Goal: Information Seeking & Learning: Check status

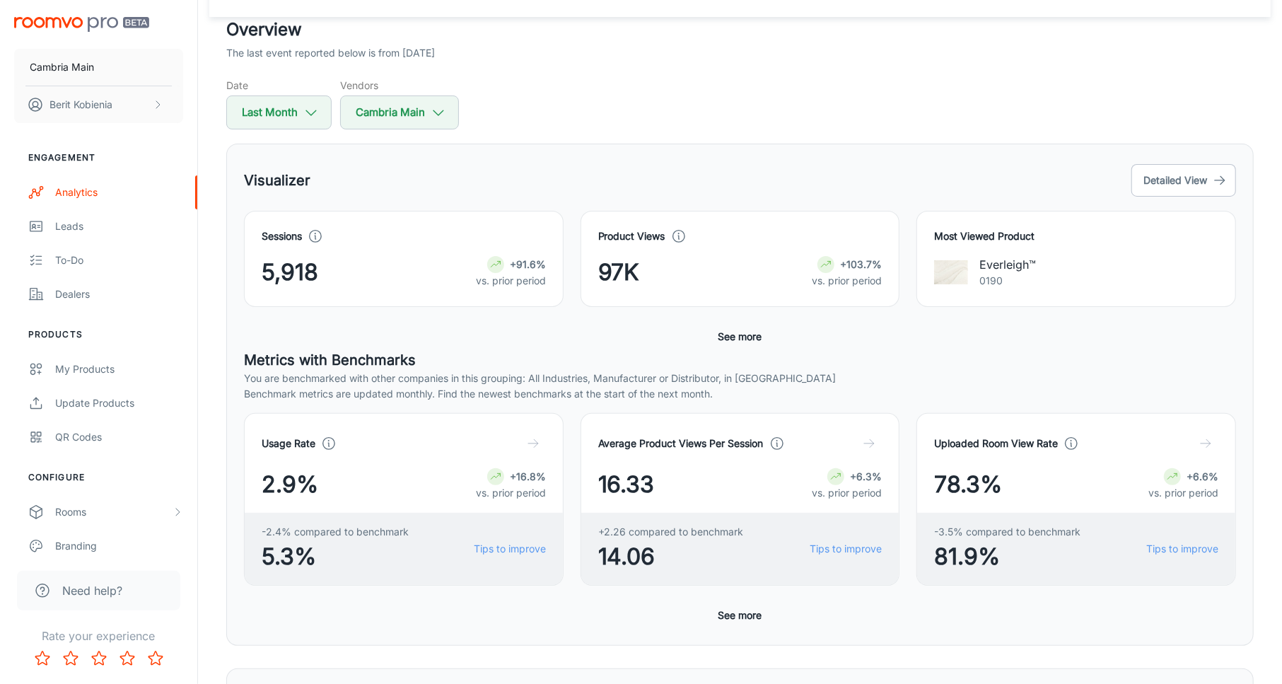
scroll to position [26, 0]
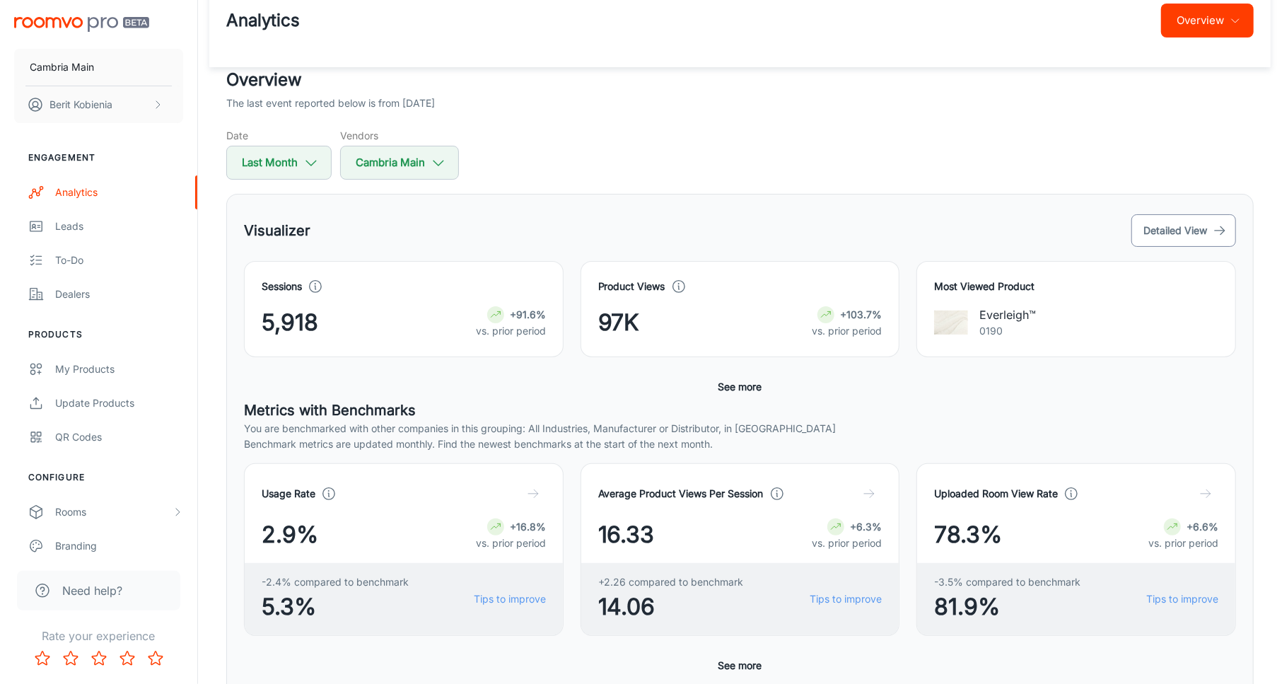
click at [1192, 234] on button "Detailed View" at bounding box center [1183, 230] width 105 height 33
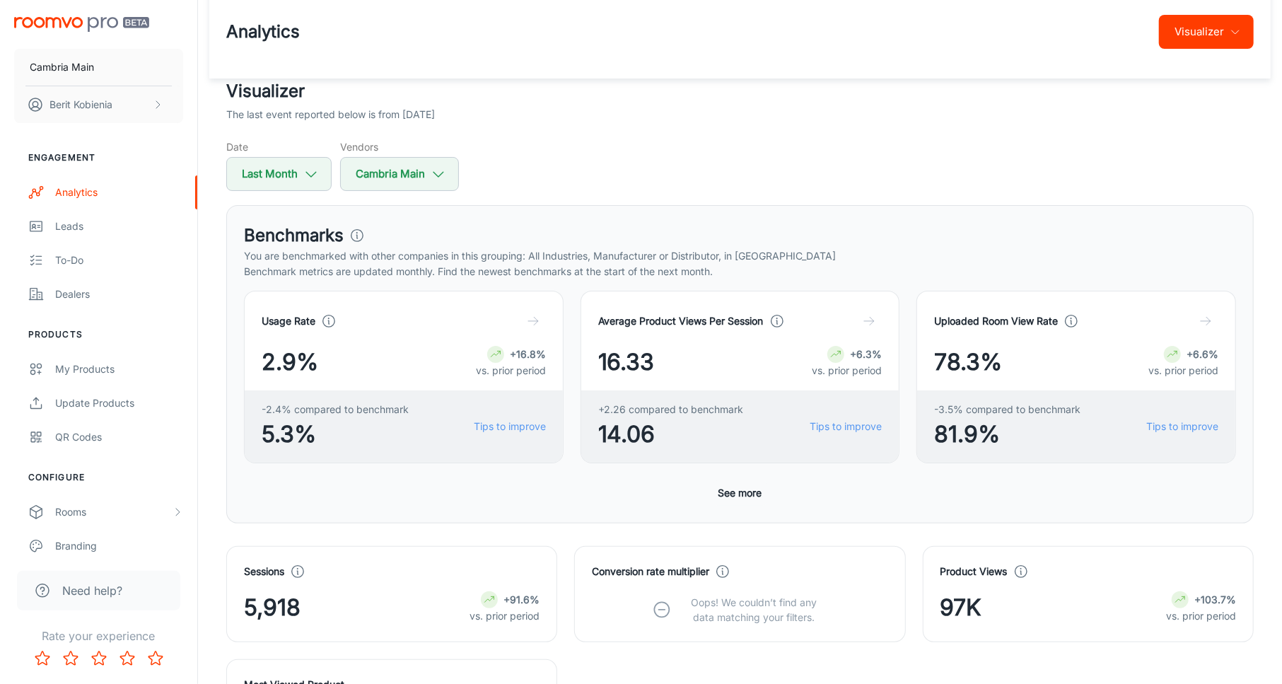
click at [763, 496] on button "See more" at bounding box center [740, 492] width 55 height 25
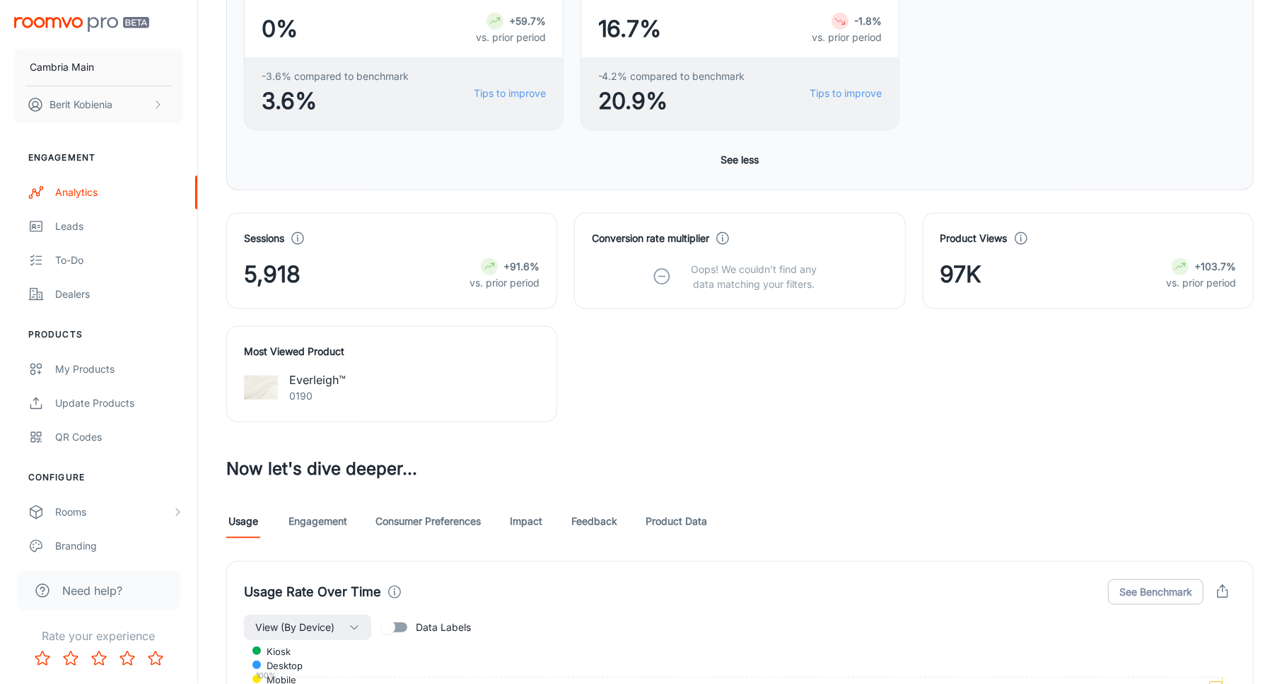
scroll to position [726, 0]
click at [308, 528] on link "Engagement" at bounding box center [318, 523] width 59 height 34
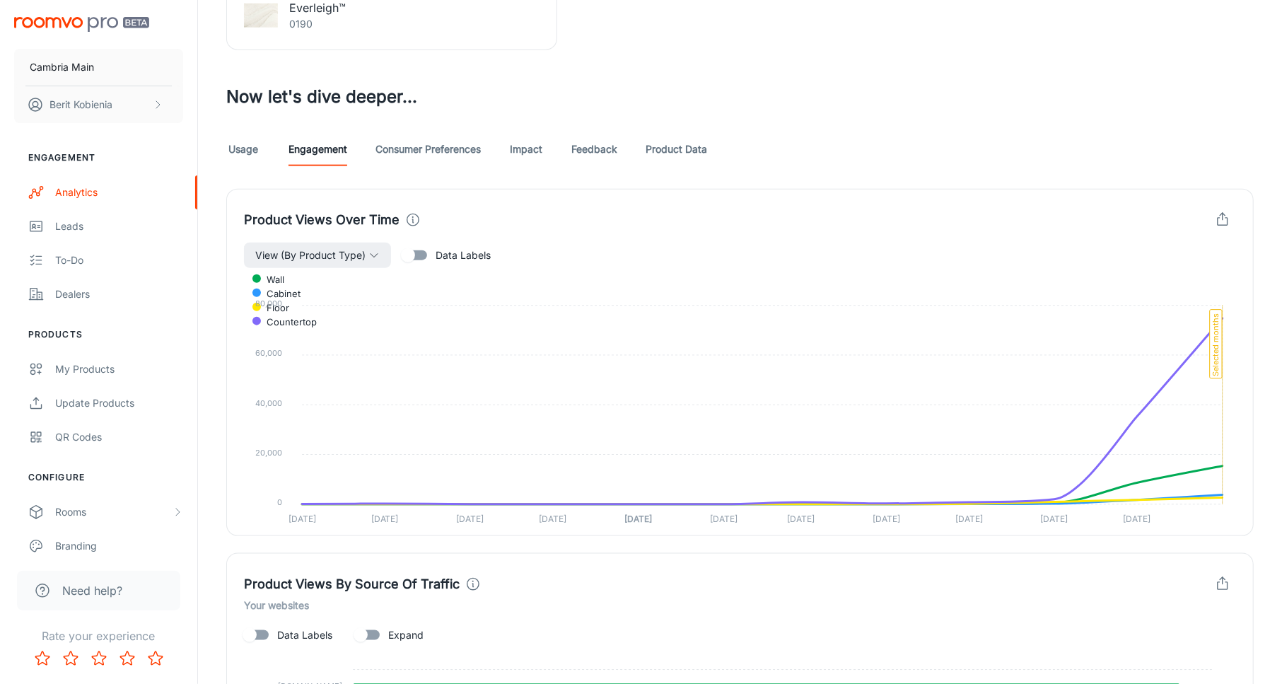
scroll to position [1005, 0]
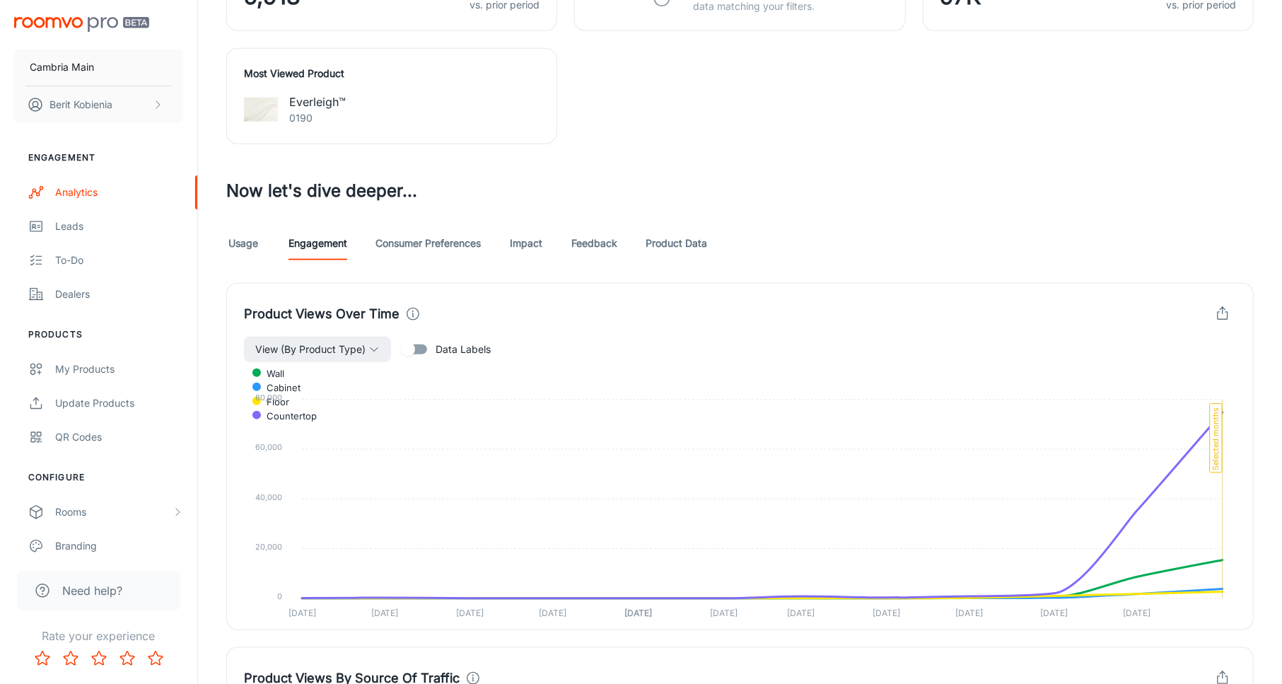
click at [1220, 314] on icon "button" at bounding box center [1223, 314] width 16 height 16
click at [1191, 376] on span "Download CSV" at bounding box center [1182, 371] width 82 height 17
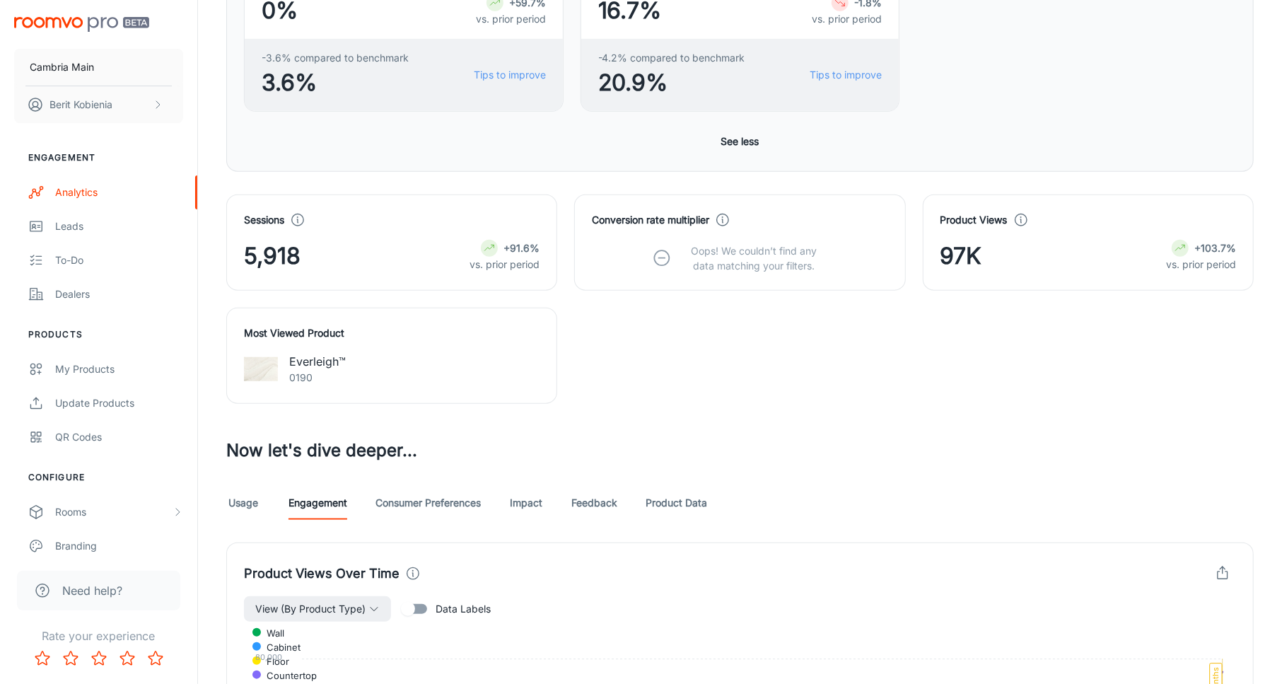
scroll to position [745, 0]
click at [419, 491] on link "Consumer Preferences" at bounding box center [428, 504] width 105 height 34
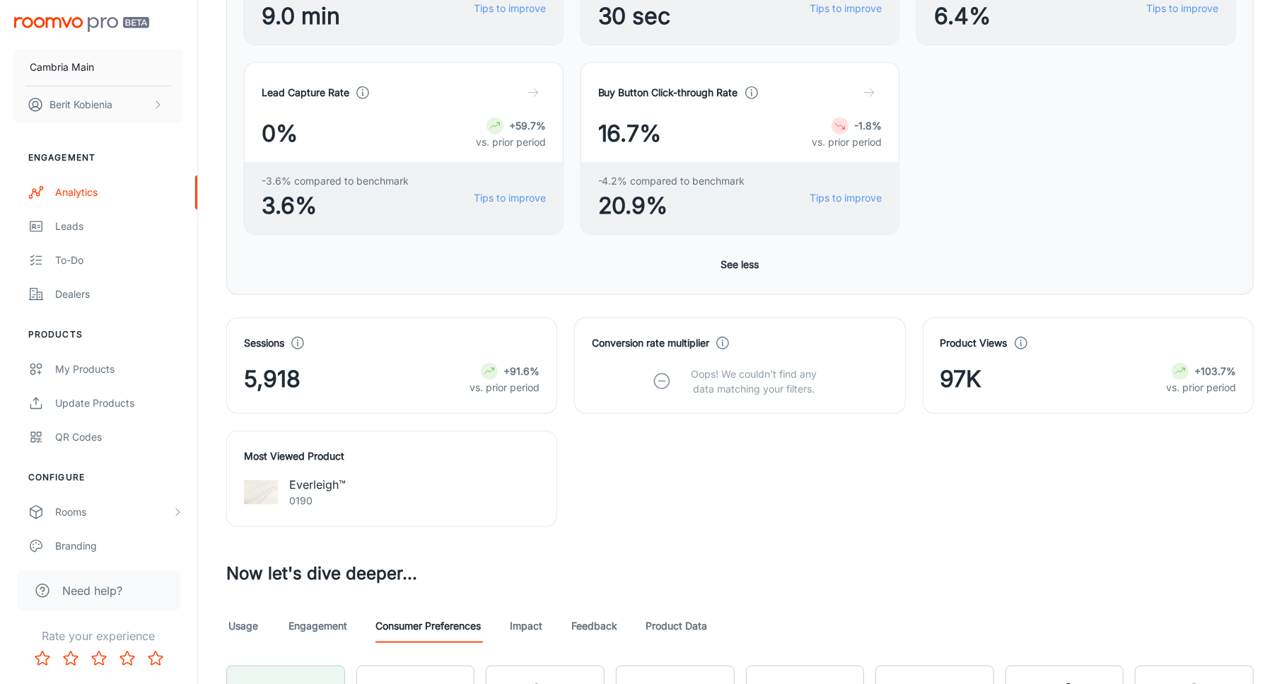
scroll to position [696, 0]
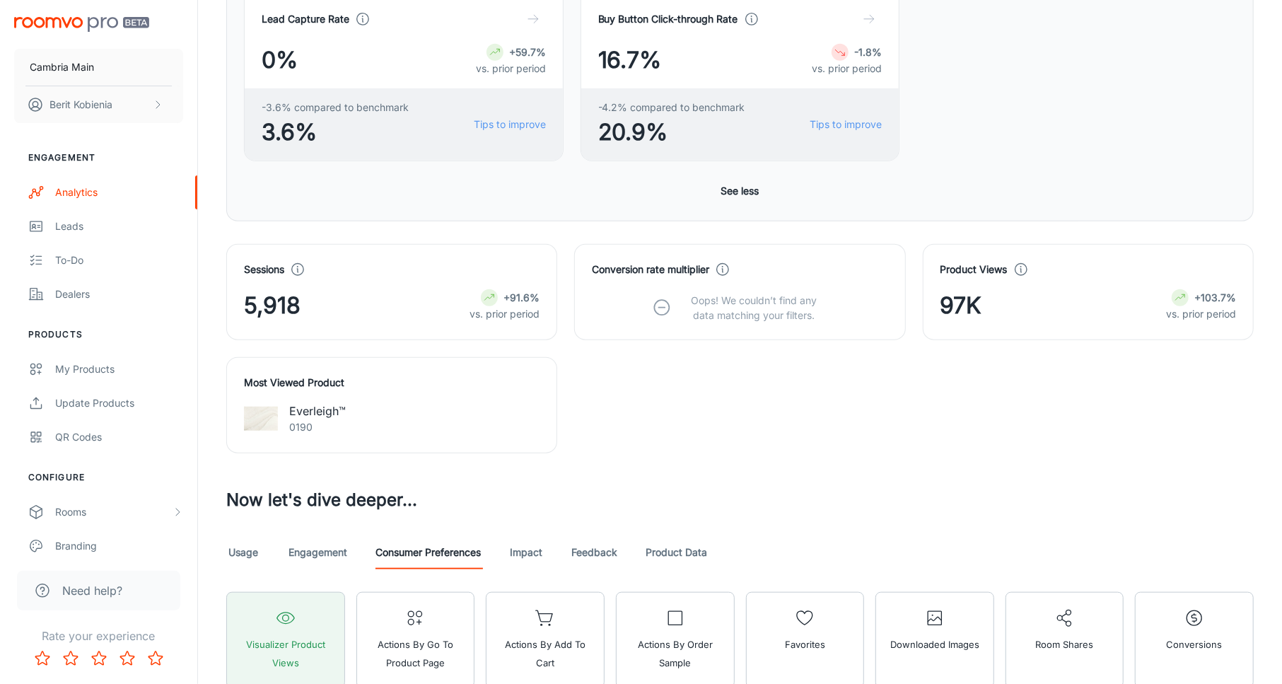
click at [533, 540] on link "Impact" at bounding box center [526, 552] width 34 height 34
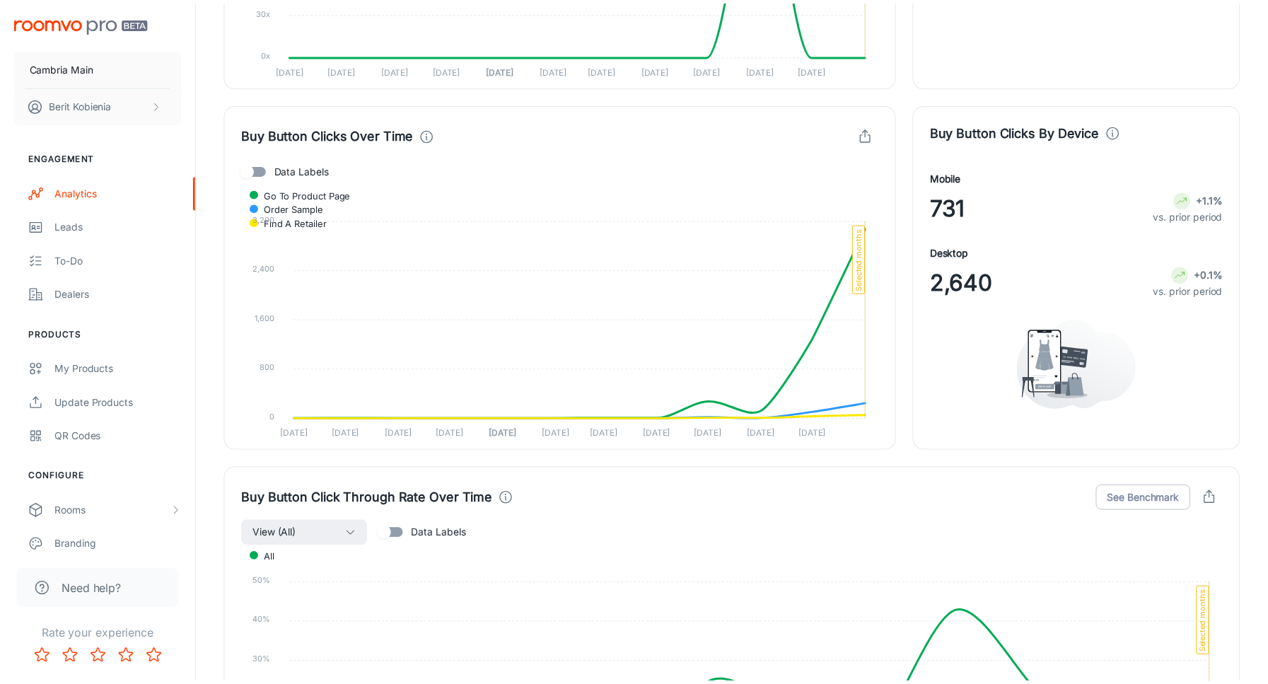
scroll to position [1911, 0]
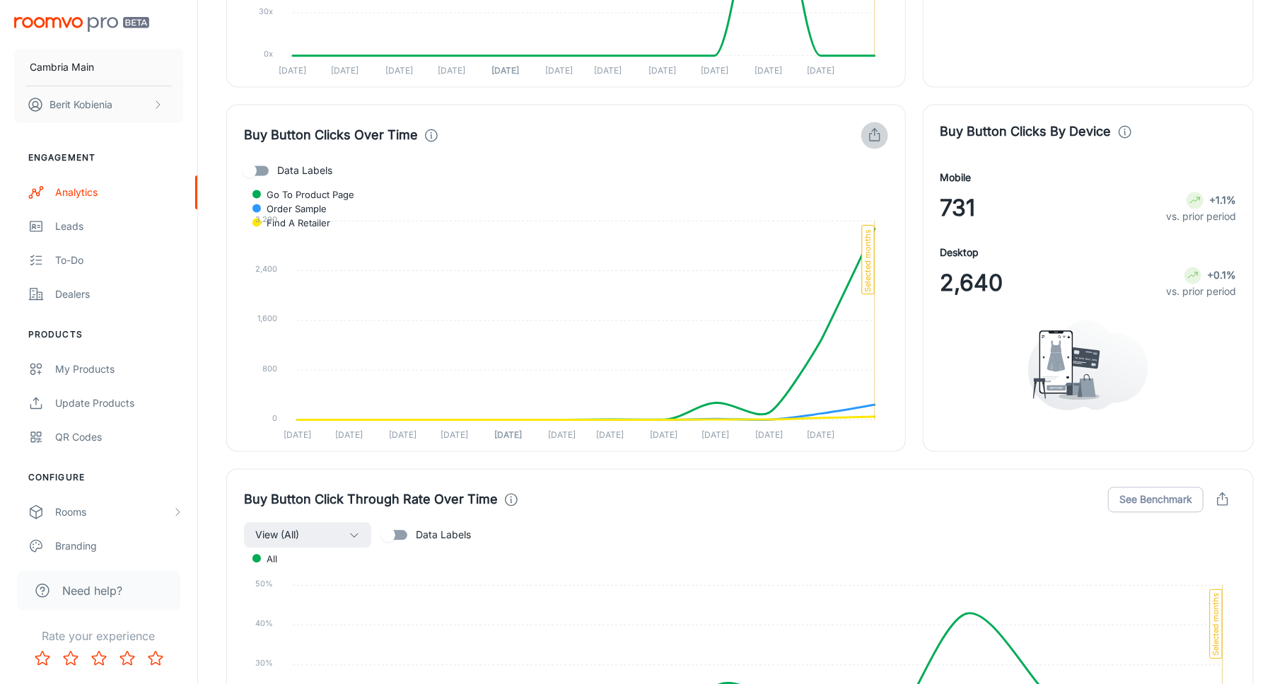
click at [880, 132] on icon "button" at bounding box center [875, 136] width 16 height 16
click at [864, 188] on span "Download CSV" at bounding box center [834, 193] width 82 height 17
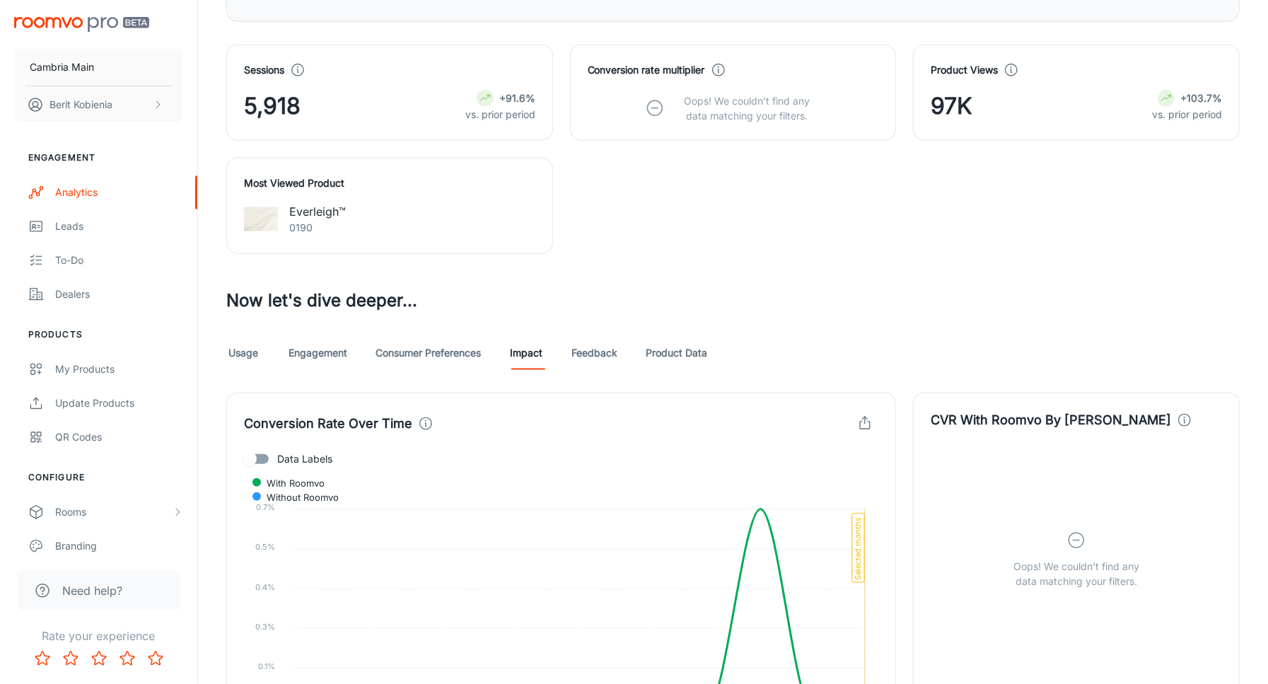
scroll to position [891, 0]
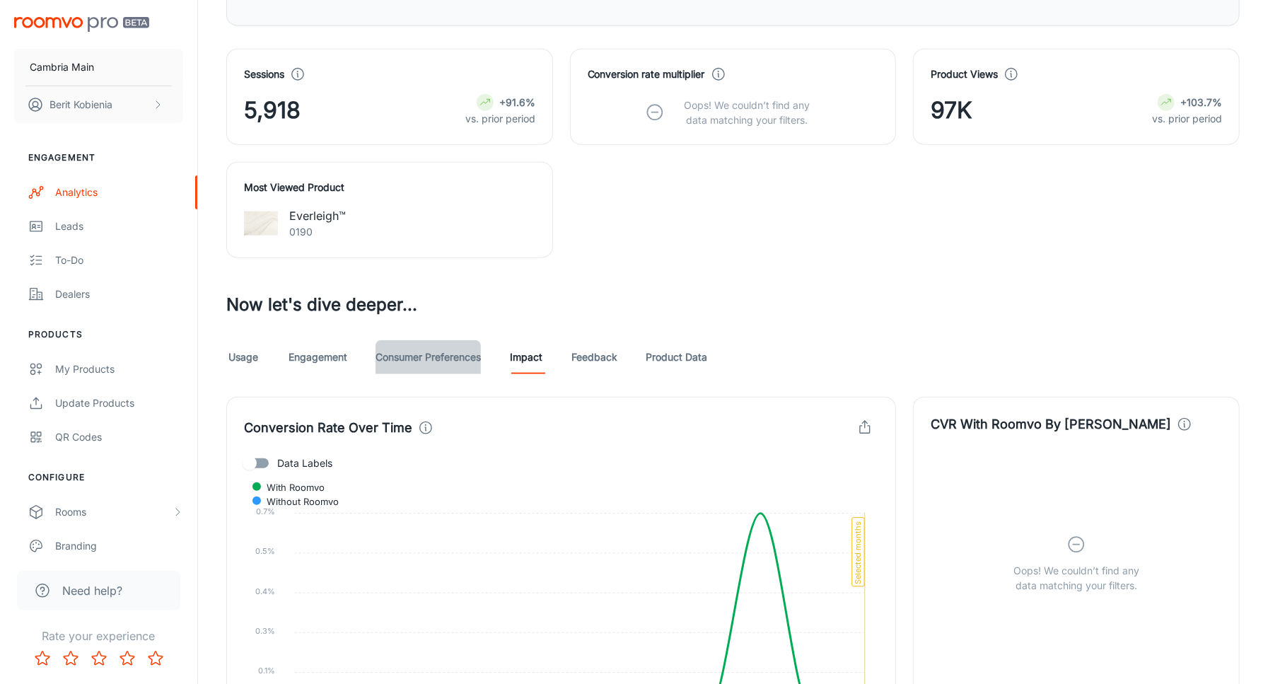
click at [416, 347] on link "Consumer Preferences" at bounding box center [428, 357] width 105 height 34
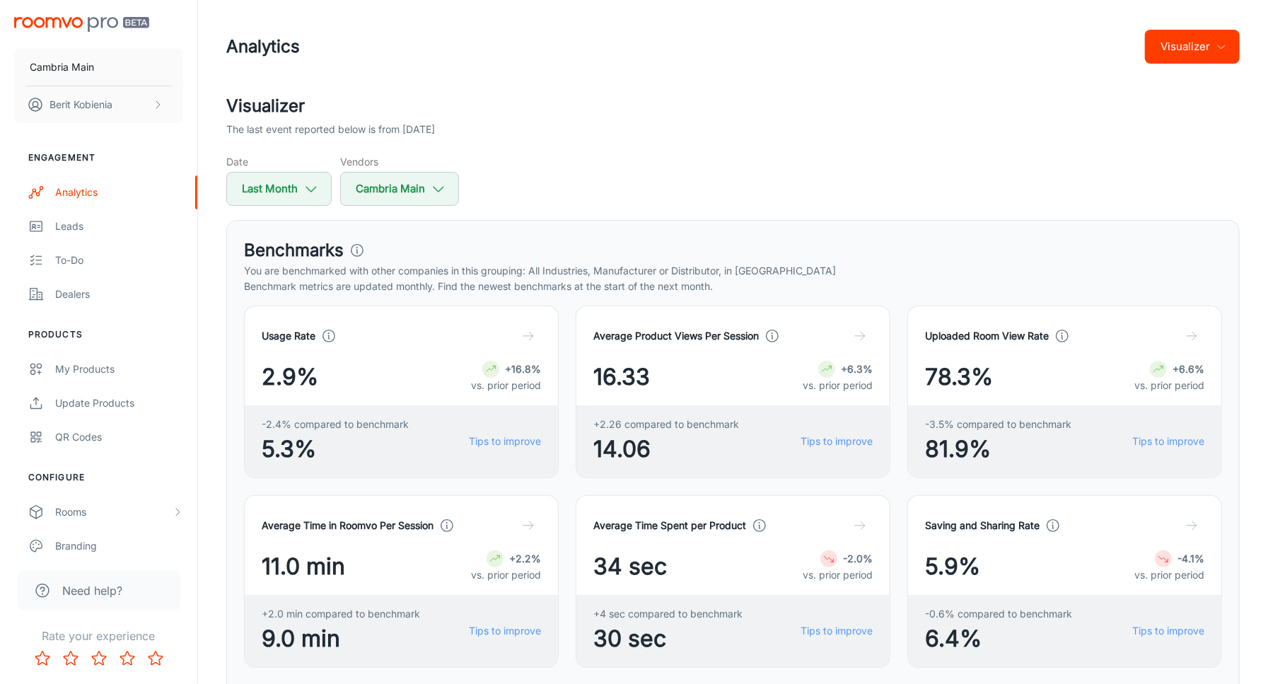
scroll to position [995, 0]
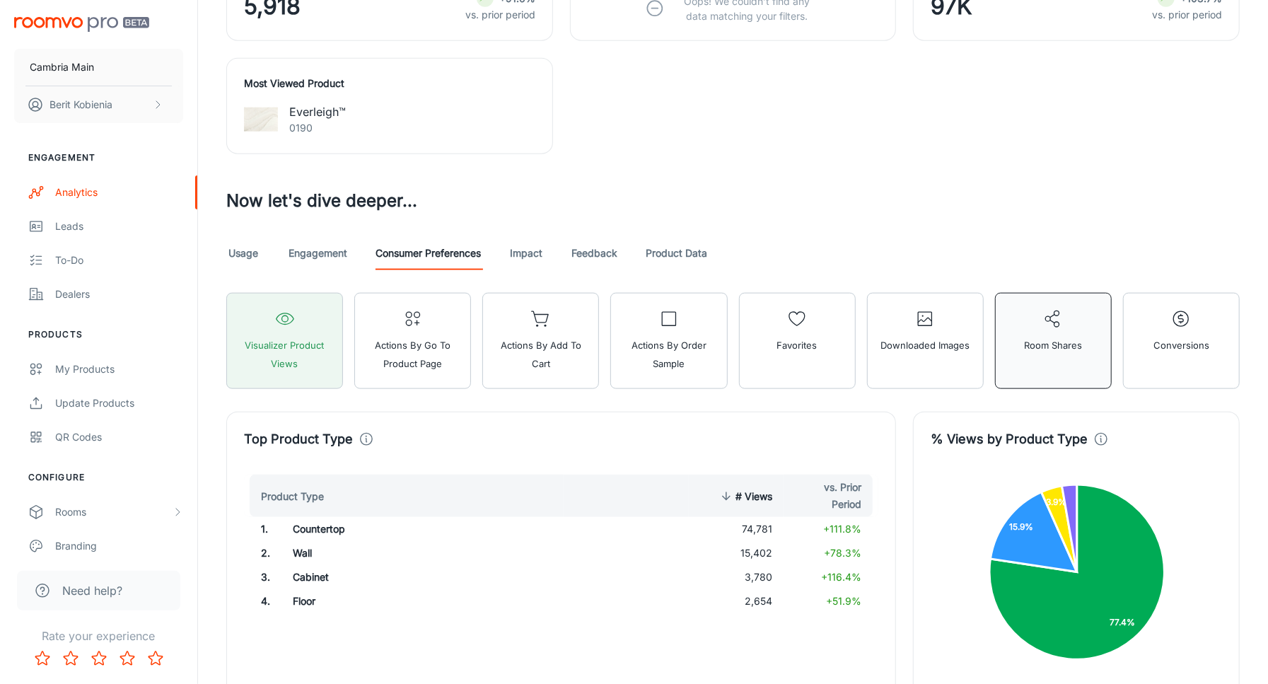
click at [1062, 339] on span "Room Shares" at bounding box center [1053, 345] width 58 height 18
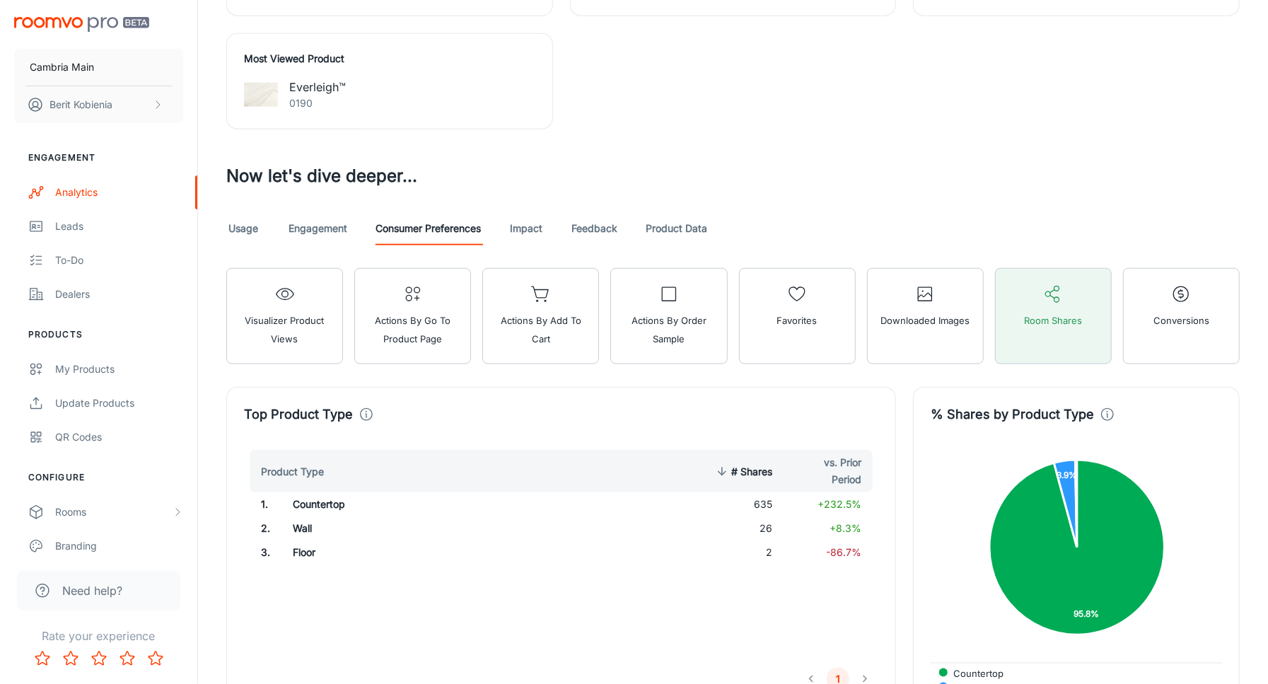
scroll to position [1014, 0]
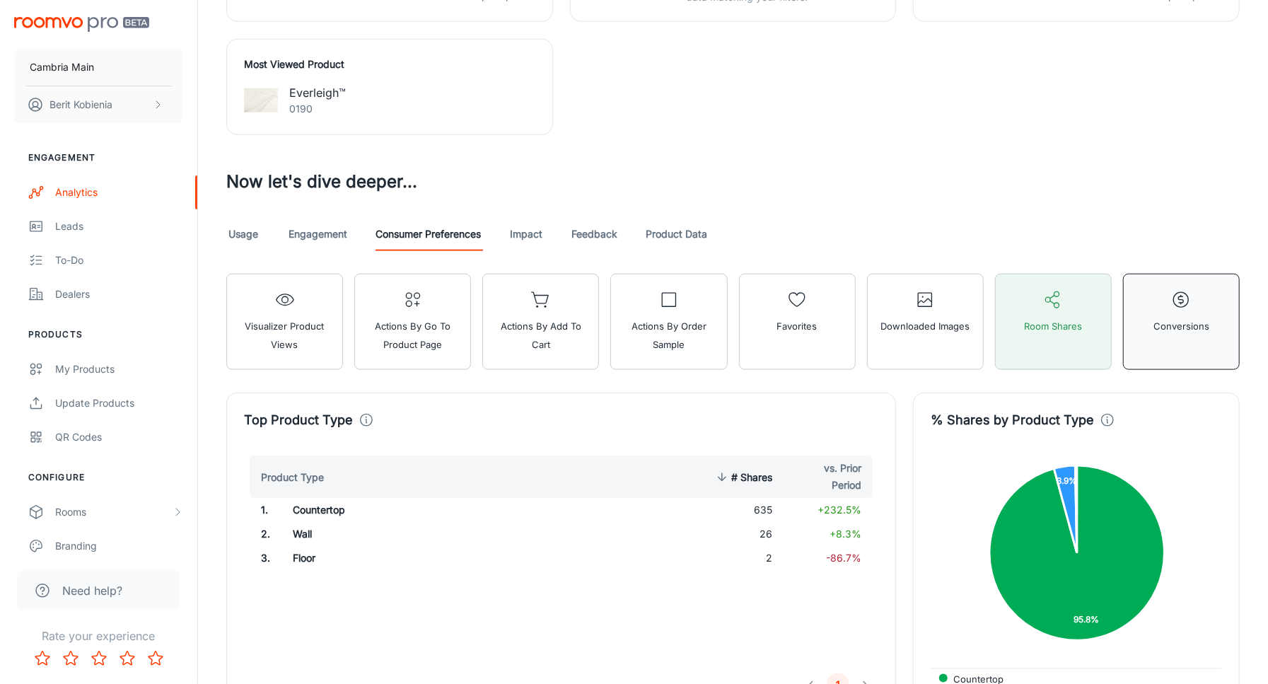
click at [1164, 327] on span "Conversions" at bounding box center [1181, 326] width 56 height 18
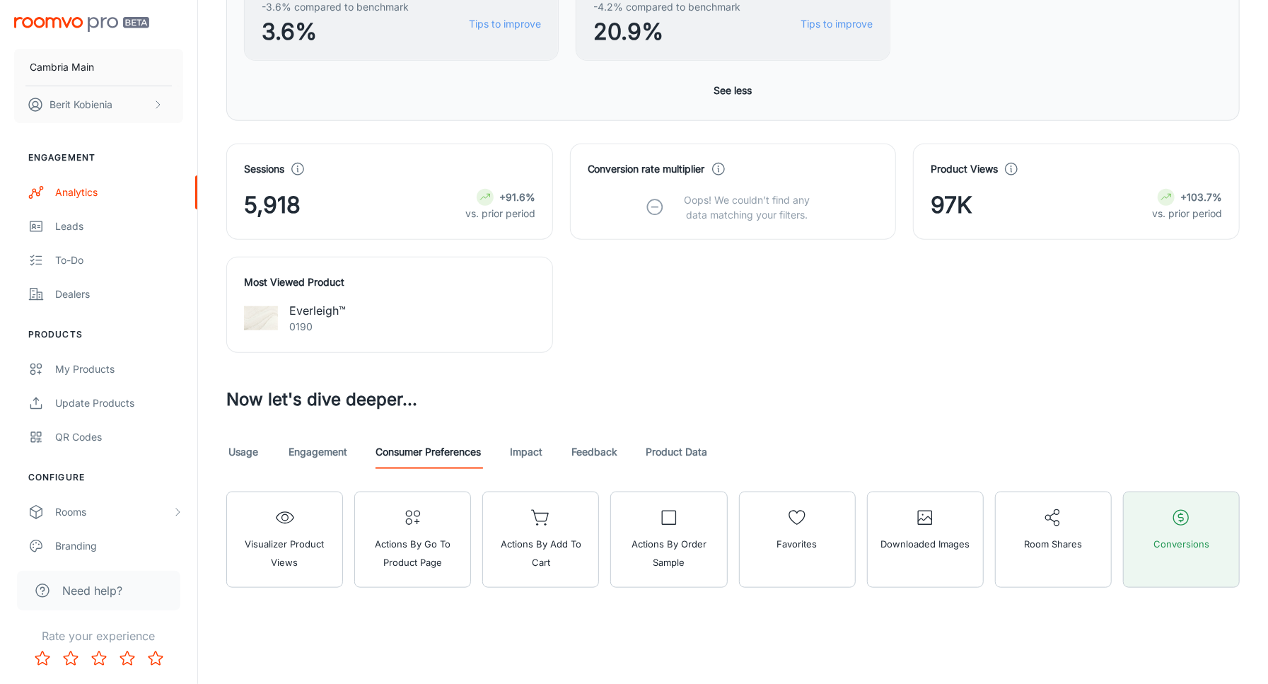
scroll to position [793, 0]
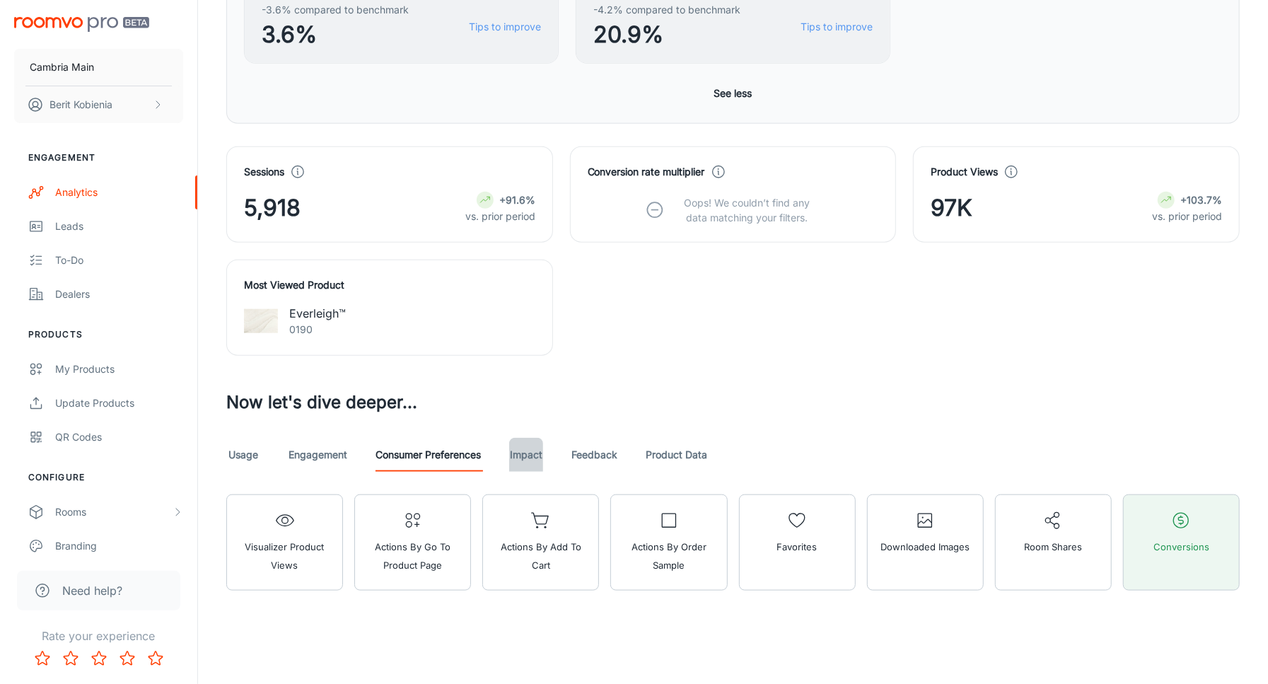
click at [525, 450] on link "Impact" at bounding box center [526, 455] width 34 height 34
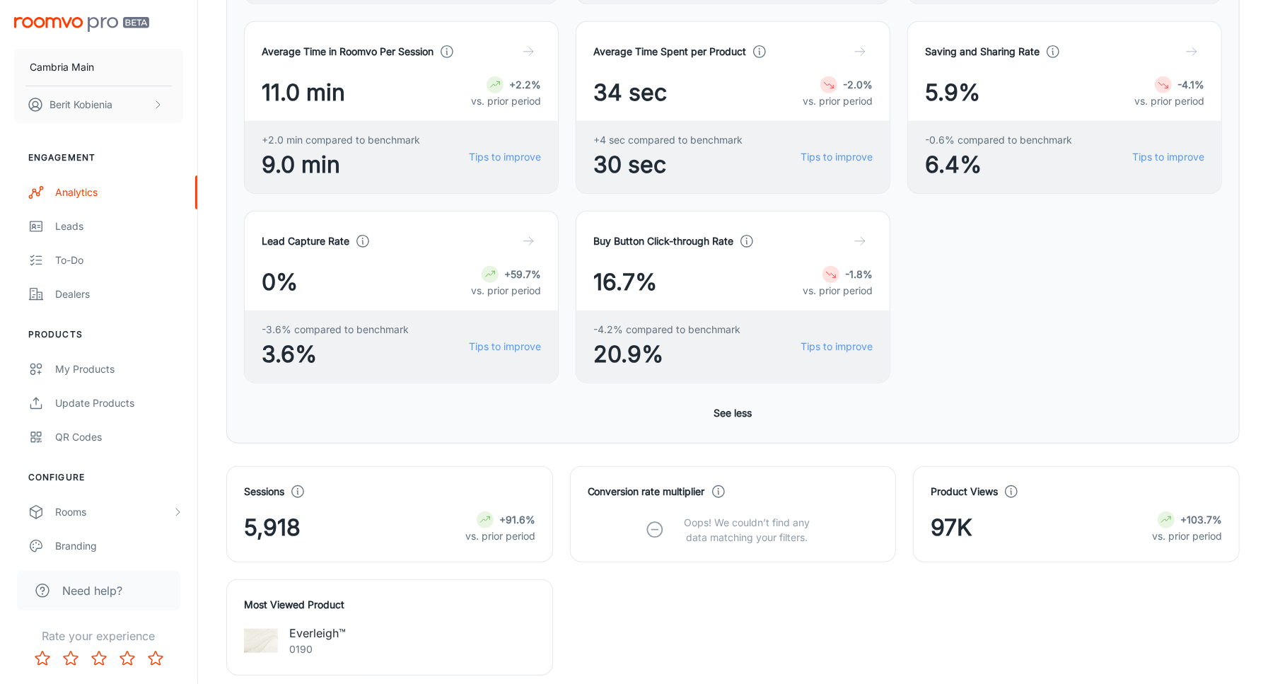
scroll to position [1156, 0]
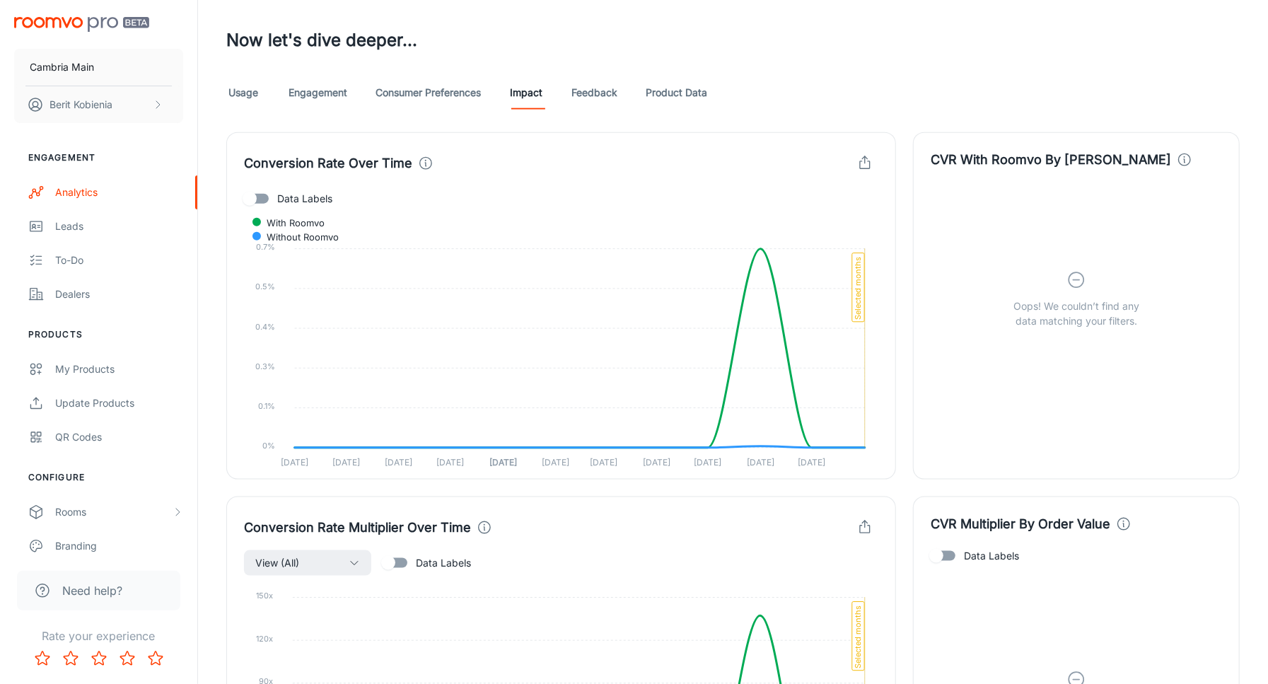
click at [899, 342] on div "CVR With Roomvo By Device Oops! We couldn’t find any data matching your filters." at bounding box center [1068, 297] width 344 height 364
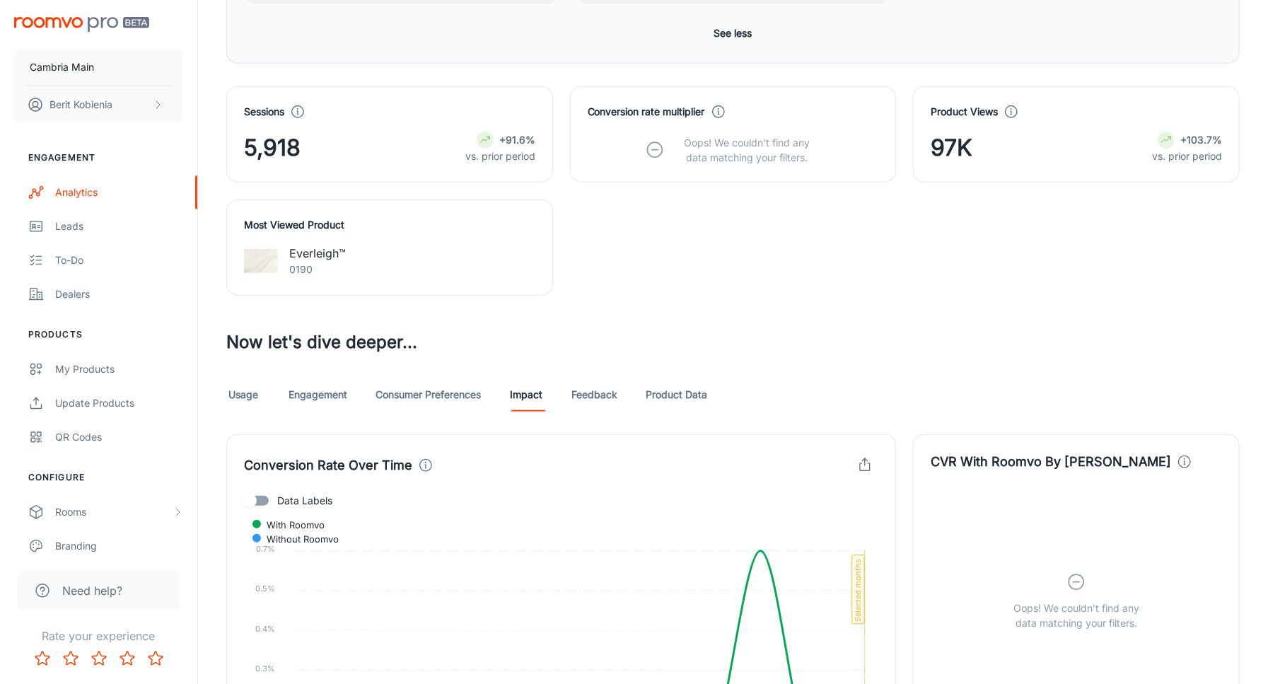
scroll to position [944, 0]
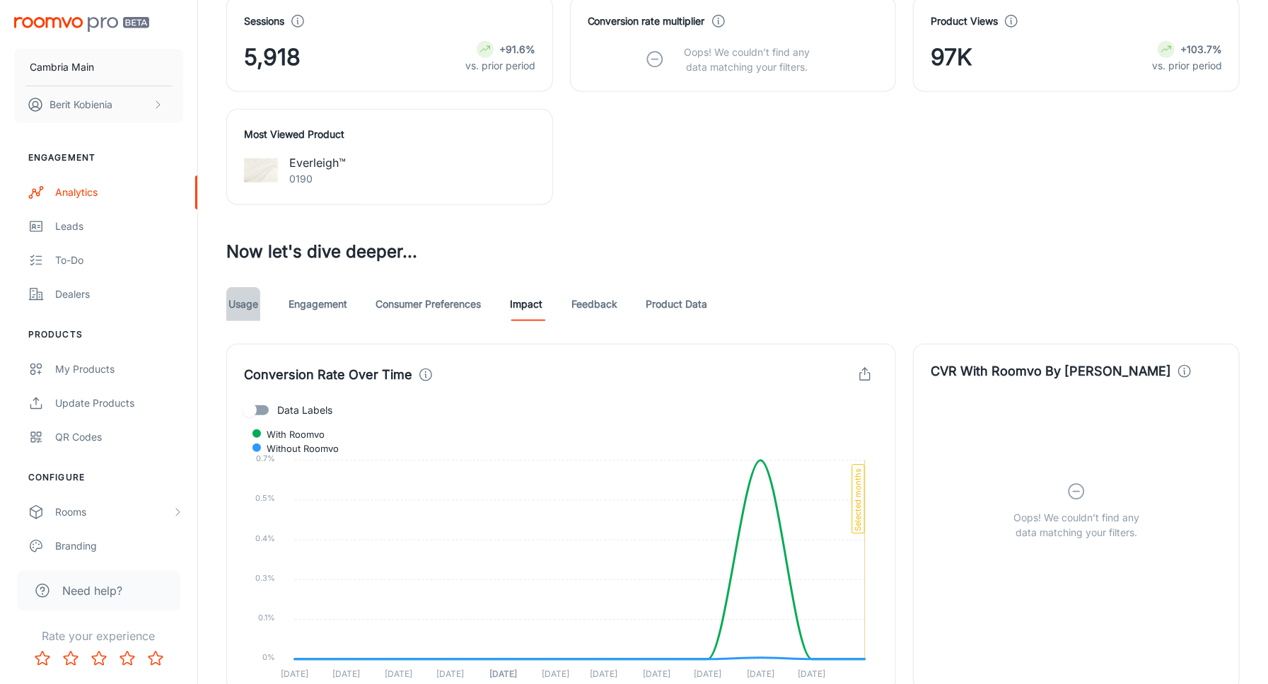
click at [255, 301] on link "Usage" at bounding box center [243, 304] width 34 height 34
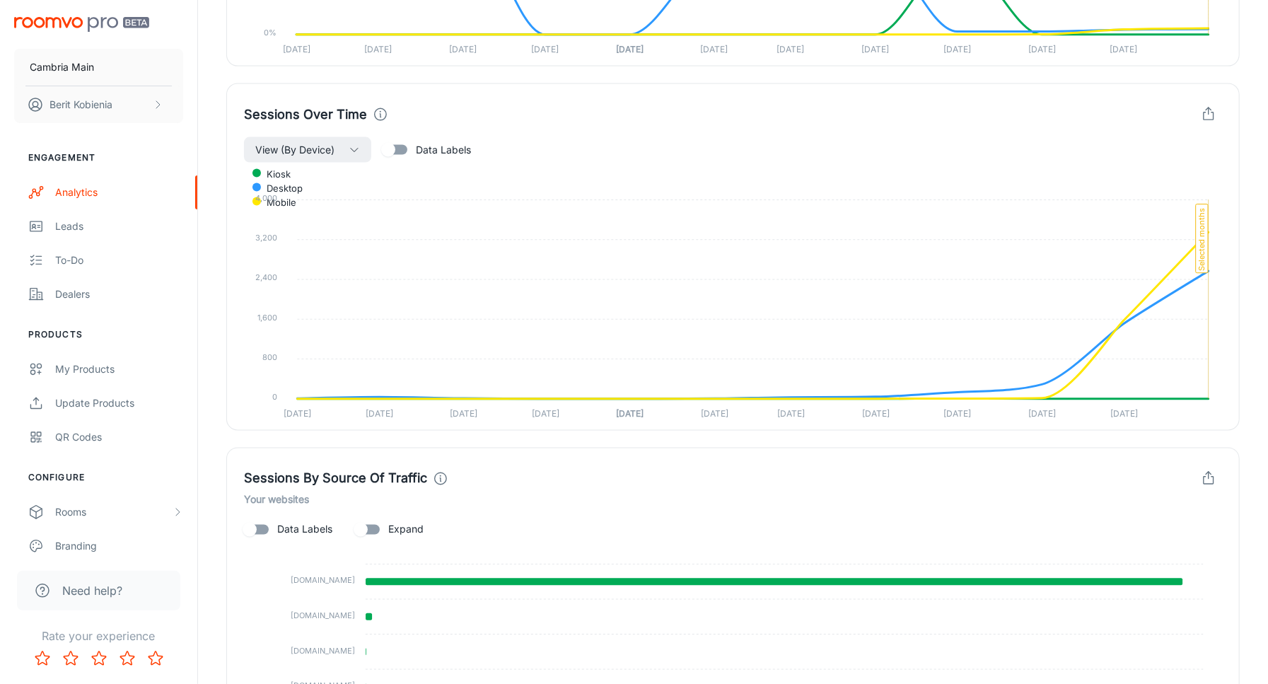
scroll to position [882, 0]
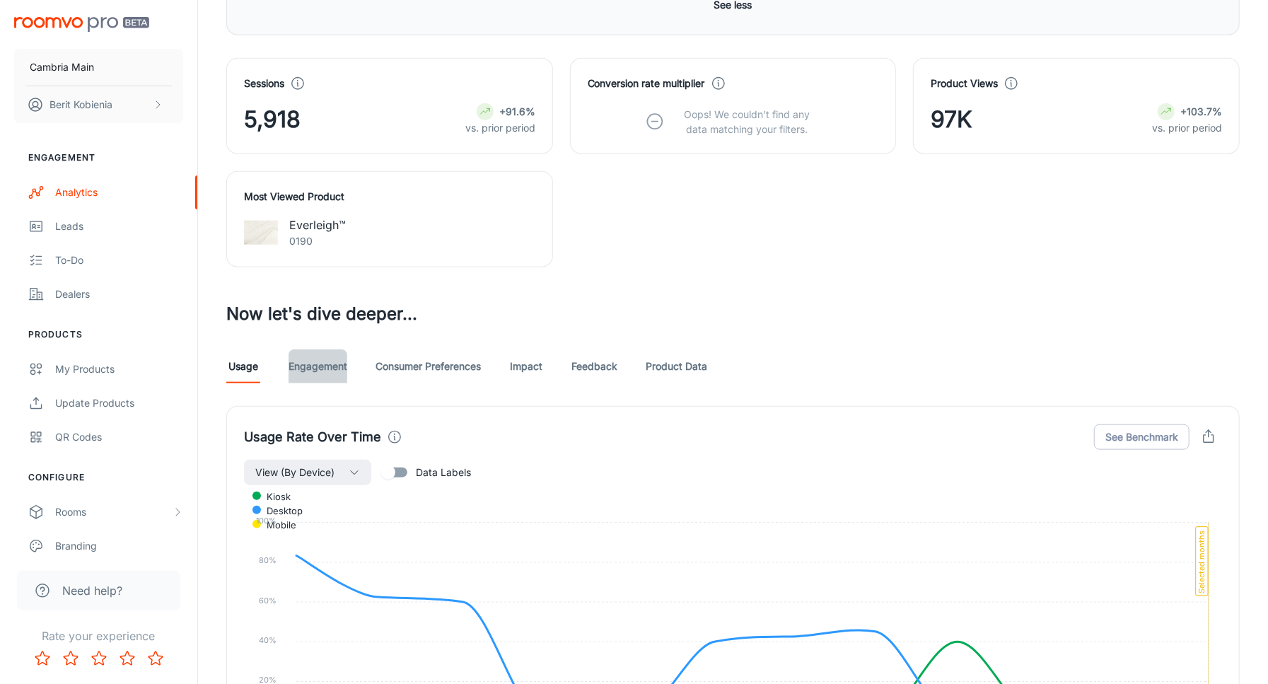
click at [332, 354] on link "Engagement" at bounding box center [318, 366] width 59 height 34
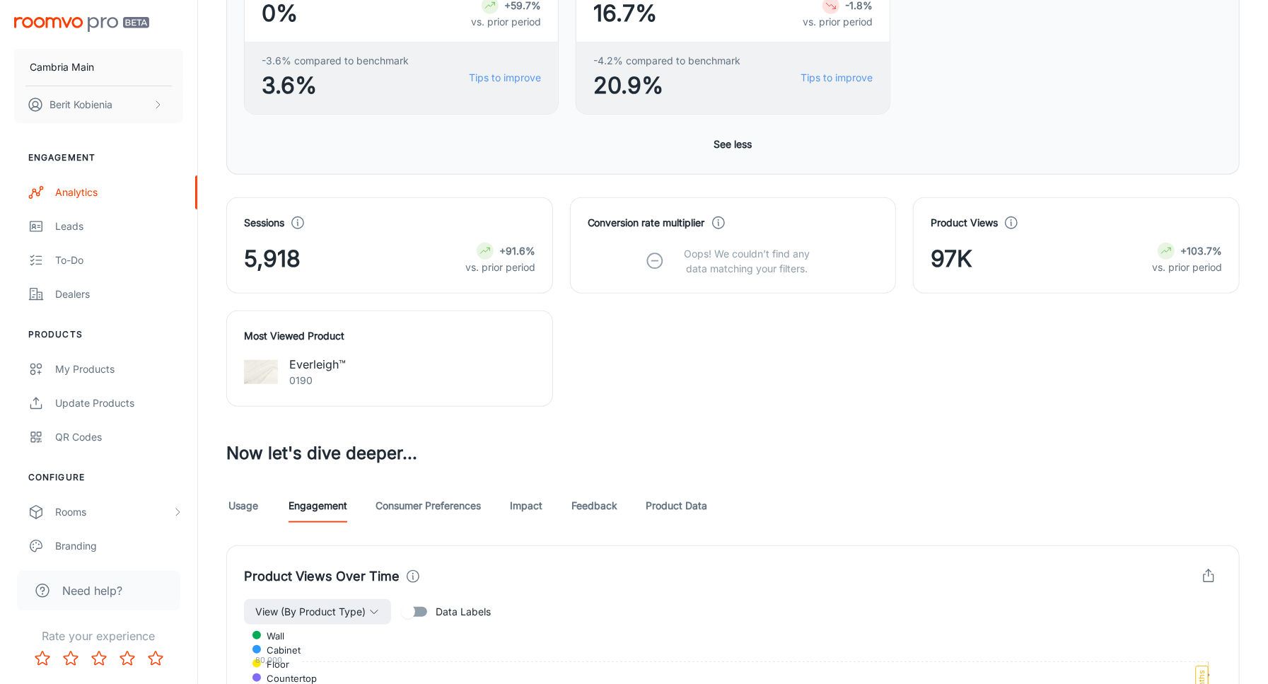
scroll to position [754, 0]
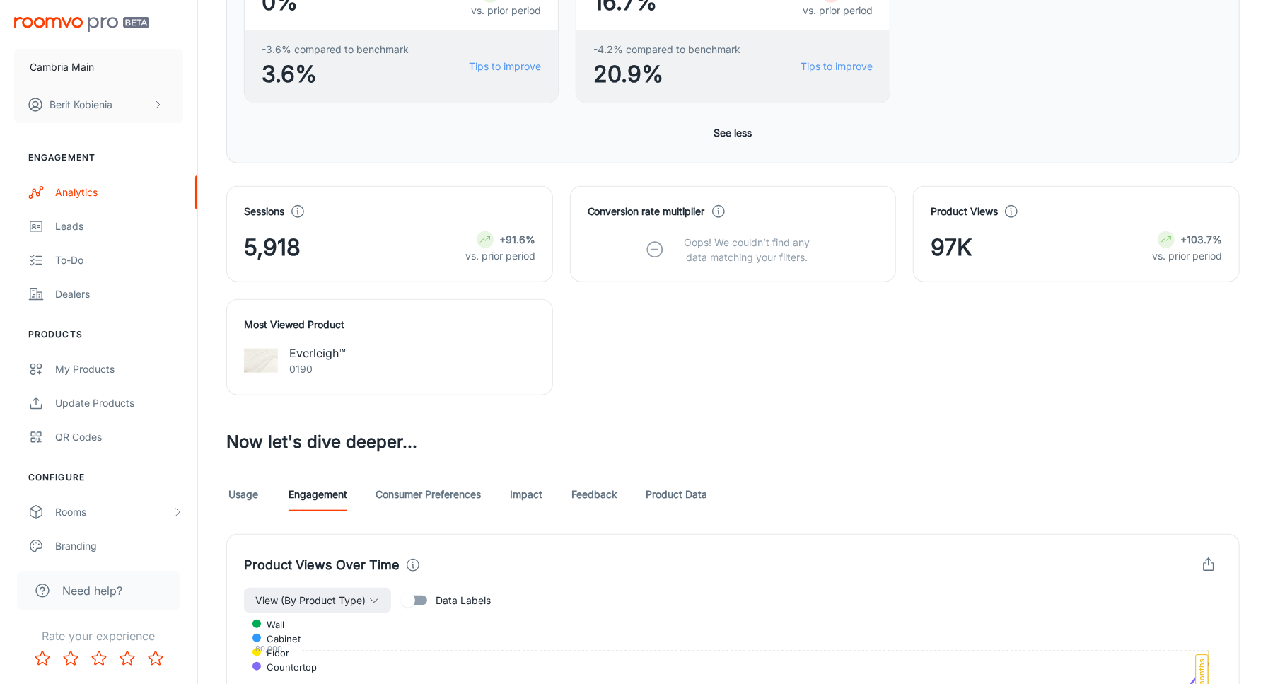
click at [428, 485] on link "Consumer Preferences" at bounding box center [428, 494] width 105 height 34
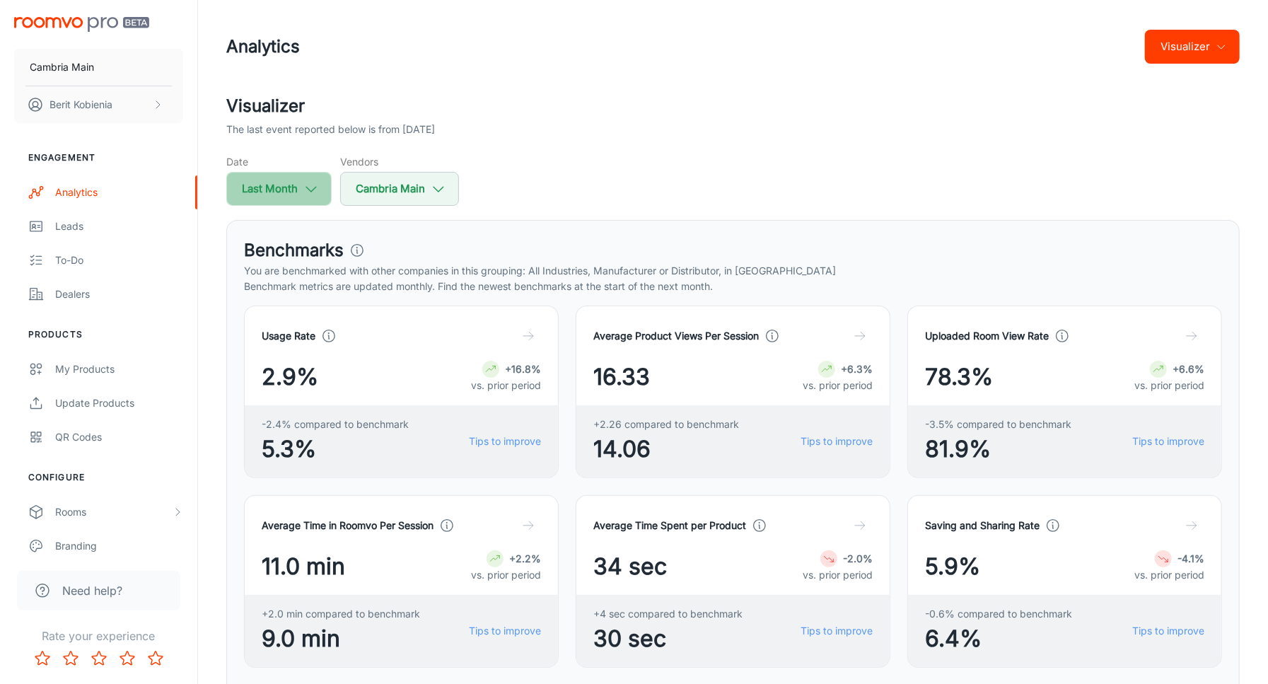
click at [304, 192] on icon "button" at bounding box center [311, 189] width 16 height 16
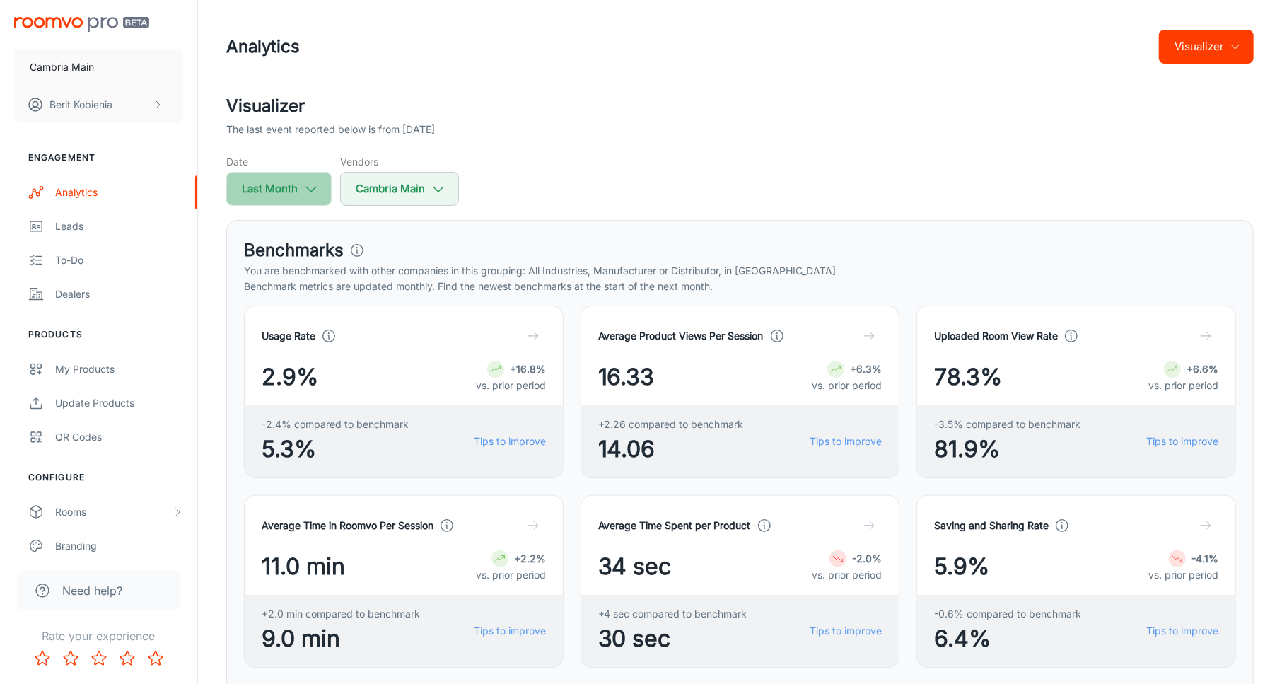
select select "7"
select select "2025"
select select "7"
select select "2025"
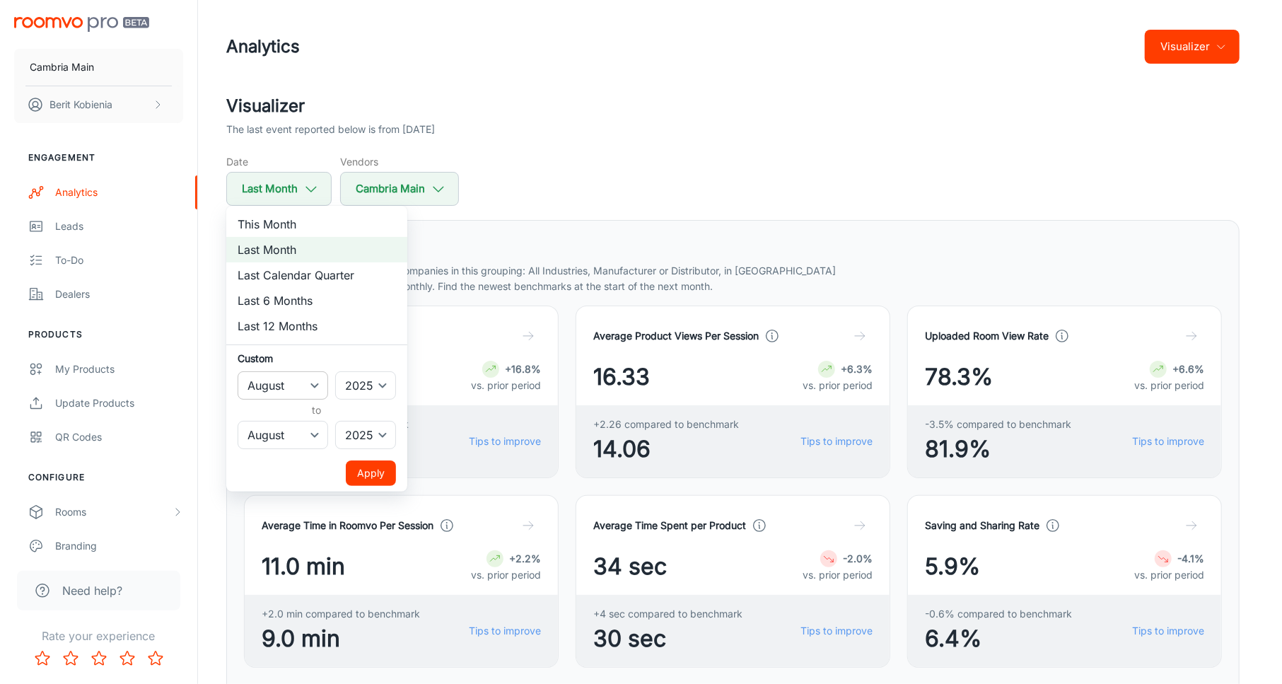
click at [310, 394] on select "January February March April May June July August September October November De…" at bounding box center [283, 385] width 91 height 28
select select "6"
click at [238, 371] on select "January February March April May June July August September October November De…" at bounding box center [283, 385] width 91 height 28
click at [305, 423] on select "January February March April May June July August September October November De…" at bounding box center [283, 435] width 91 height 28
select select "6"
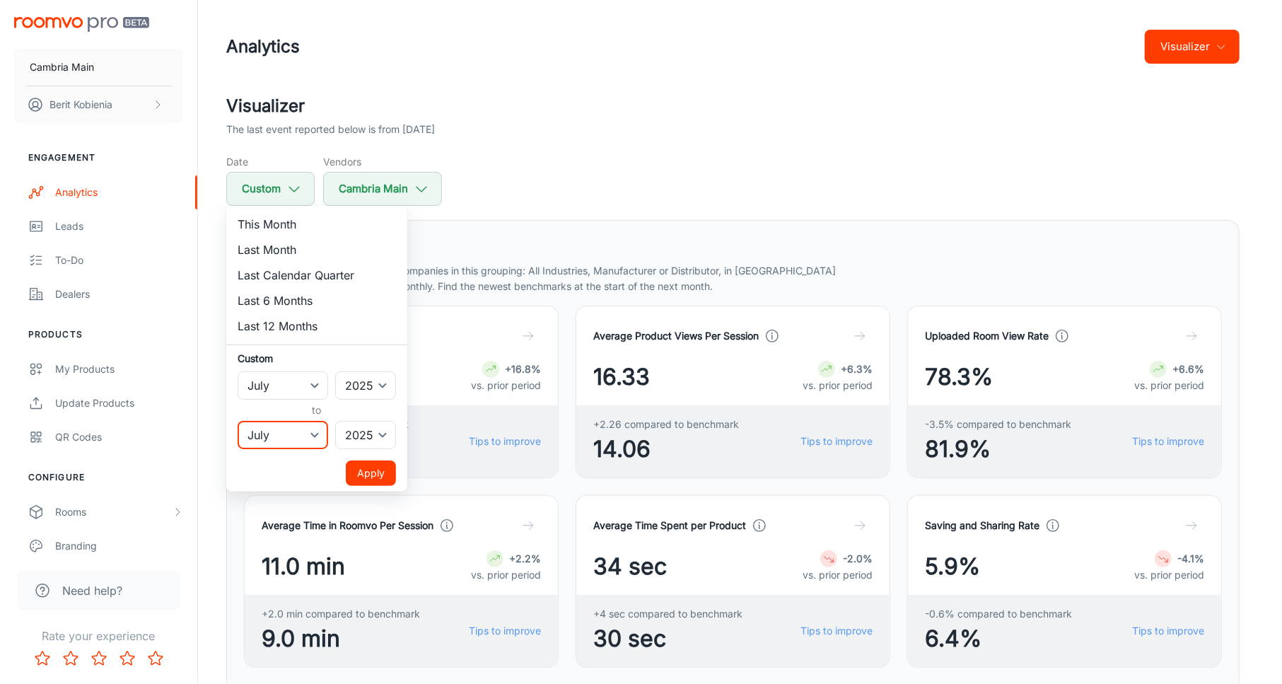
click at [238, 421] on select "January February March April May June July August September October November De…" at bounding box center [283, 435] width 91 height 28
click at [365, 469] on button "Apply" at bounding box center [371, 472] width 50 height 25
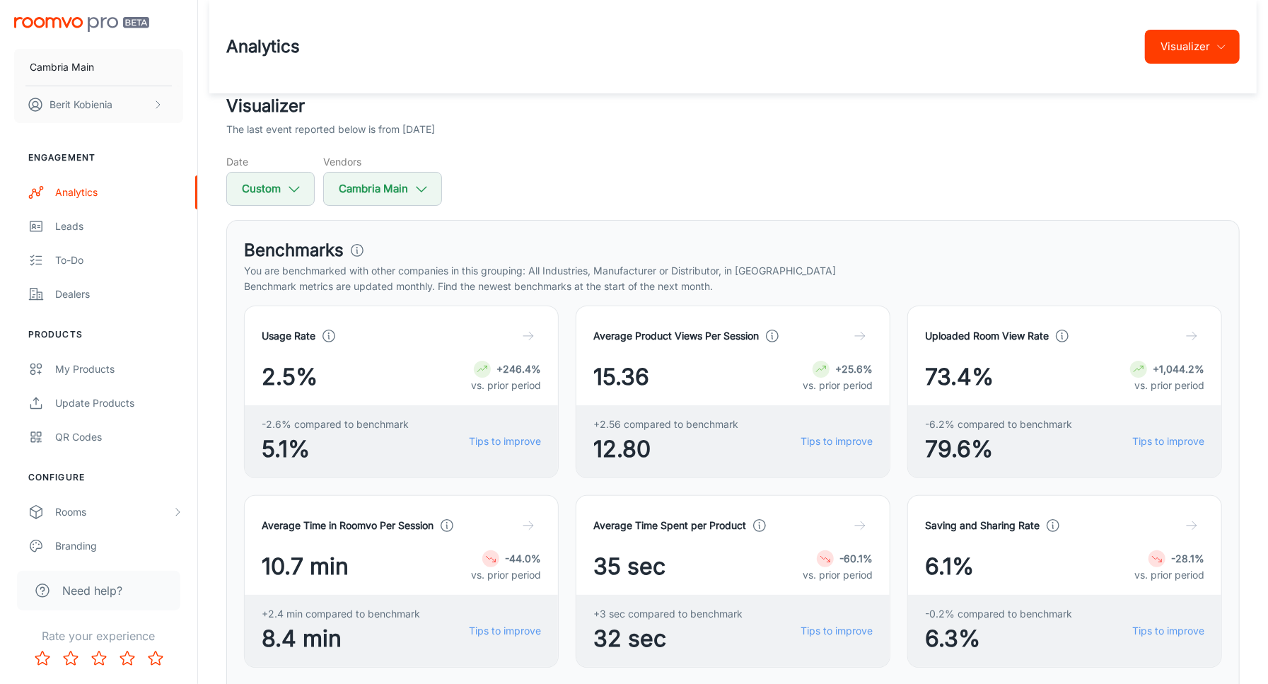
scroll to position [995, 0]
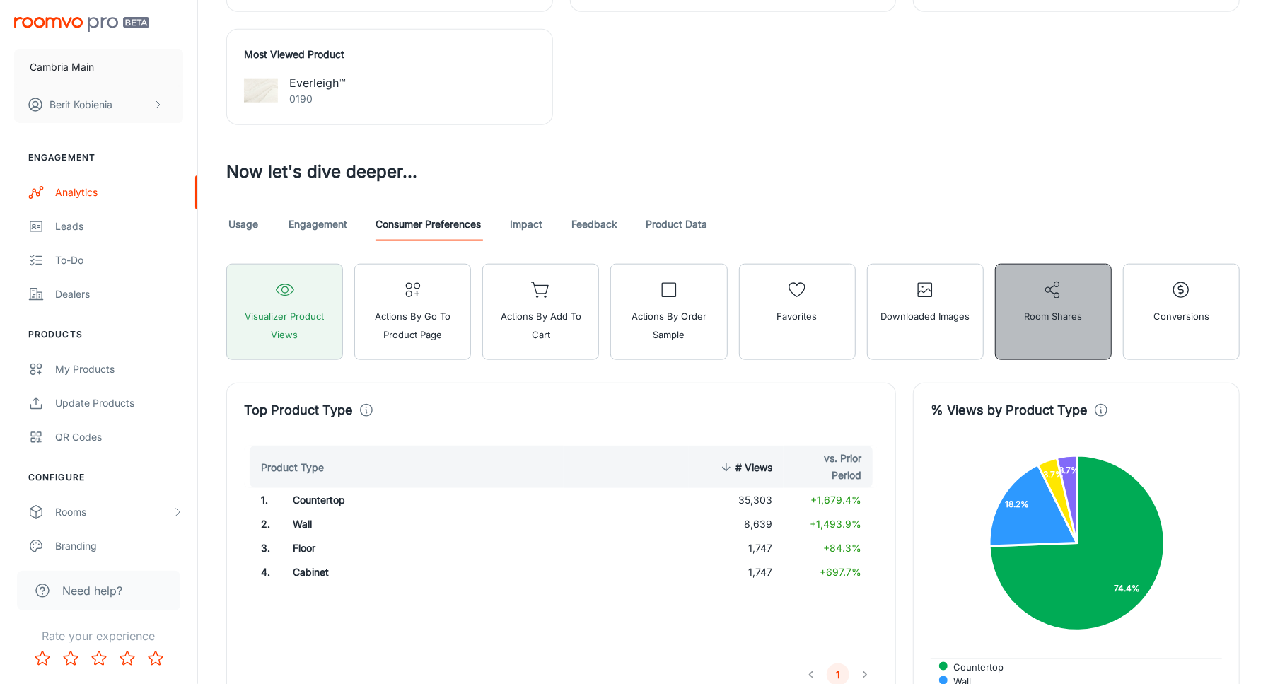
click at [1030, 322] on button "Room Shares" at bounding box center [1053, 312] width 117 height 96
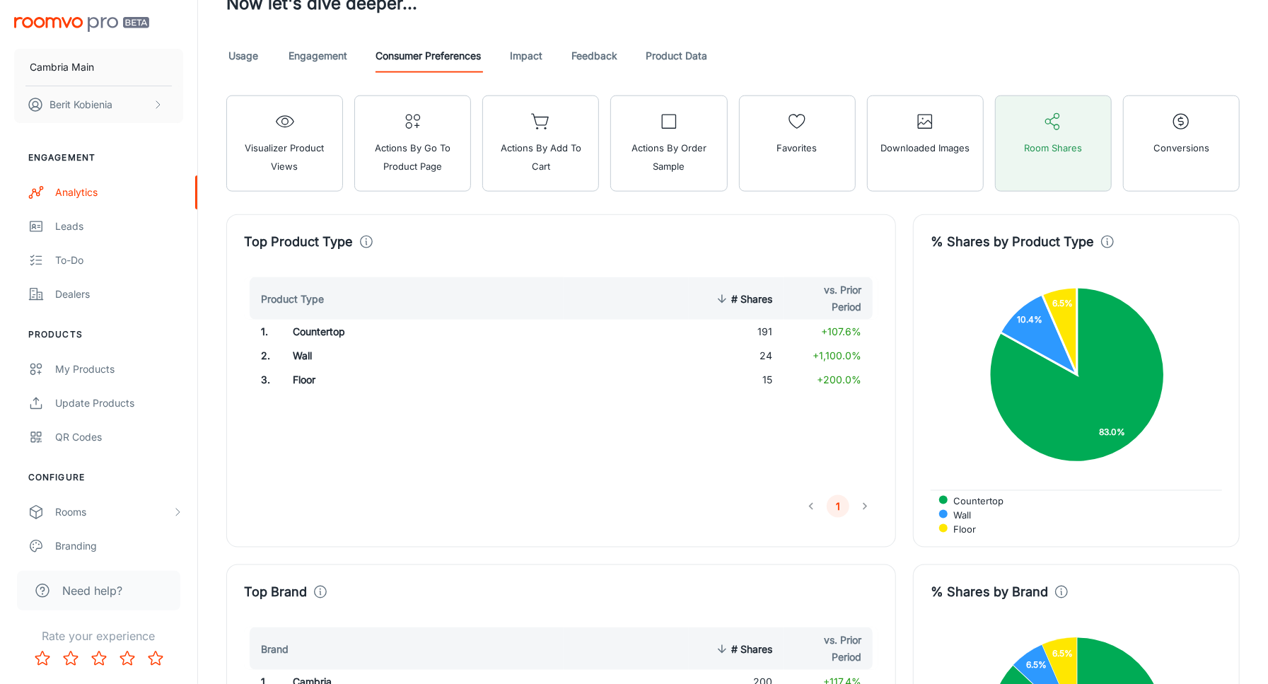
scroll to position [1178, 0]
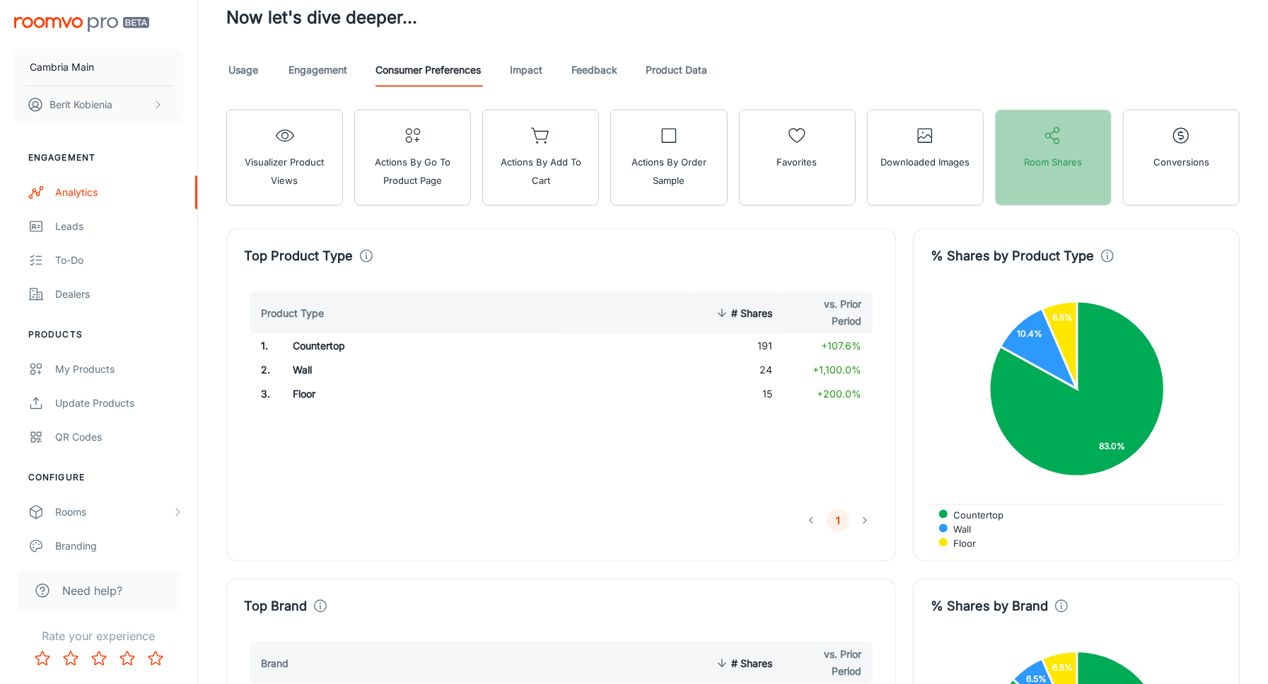
click at [1074, 131] on button "Room Shares" at bounding box center [1053, 158] width 117 height 96
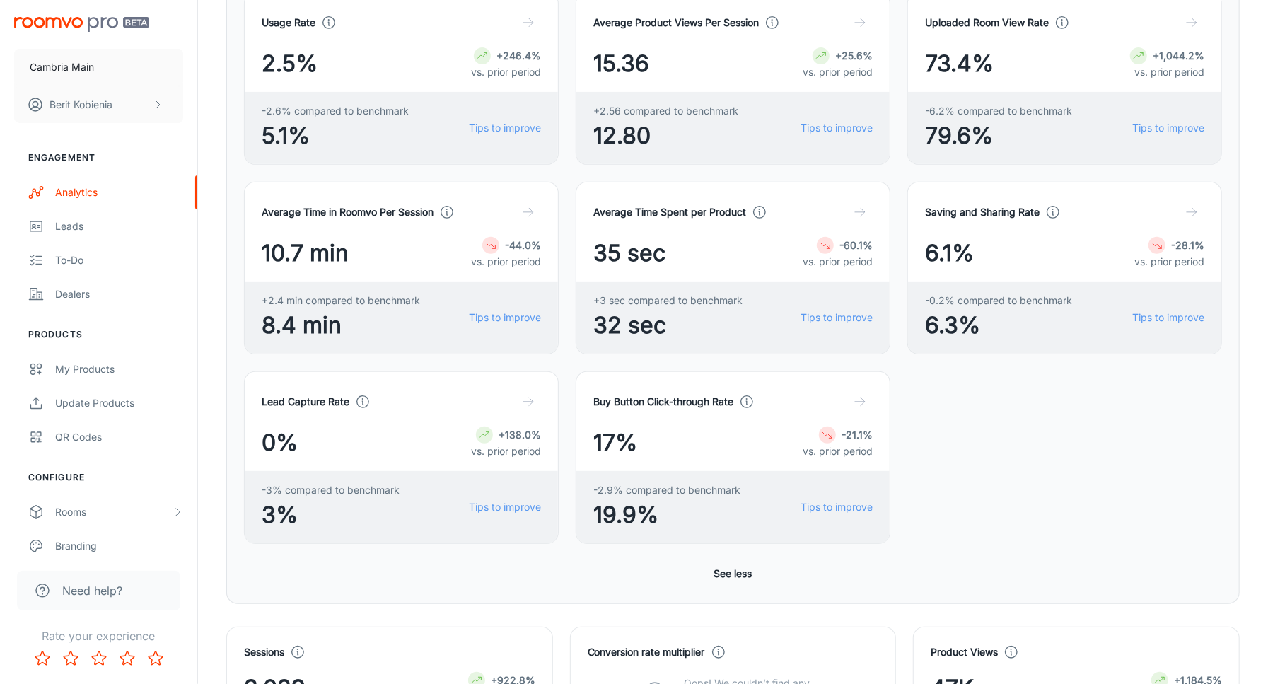
scroll to position [0, 0]
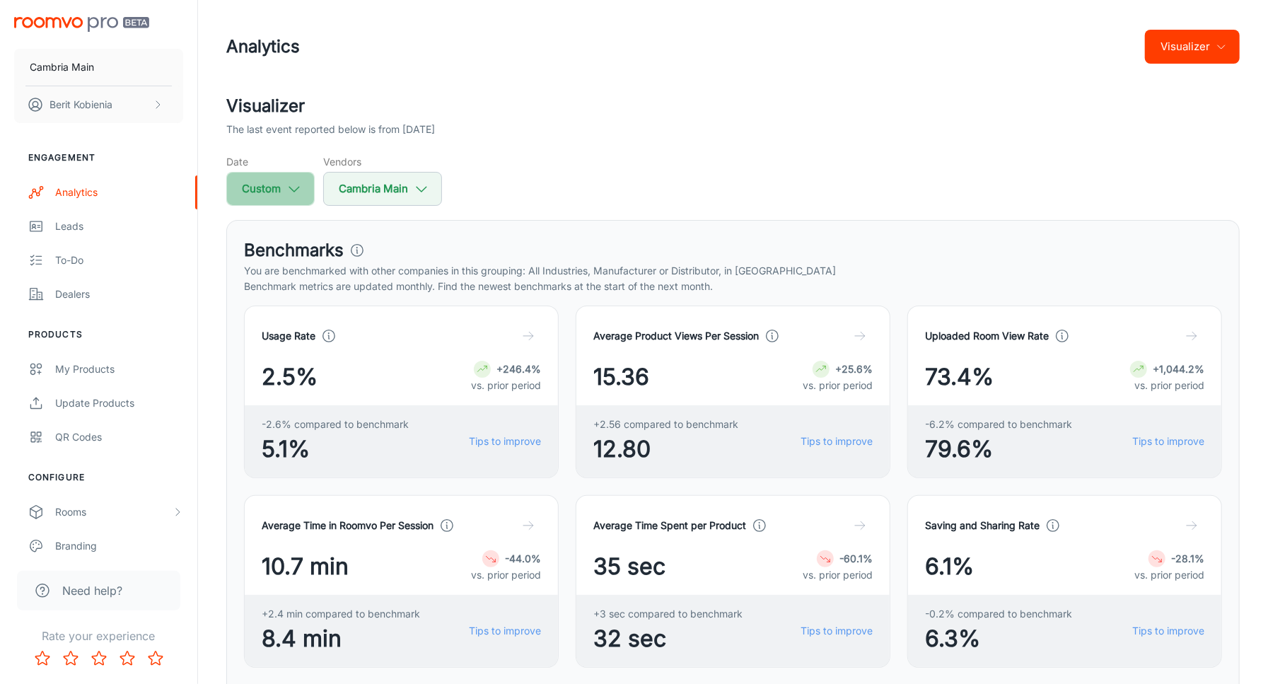
click at [287, 186] on icon "button" at bounding box center [294, 189] width 16 height 16
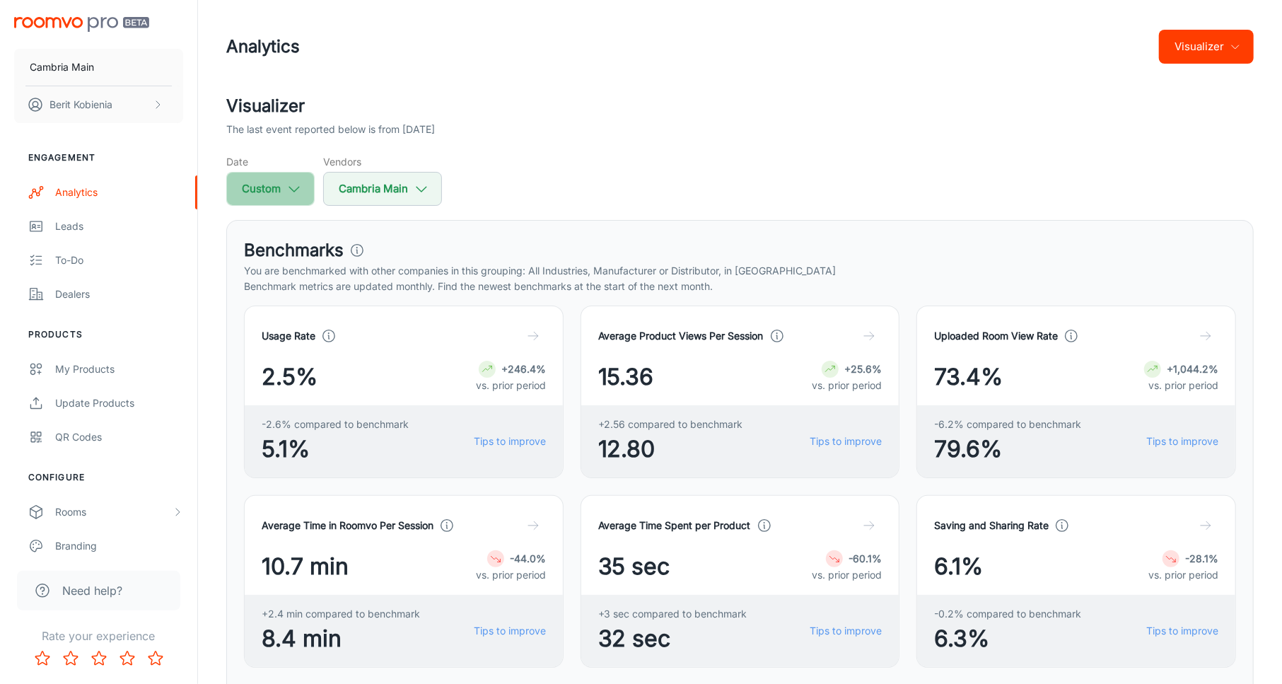
select select "6"
select select "2025"
select select "6"
select select "2025"
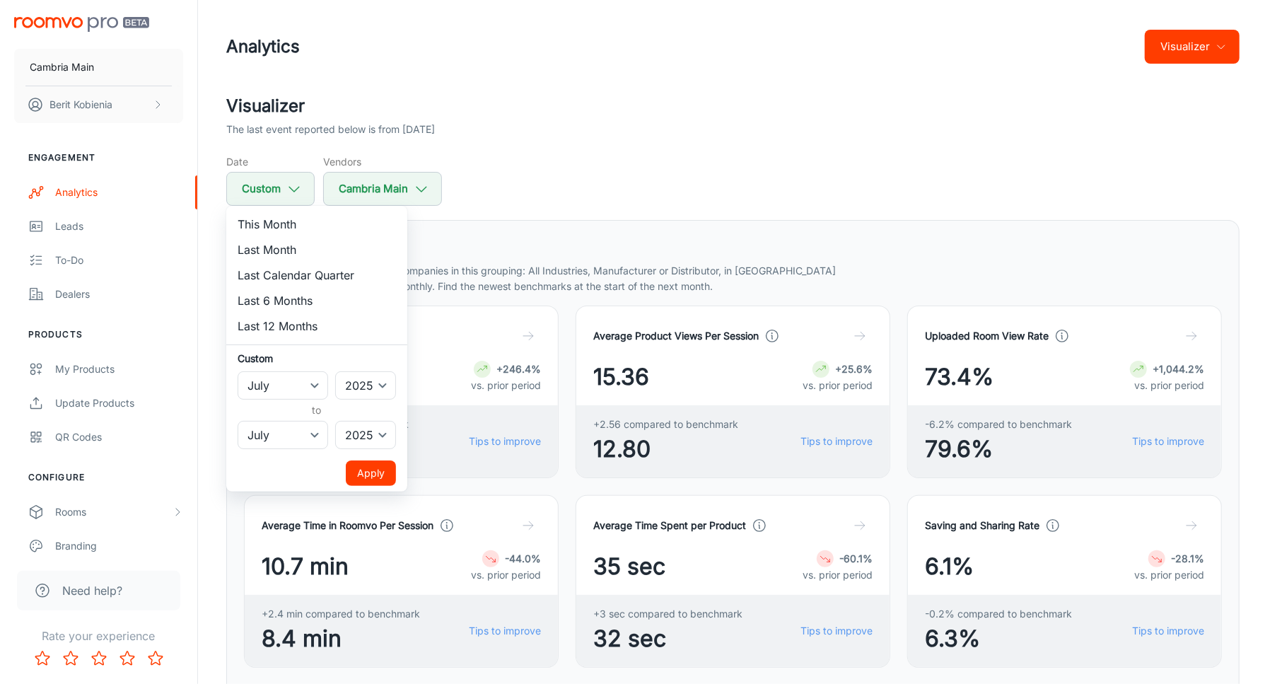
drag, startPoint x: 281, startPoint y: 243, endPoint x: 291, endPoint y: 270, distance: 29.5
click at [281, 243] on li "Last Month" at bounding box center [316, 249] width 181 height 25
select select "7"
click at [362, 465] on button "Apply" at bounding box center [371, 472] width 50 height 25
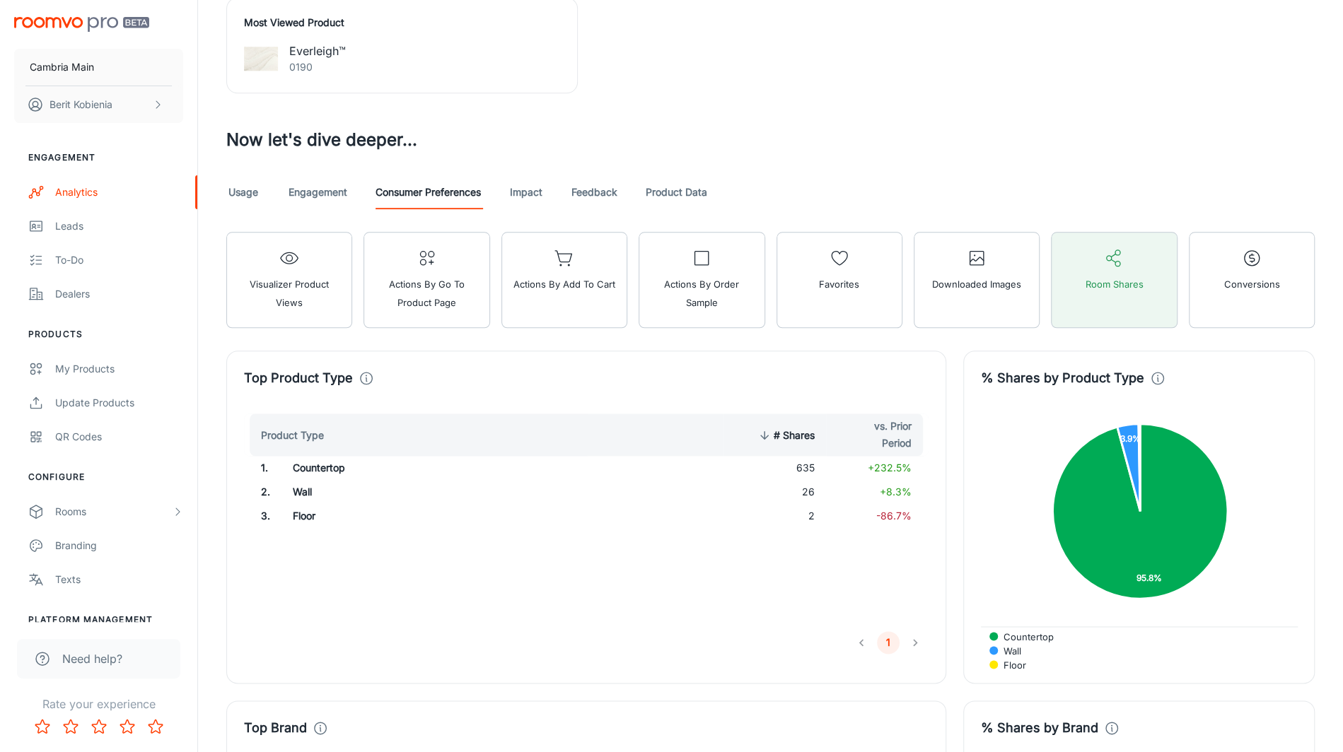
scroll to position [1057, 0]
click at [245, 180] on link "Usage" at bounding box center [243, 192] width 34 height 34
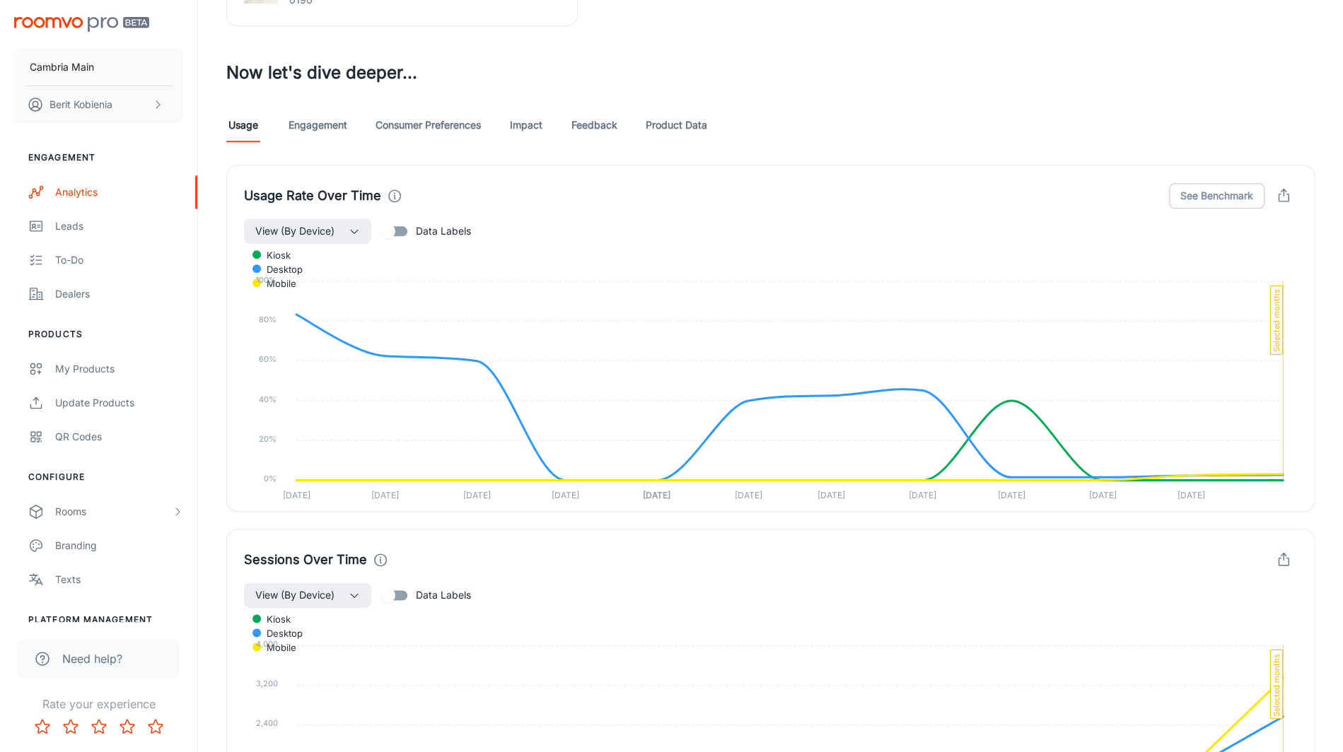
scroll to position [1119, 0]
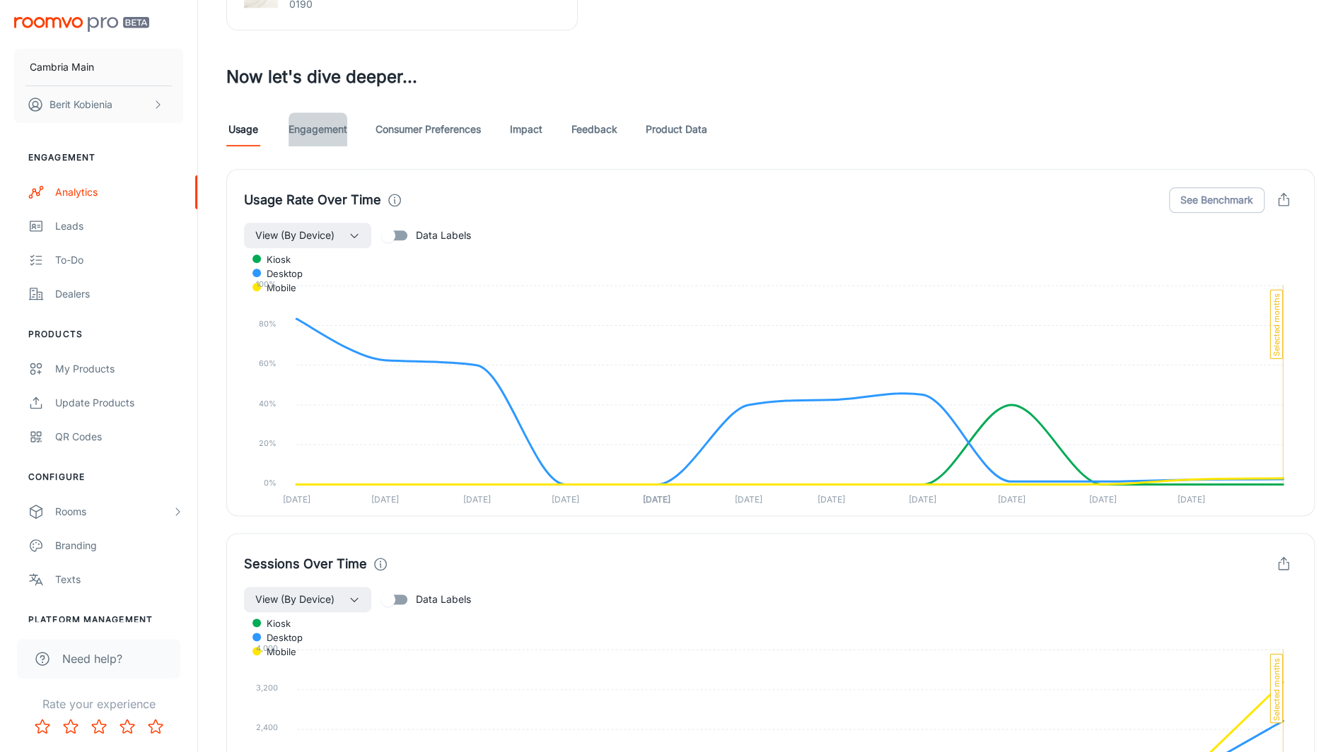
click at [301, 125] on link "Engagement" at bounding box center [318, 129] width 59 height 34
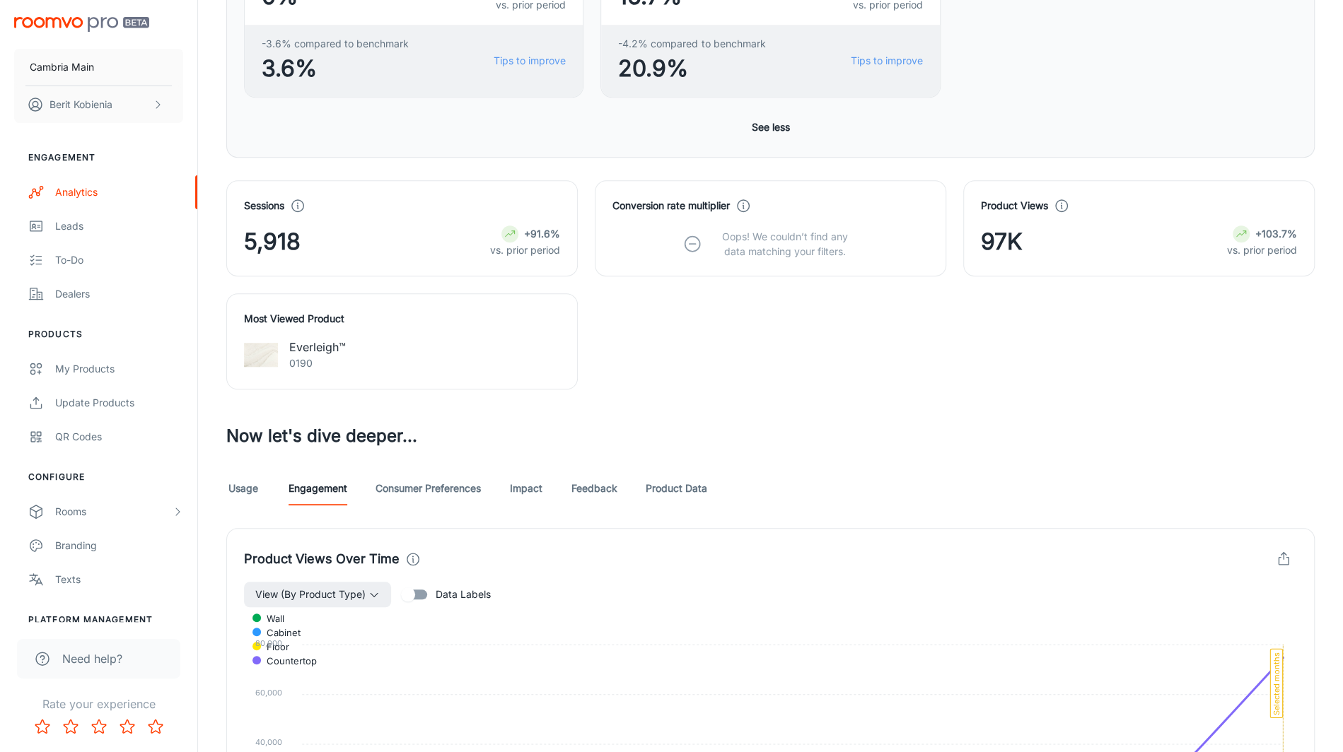
scroll to position [762, 0]
click at [315, 488] on link "Engagement" at bounding box center [318, 487] width 59 height 34
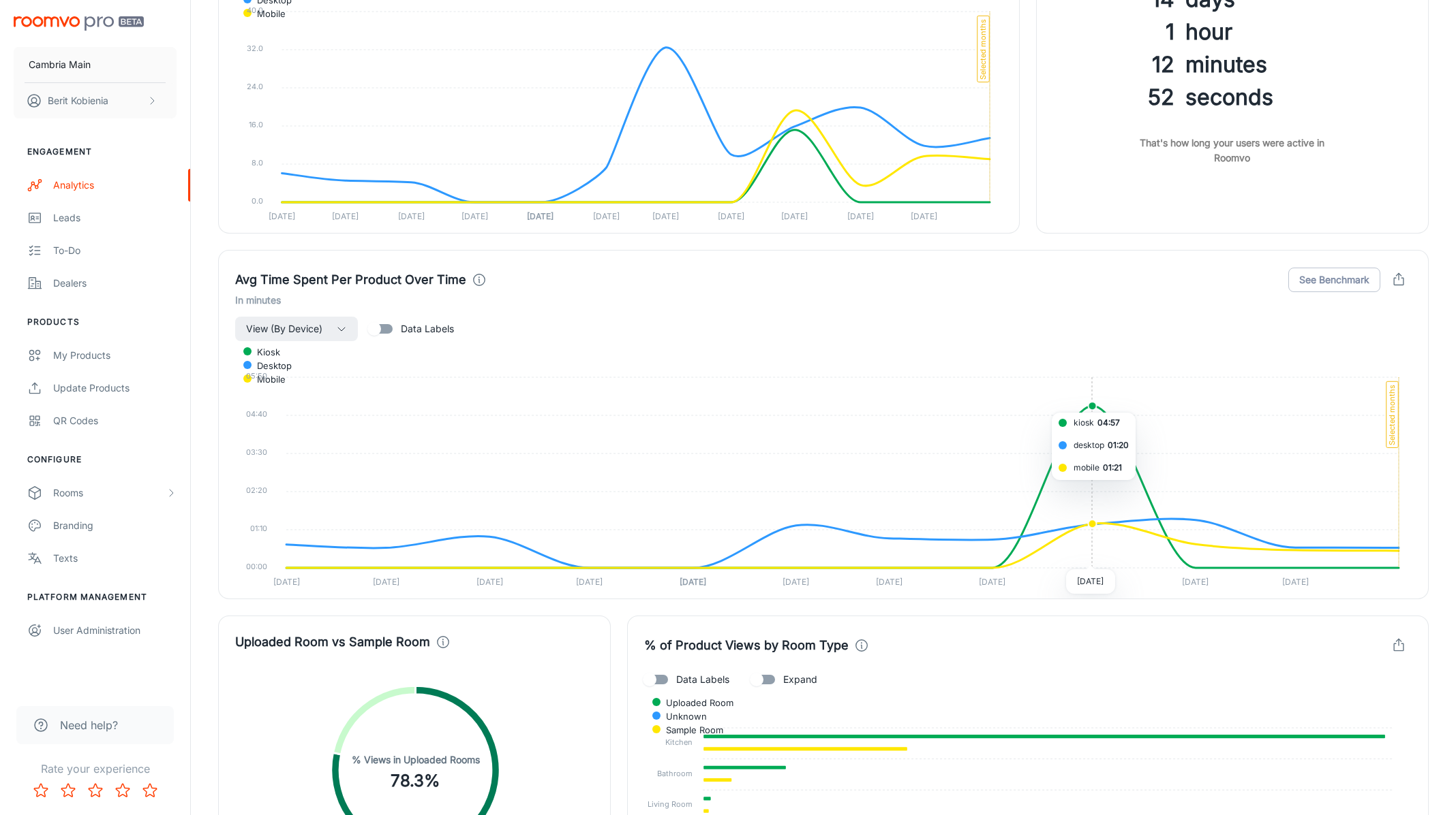
scroll to position [2423, 0]
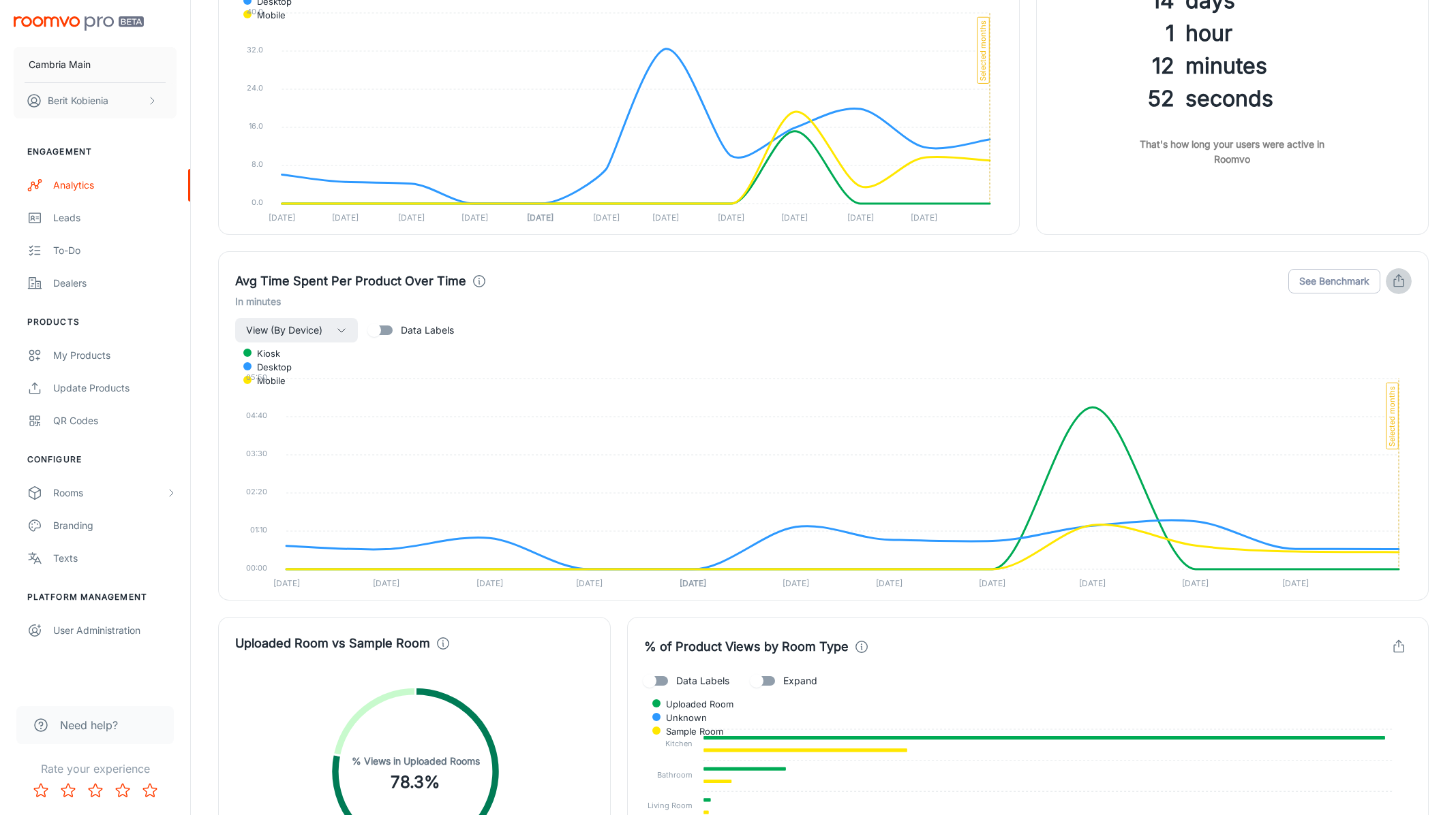
click at [1234, 274] on icon "button" at bounding box center [1398, 281] width 15 height 15
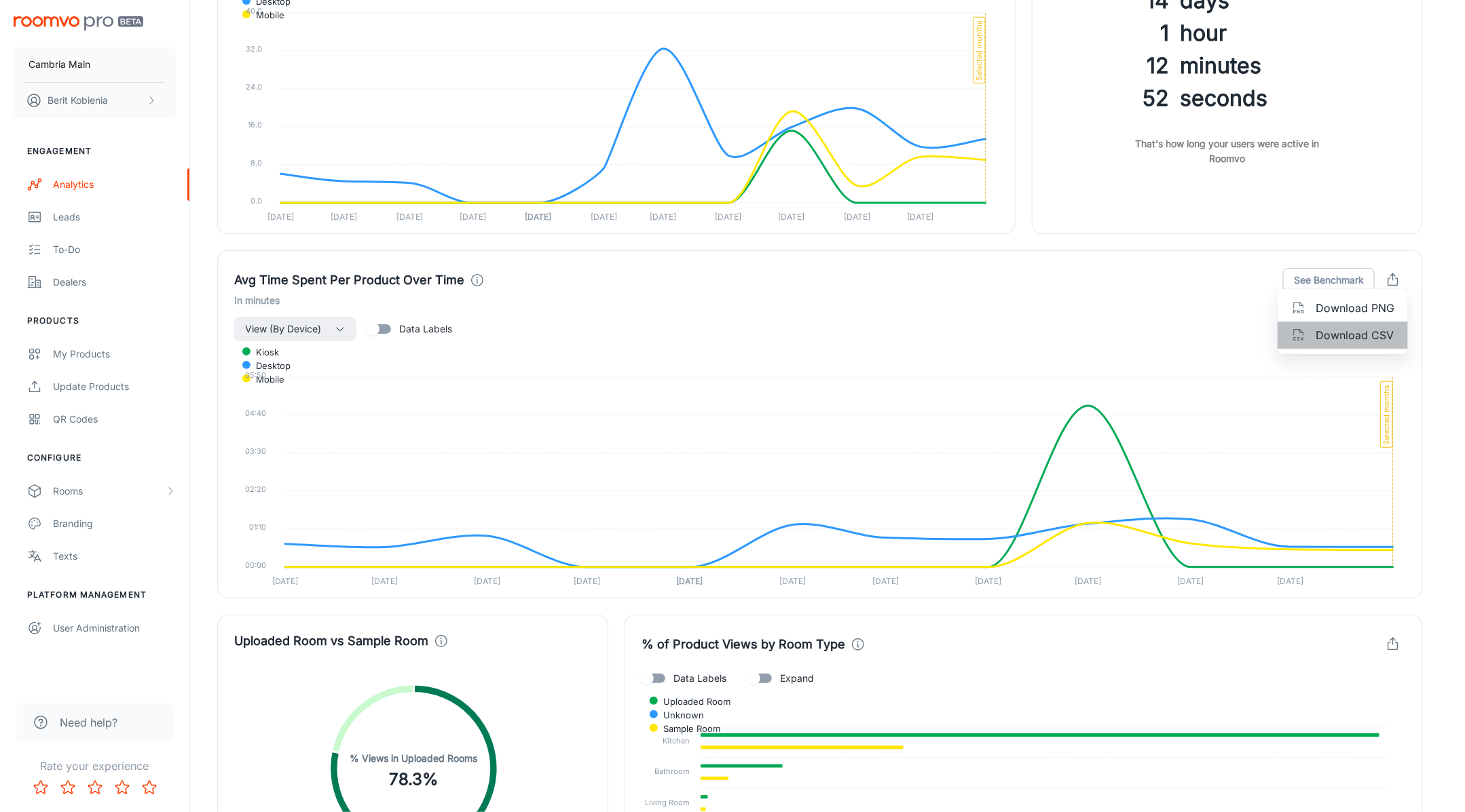
click at [1230, 325] on li "Download CSV" at bounding box center [1343, 335] width 131 height 27
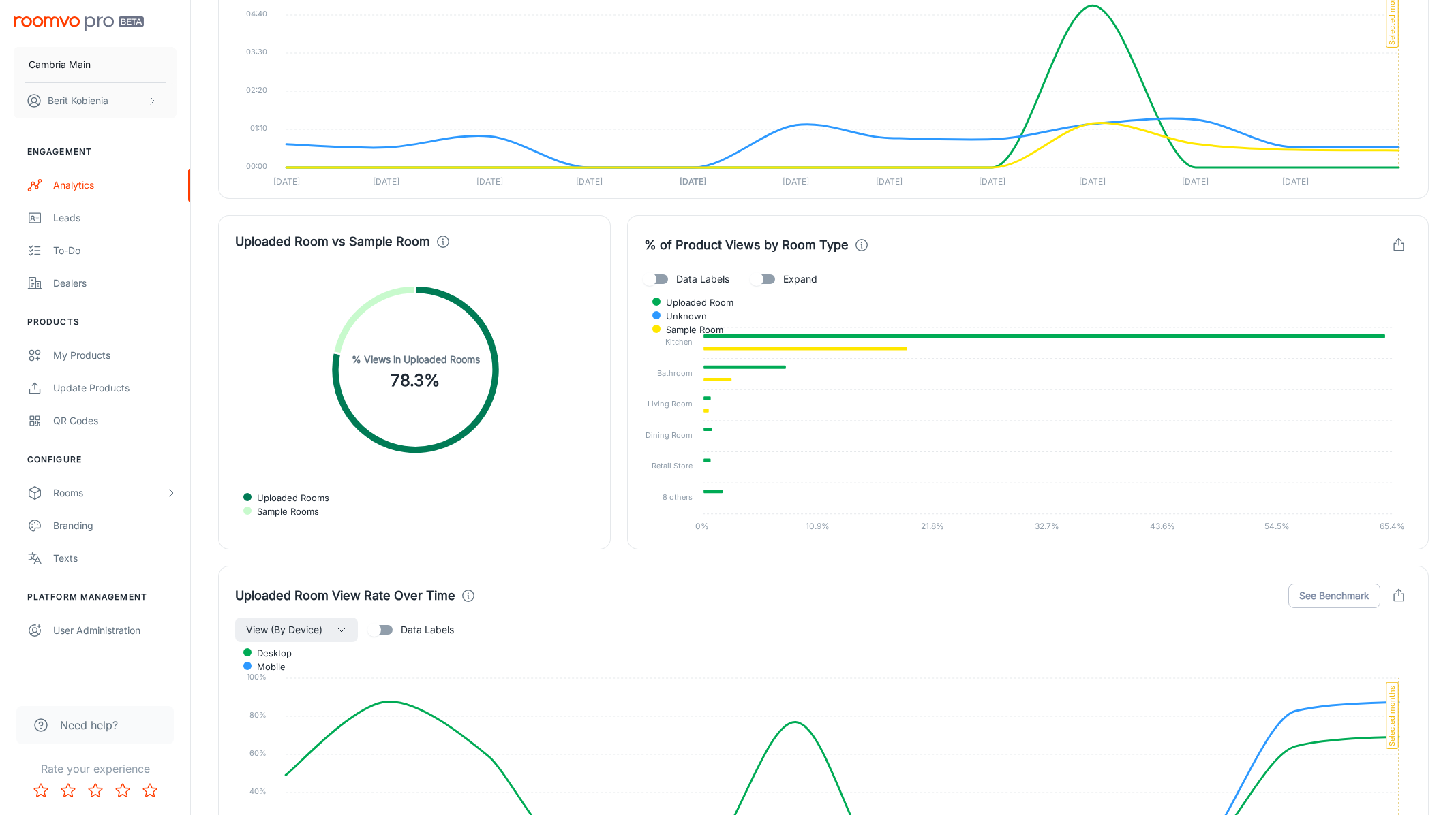
scroll to position [2821, 0]
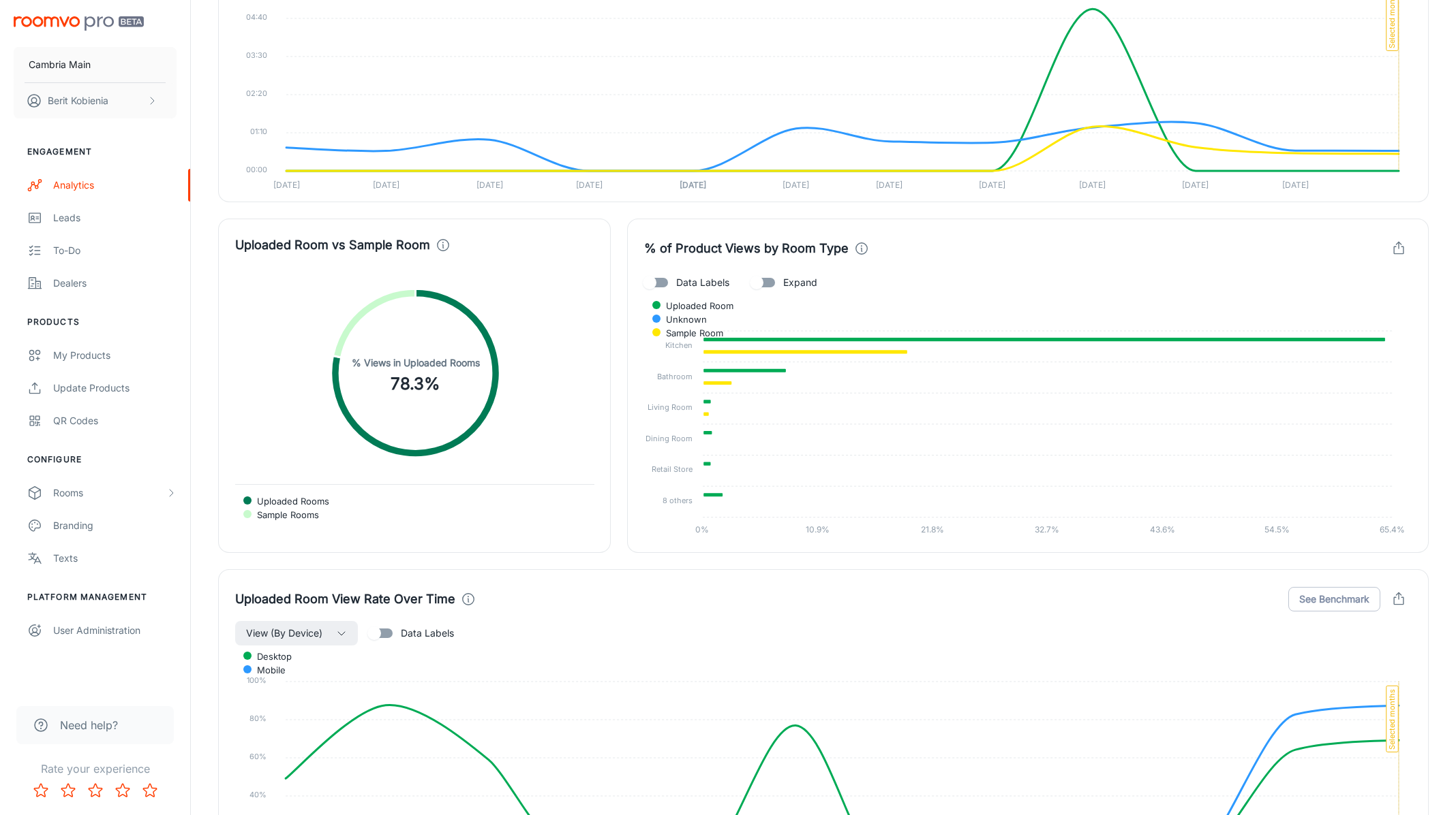
click at [451, 330] on circle at bounding box center [415, 374] width 152 height 152
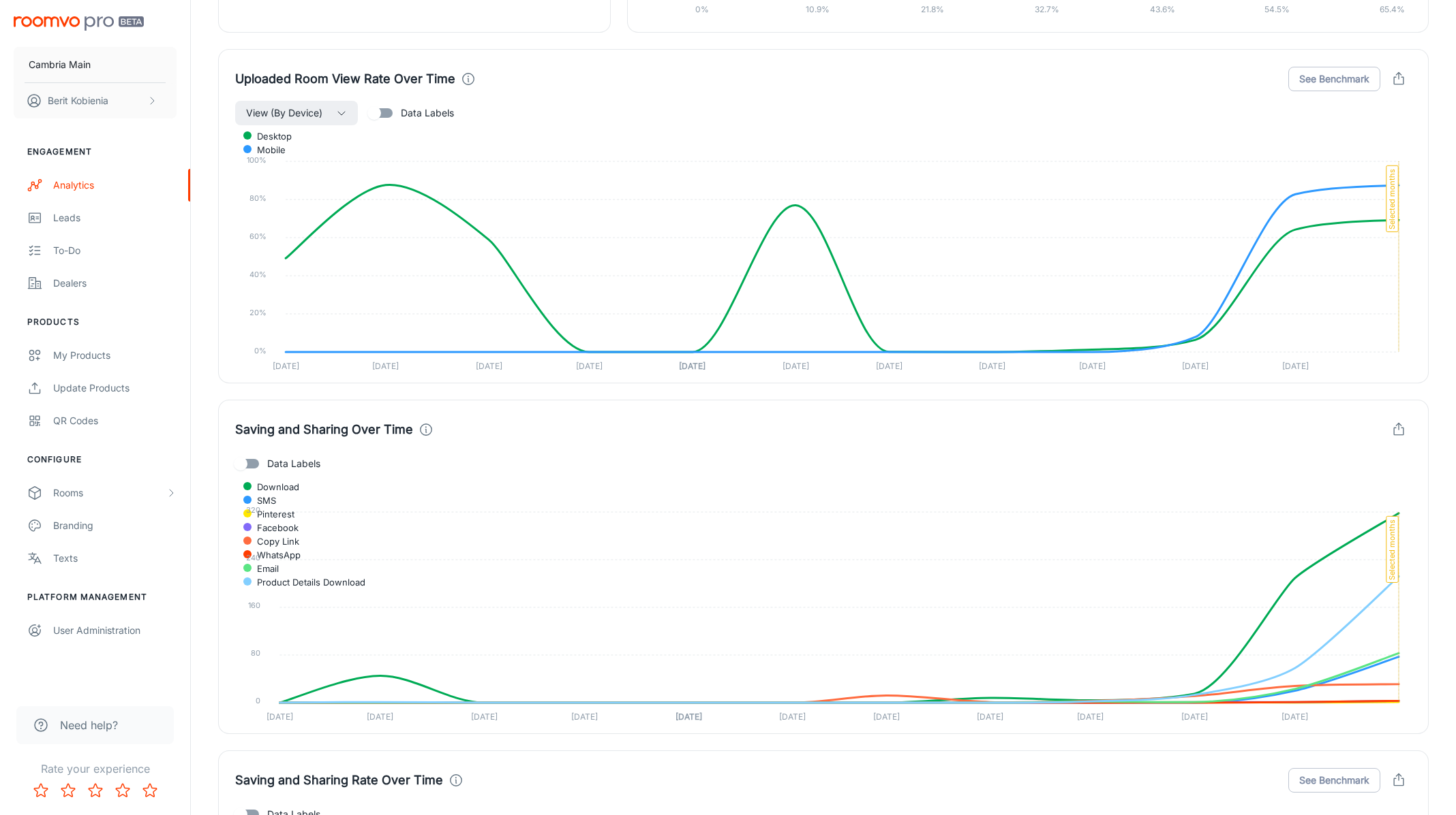
scroll to position [3694, 0]
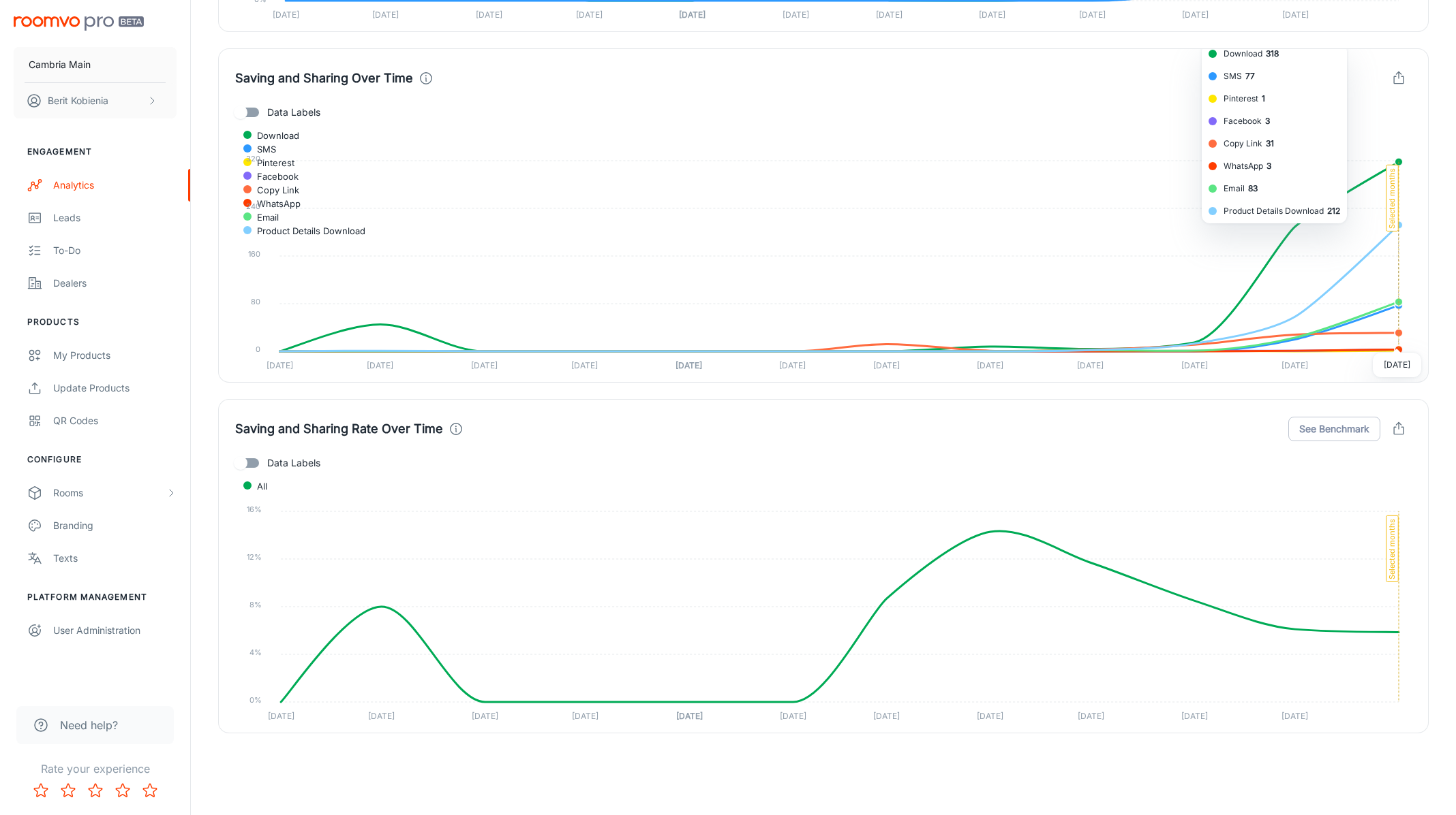
click at [1234, 427] on icon "button" at bounding box center [1398, 430] width 15 height 15
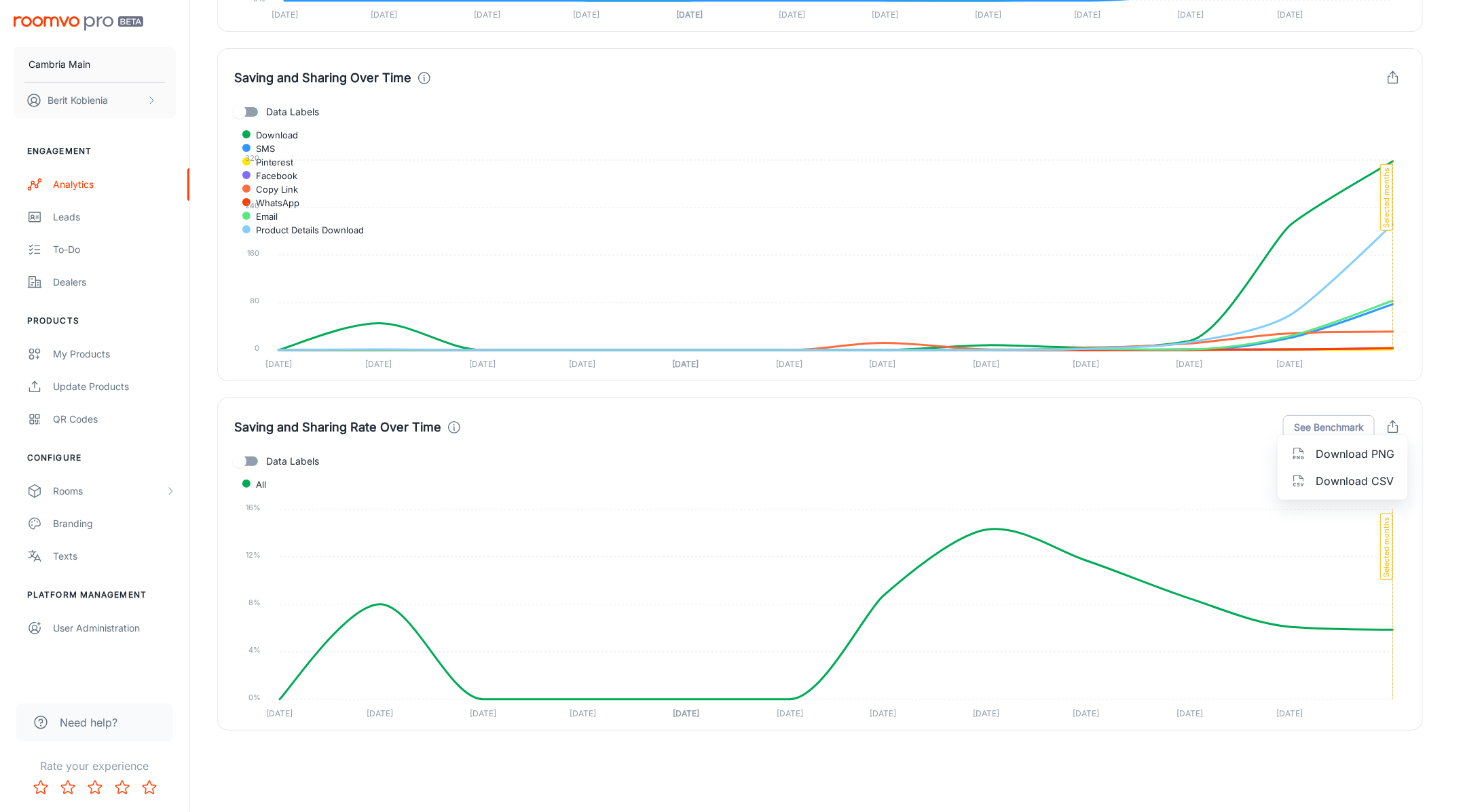
click at [1230, 473] on span "Download CSV" at bounding box center [1355, 481] width 79 height 16
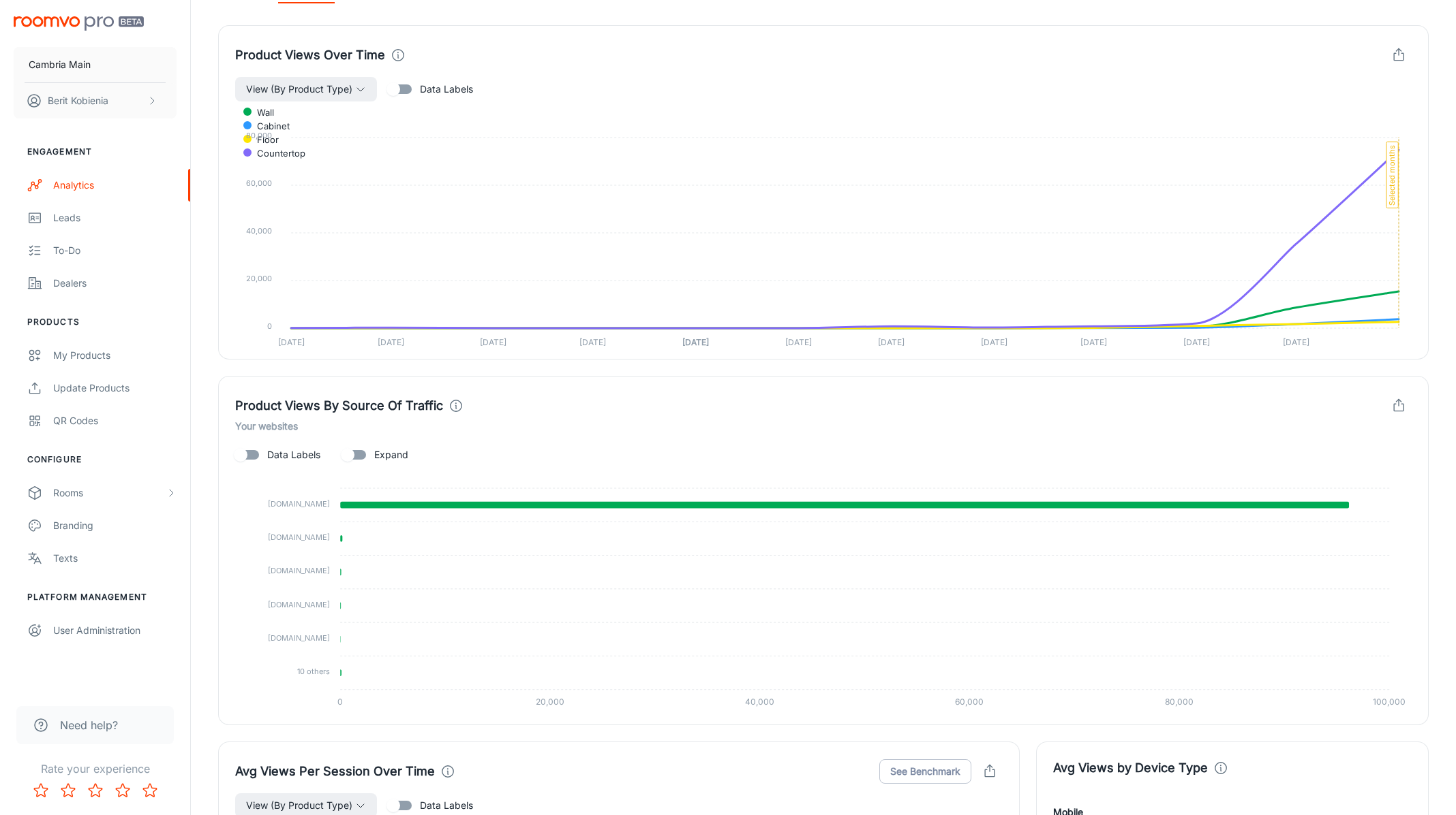
scroll to position [0, 0]
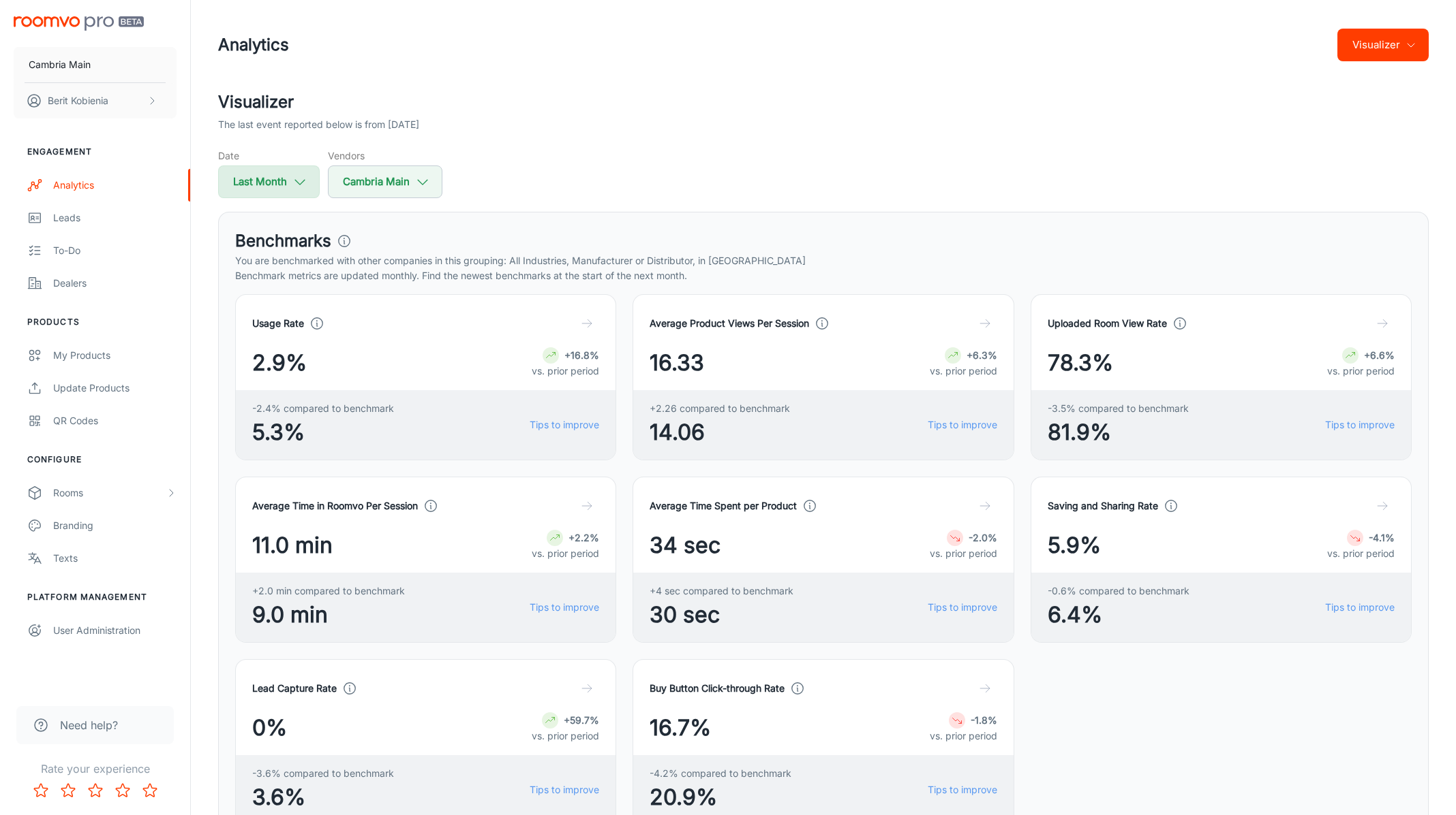
click at [280, 180] on button "Last Month" at bounding box center [268, 182] width 101 height 33
select select "7"
select select "2025"
select select "7"
select select "2025"
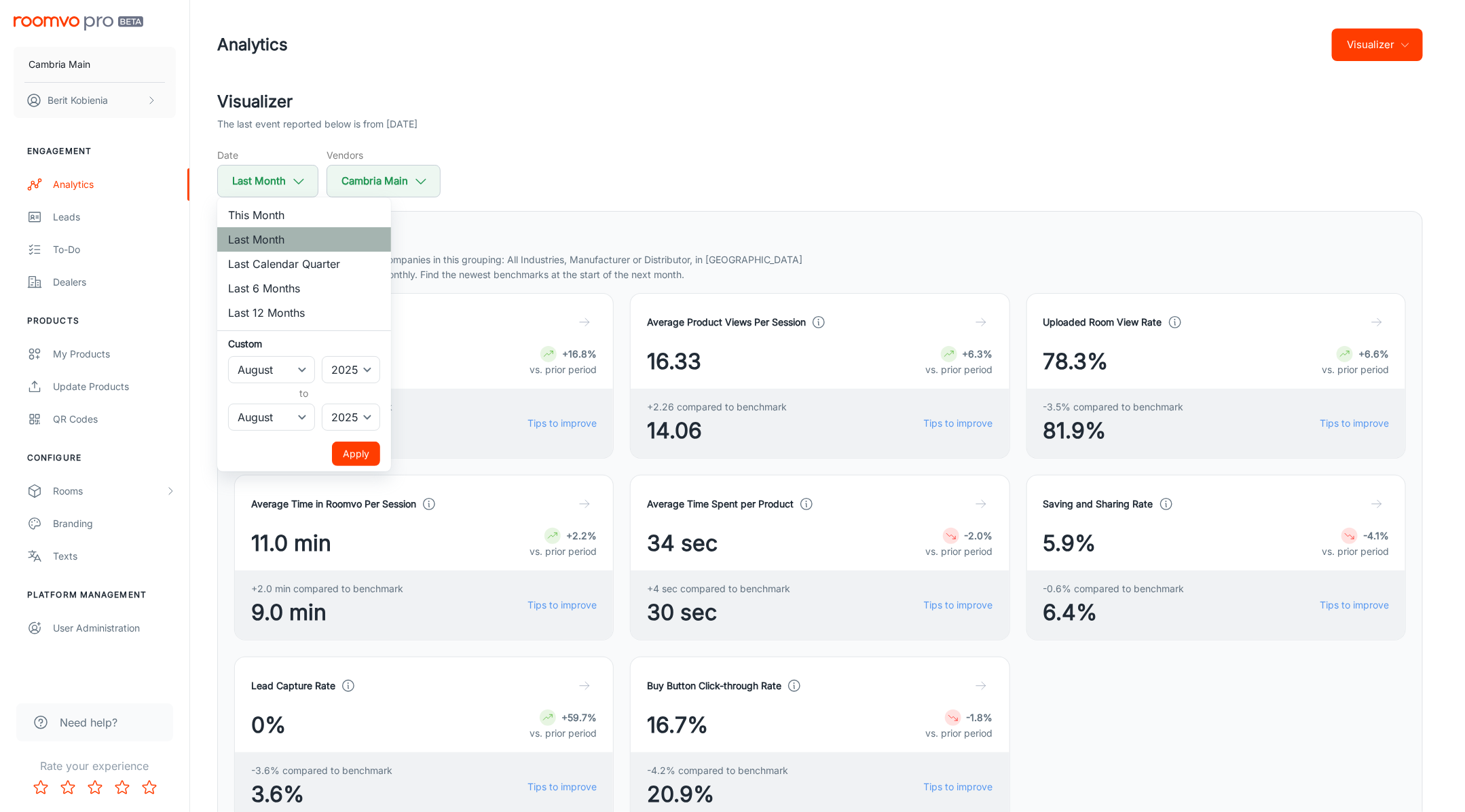
click at [321, 238] on li "Last Month" at bounding box center [303, 239] width 174 height 24
click at [352, 465] on button "Apply" at bounding box center [356, 453] width 48 height 24
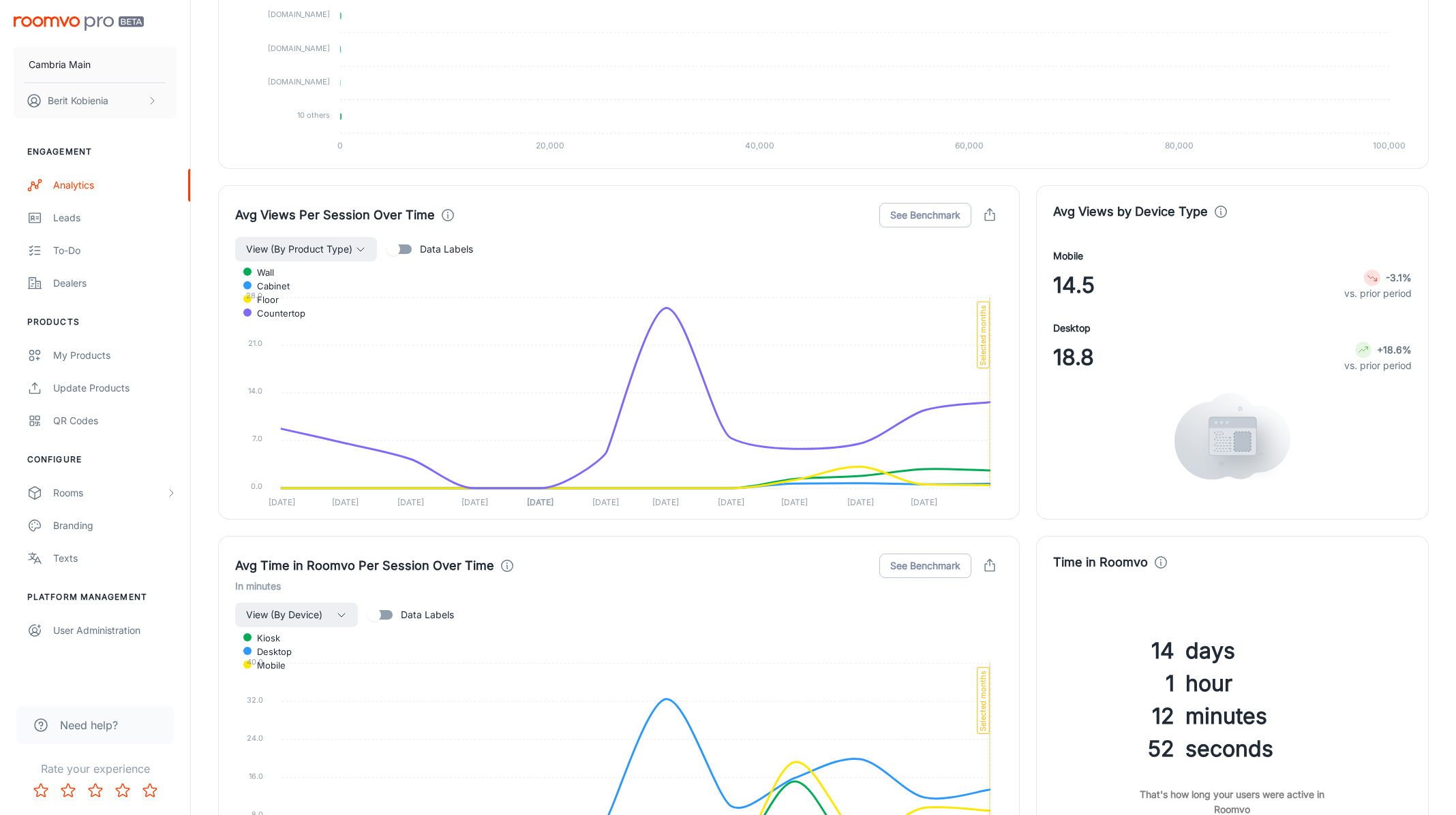
scroll to position [1884, 0]
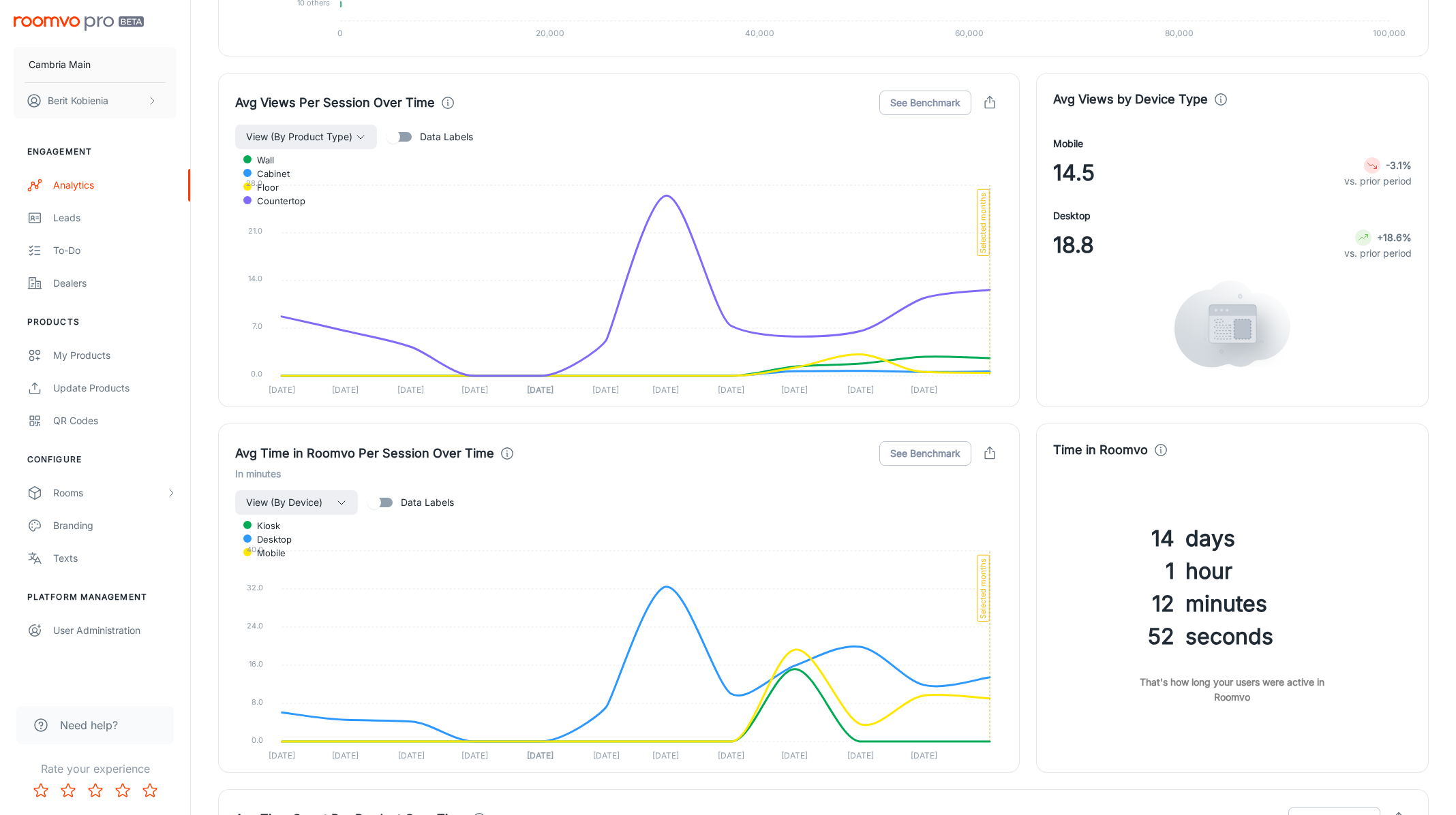
click at [1233, 195] on div "Mobile 14.5 -3.1% vs. prior period Desktop 18.8 +18.6% vs. prior period" at bounding box center [1232, 251] width 358 height 231
click at [1216, 93] on icon at bounding box center [1221, 99] width 15 height 15
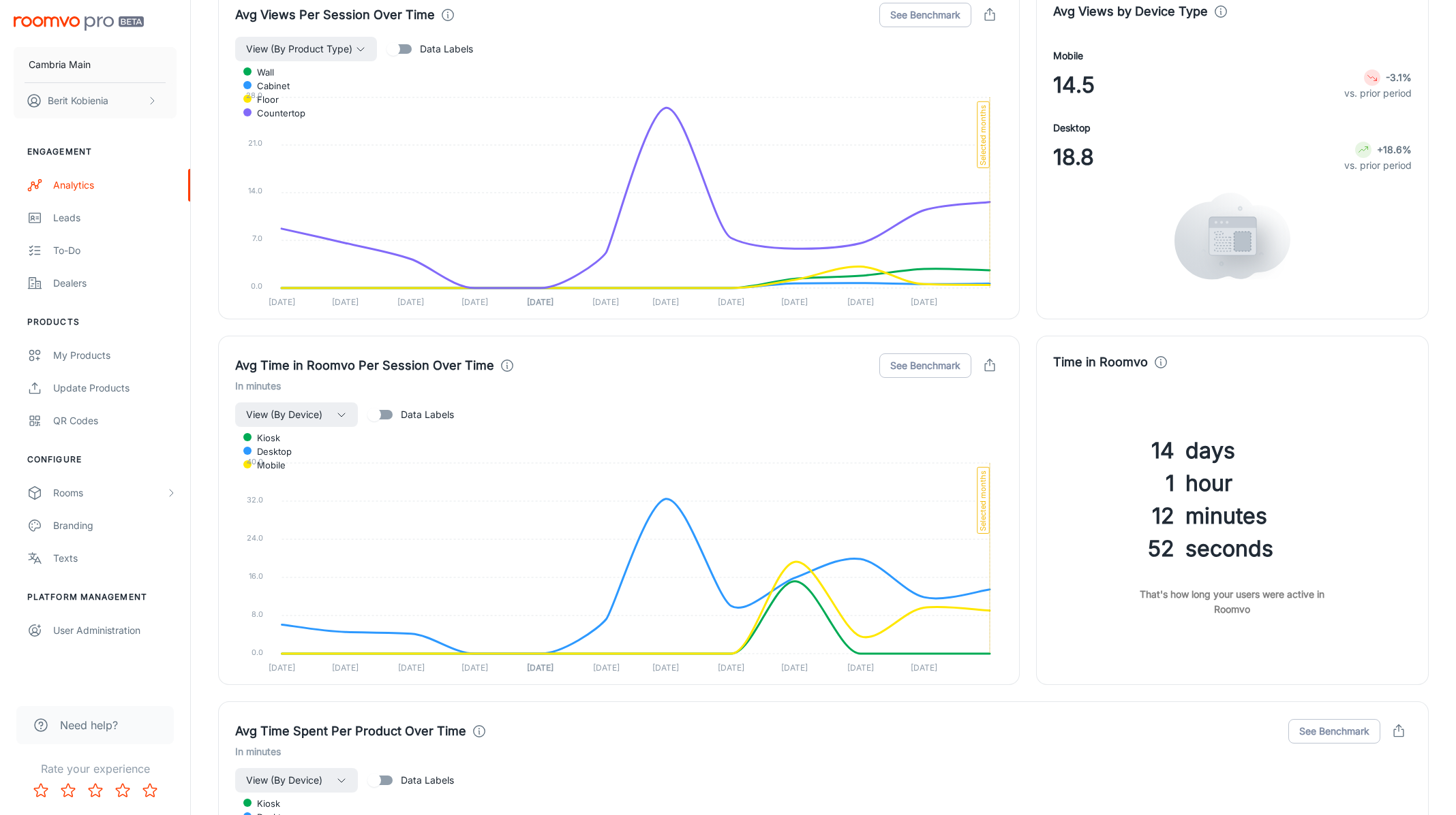
scroll to position [1976, 0]
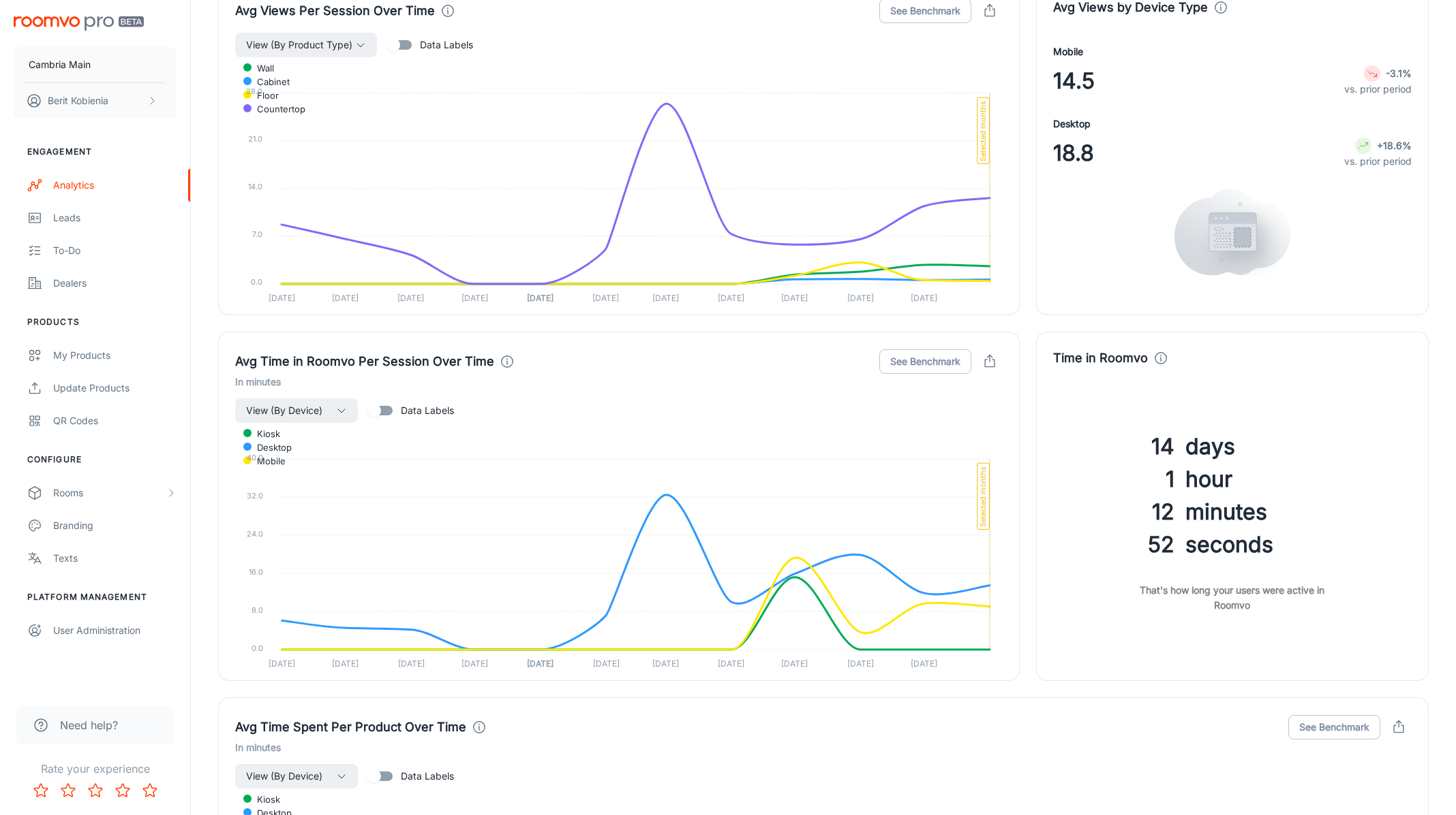
click at [1155, 353] on icon at bounding box center [1161, 358] width 15 height 15
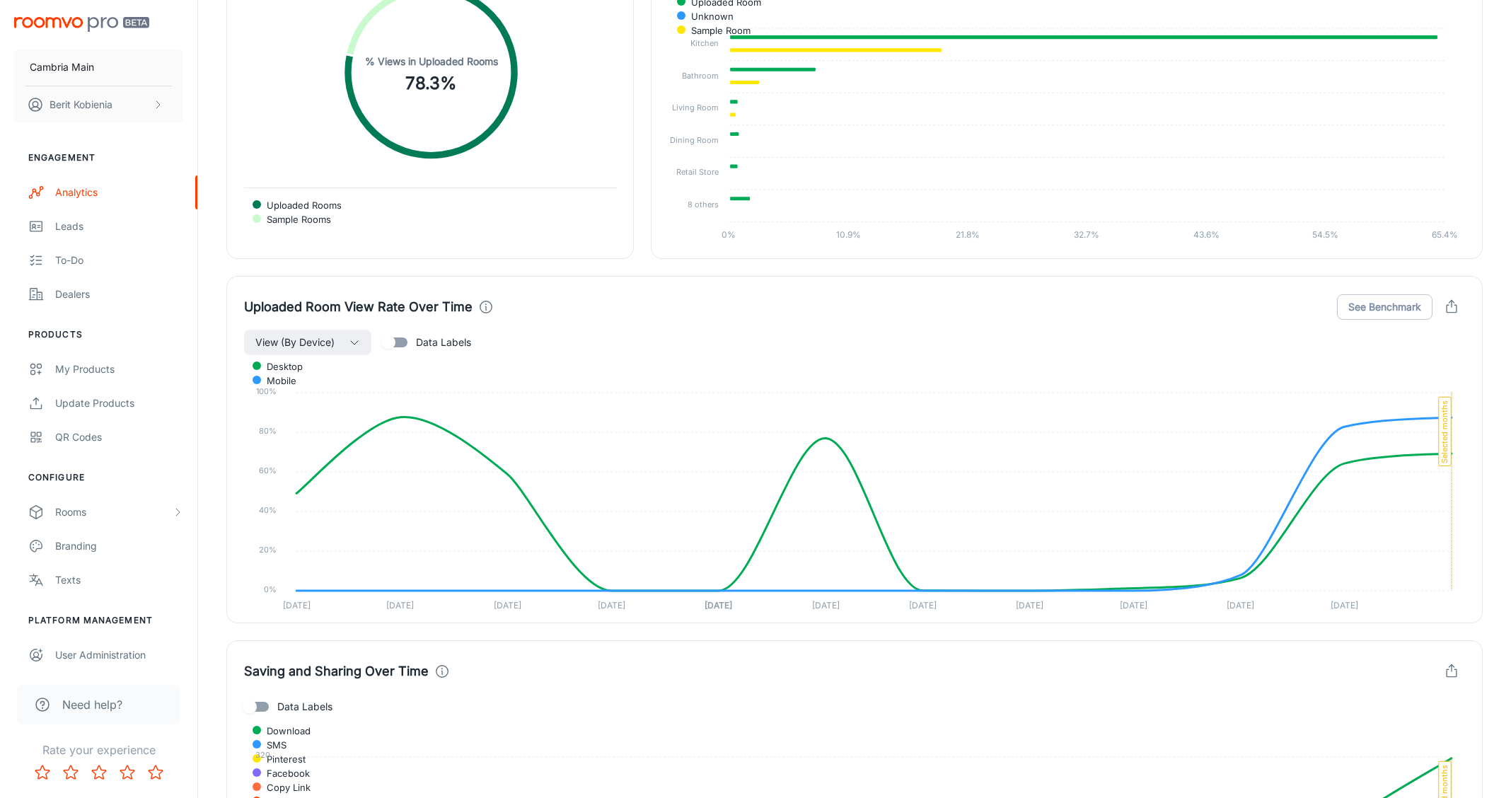
scroll to position [3250, 0]
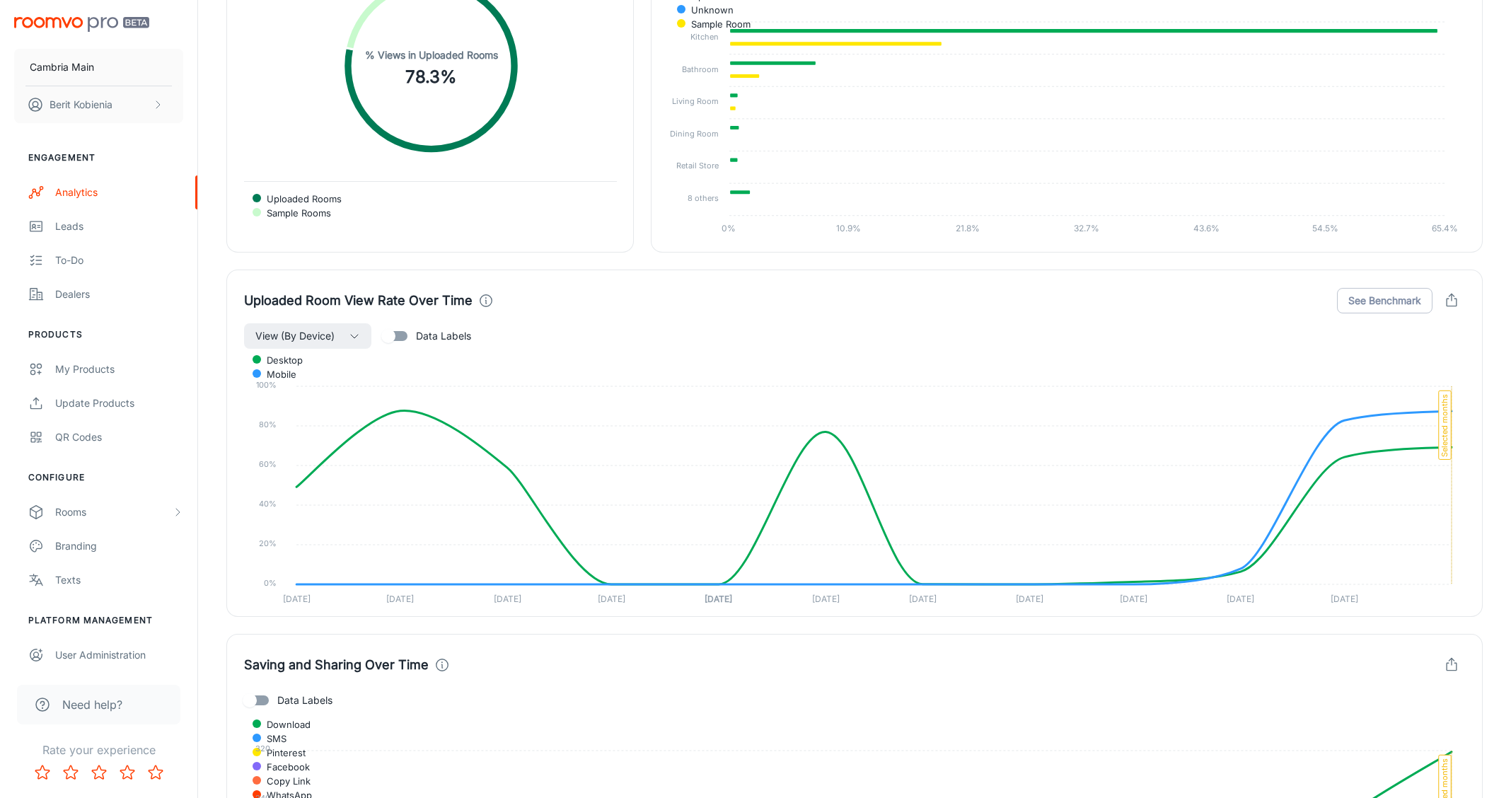
click at [220, 487] on div "Uploaded Room View Rate Over Time See Benchmark View (By Device) Data Labels de…" at bounding box center [845, 434] width 1273 height 364
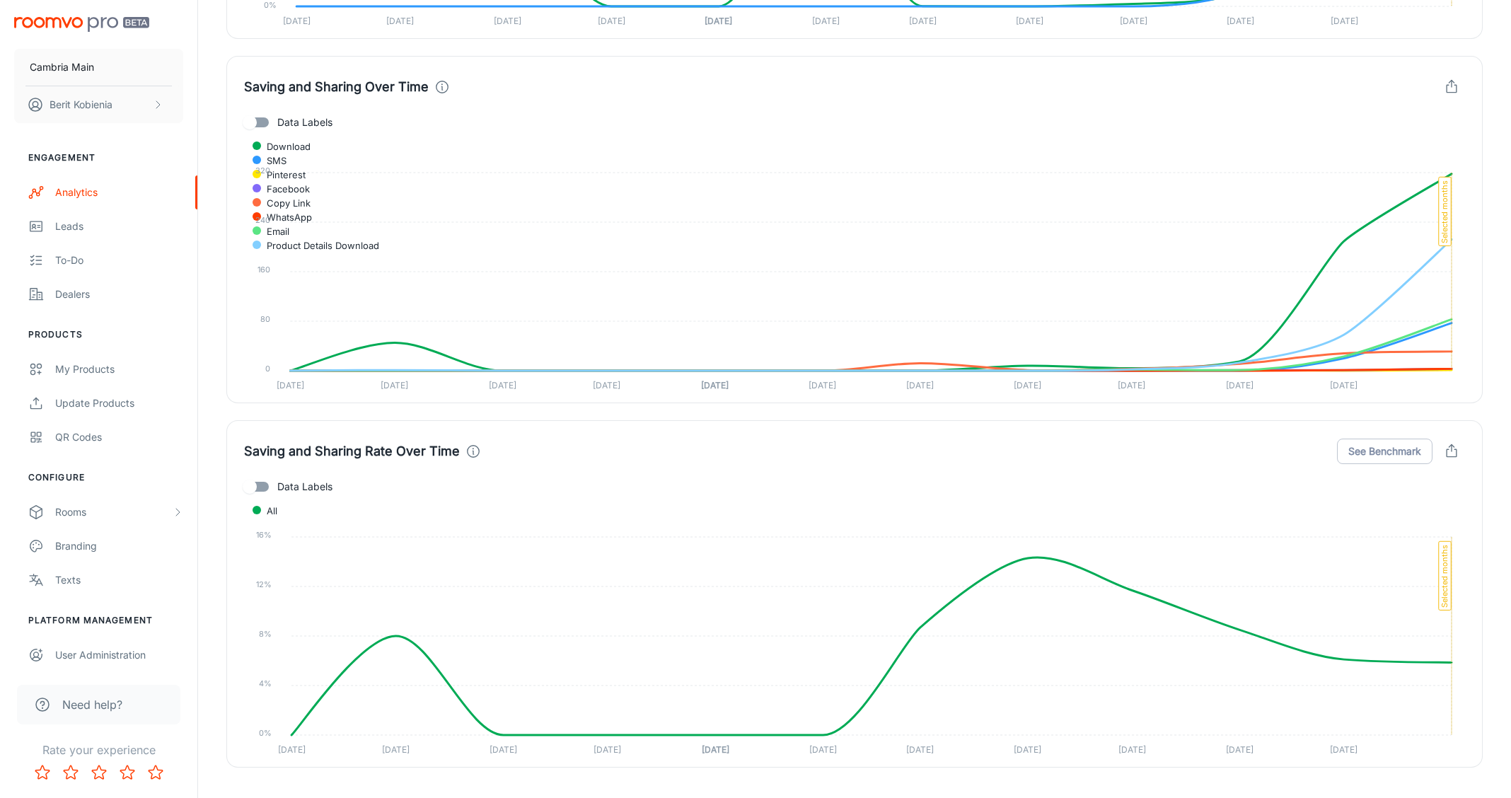
scroll to position [3882, 0]
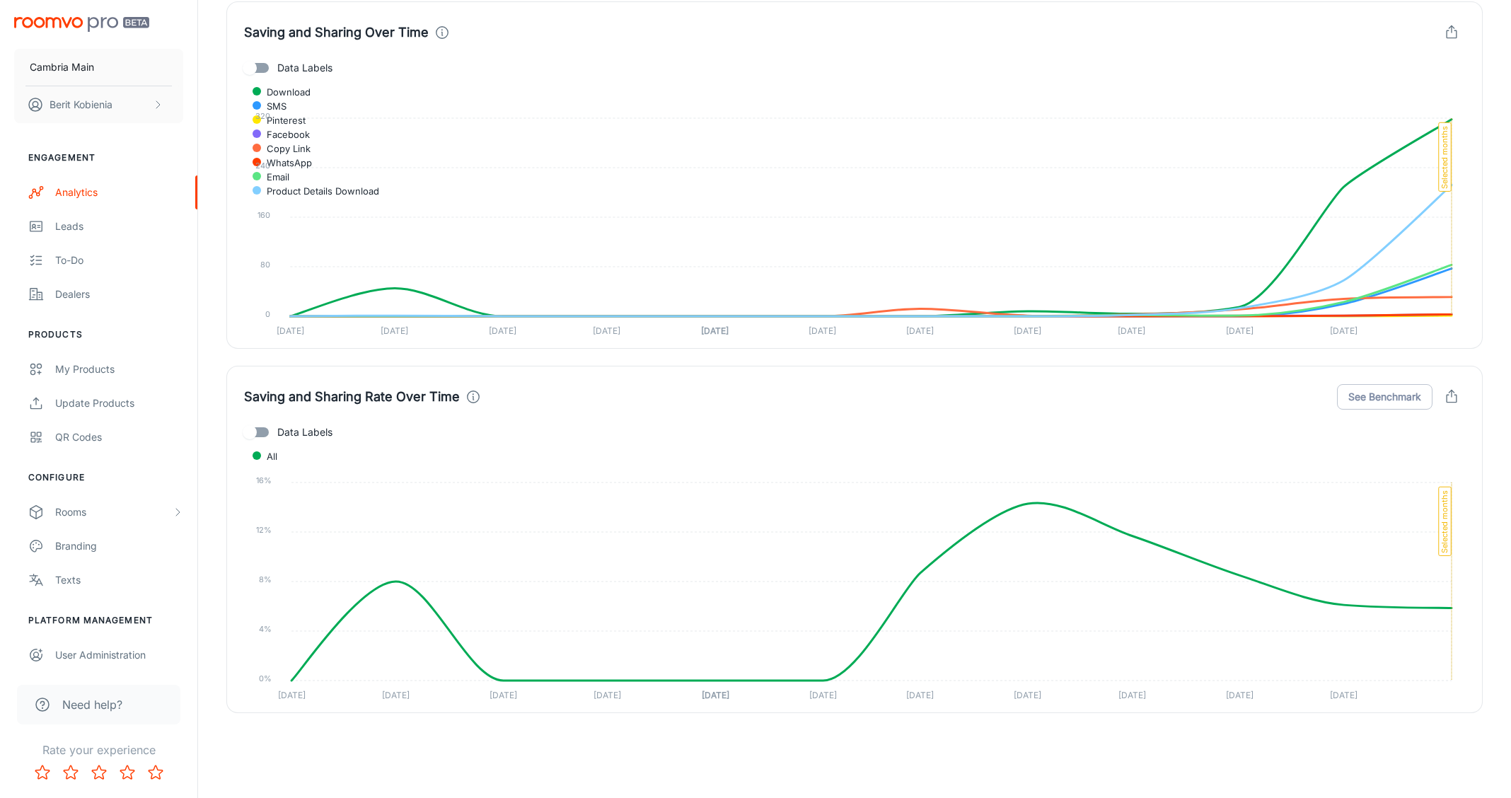
click at [220, 487] on div "Saving and Sharing Rate Over Time See Benchmark Data Labels All 16% 16% 12% 12%…" at bounding box center [845, 531] width 1273 height 364
click at [220, 476] on div "Saving and Sharing Rate Over Time See Benchmark Data Labels All 16% 16% 12% 12%…" at bounding box center [845, 531] width 1273 height 364
click at [467, 389] on icon at bounding box center [473, 397] width 16 height 16
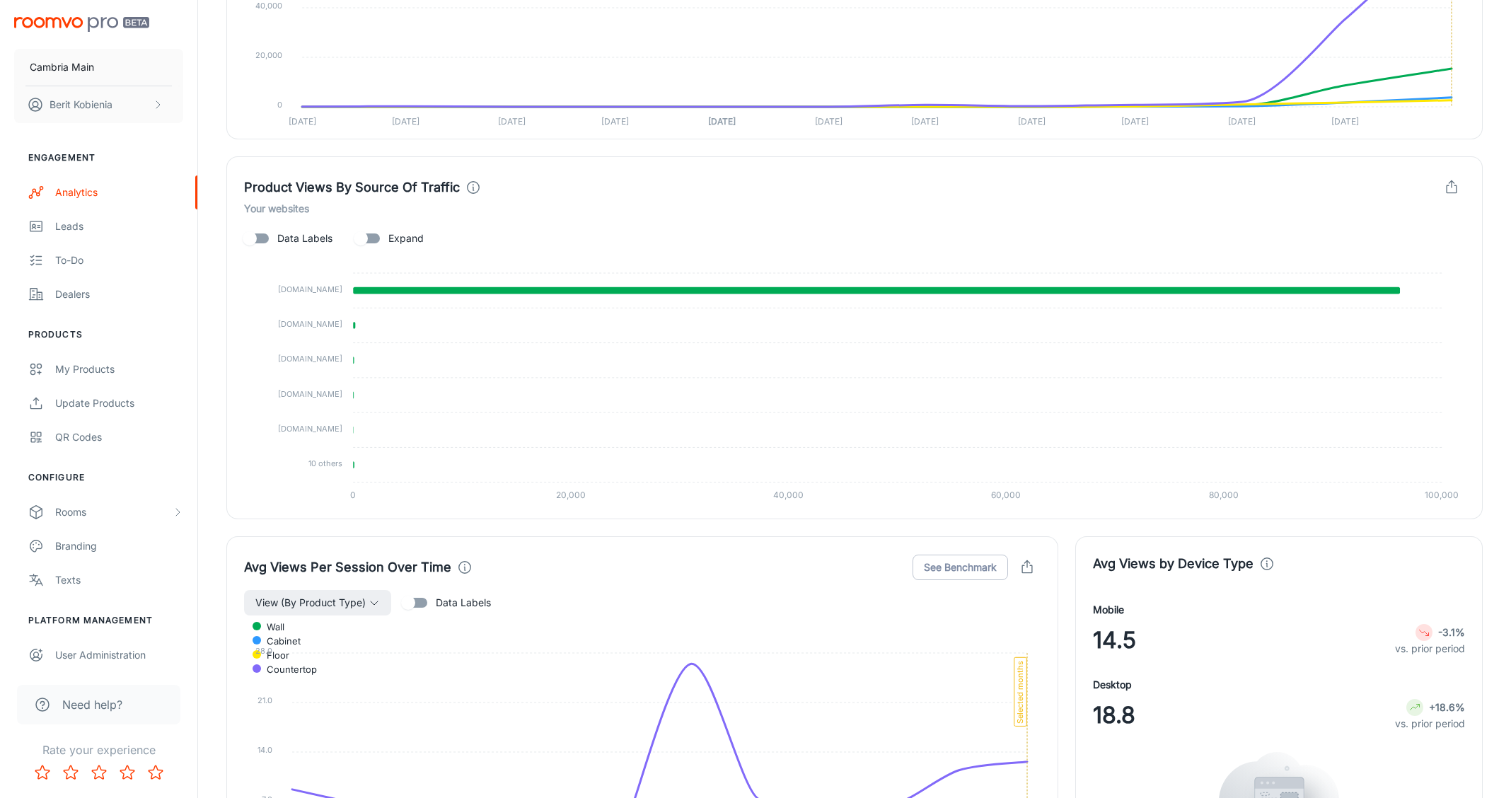
scroll to position [940, 0]
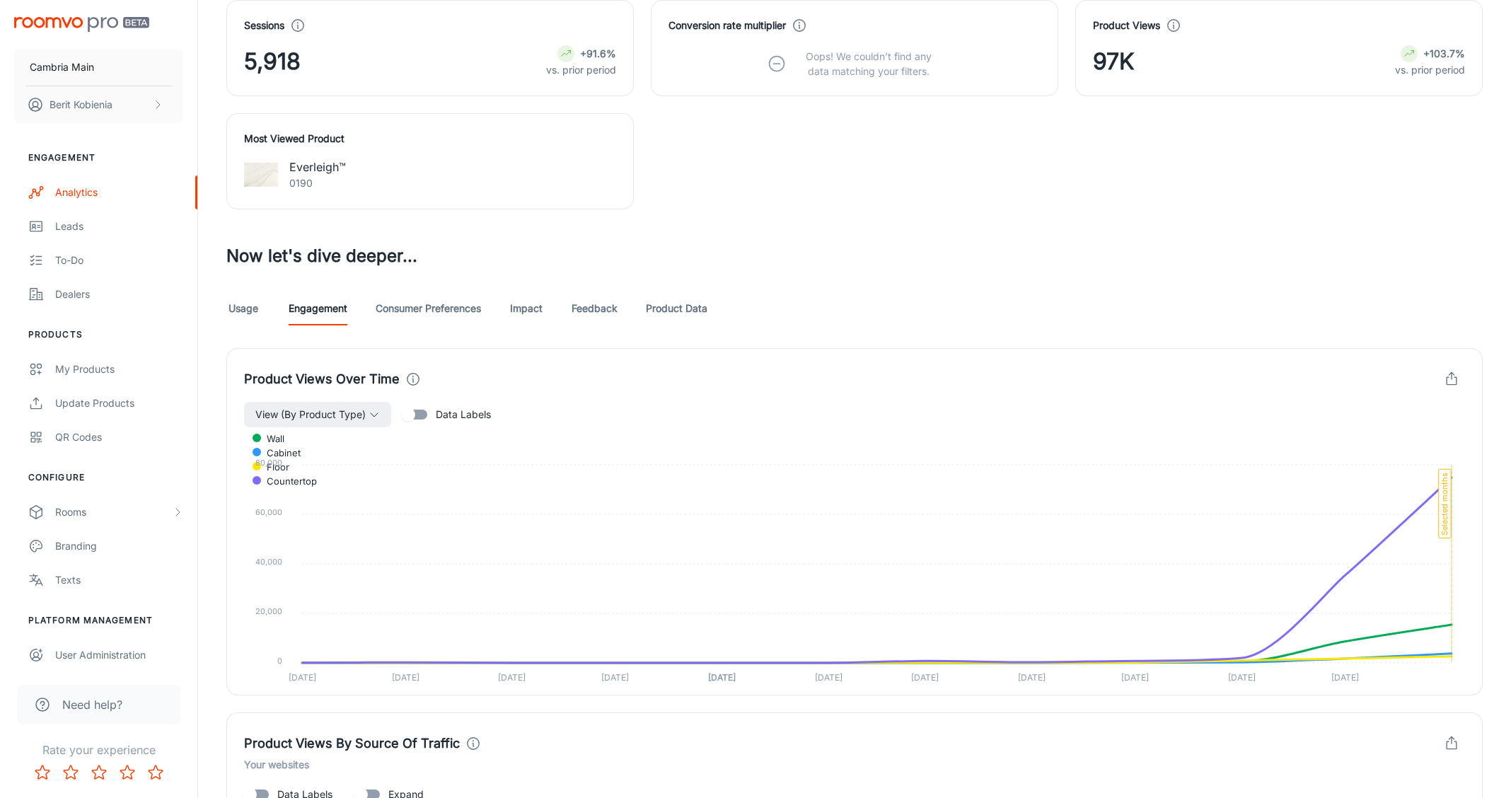
click at [421, 301] on link "Consumer Preferences" at bounding box center [428, 308] width 105 height 34
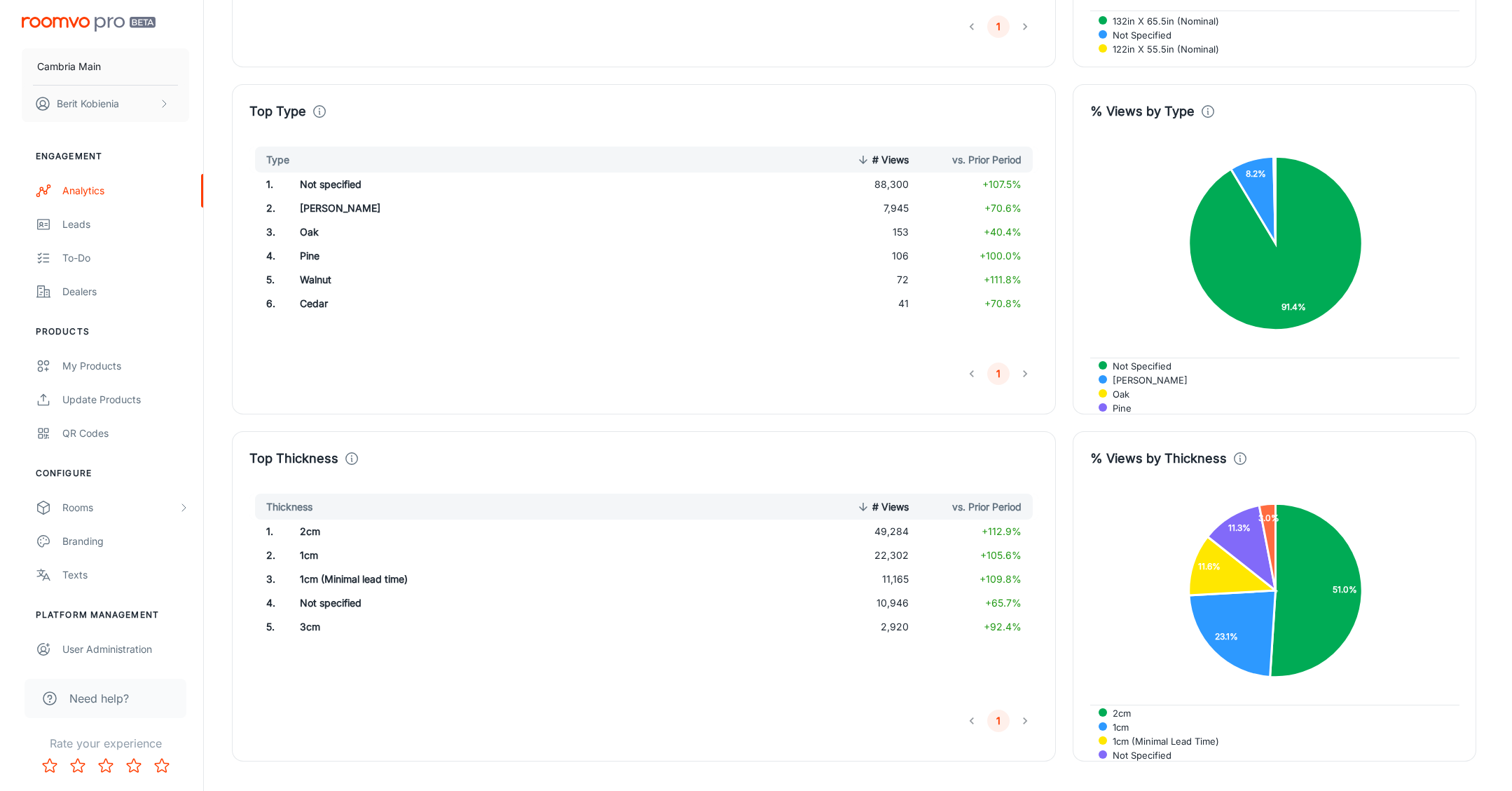
scroll to position [3329, 0]
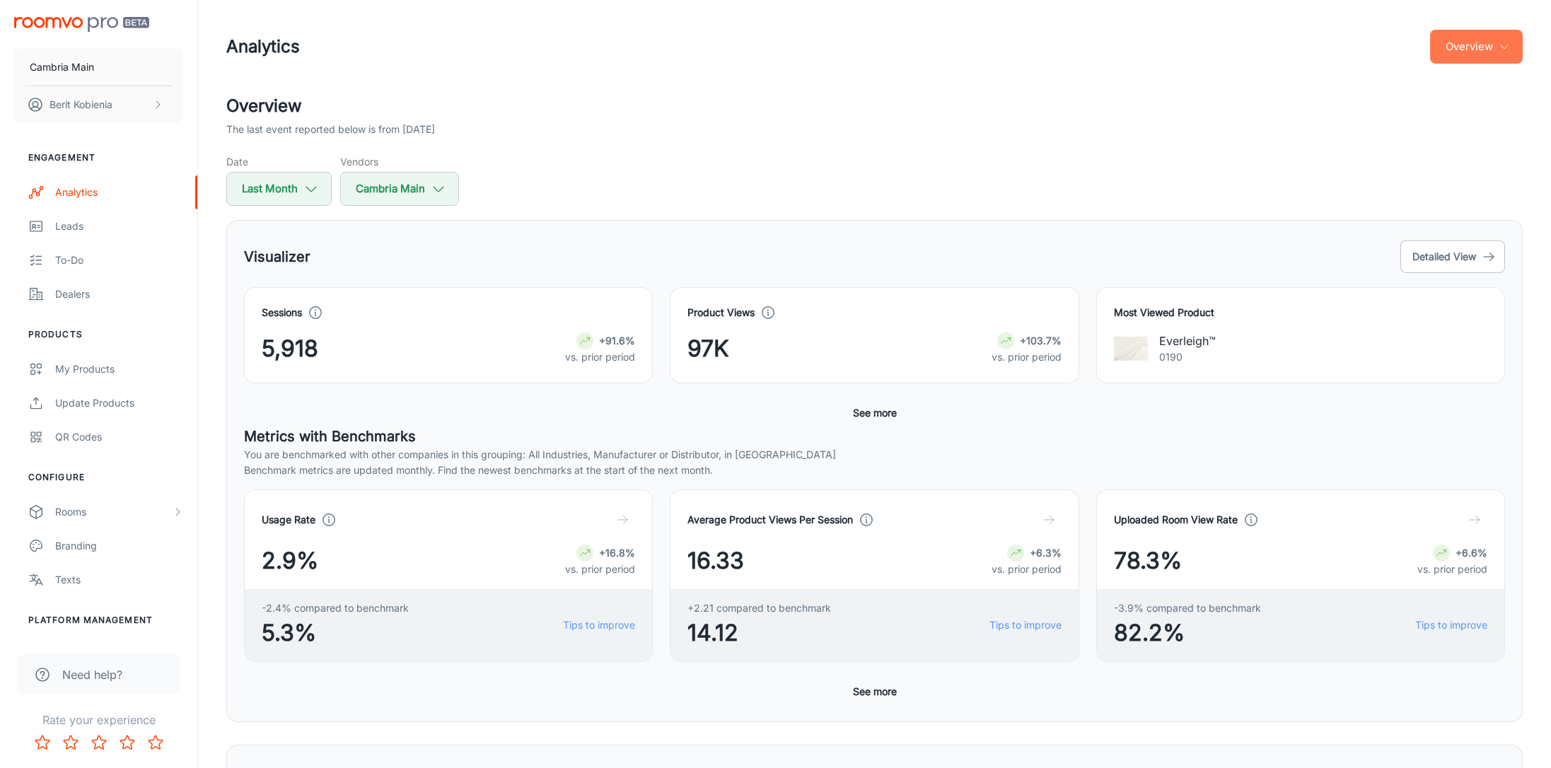
click at [1284, 38] on button "Overview" at bounding box center [1476, 47] width 93 height 34
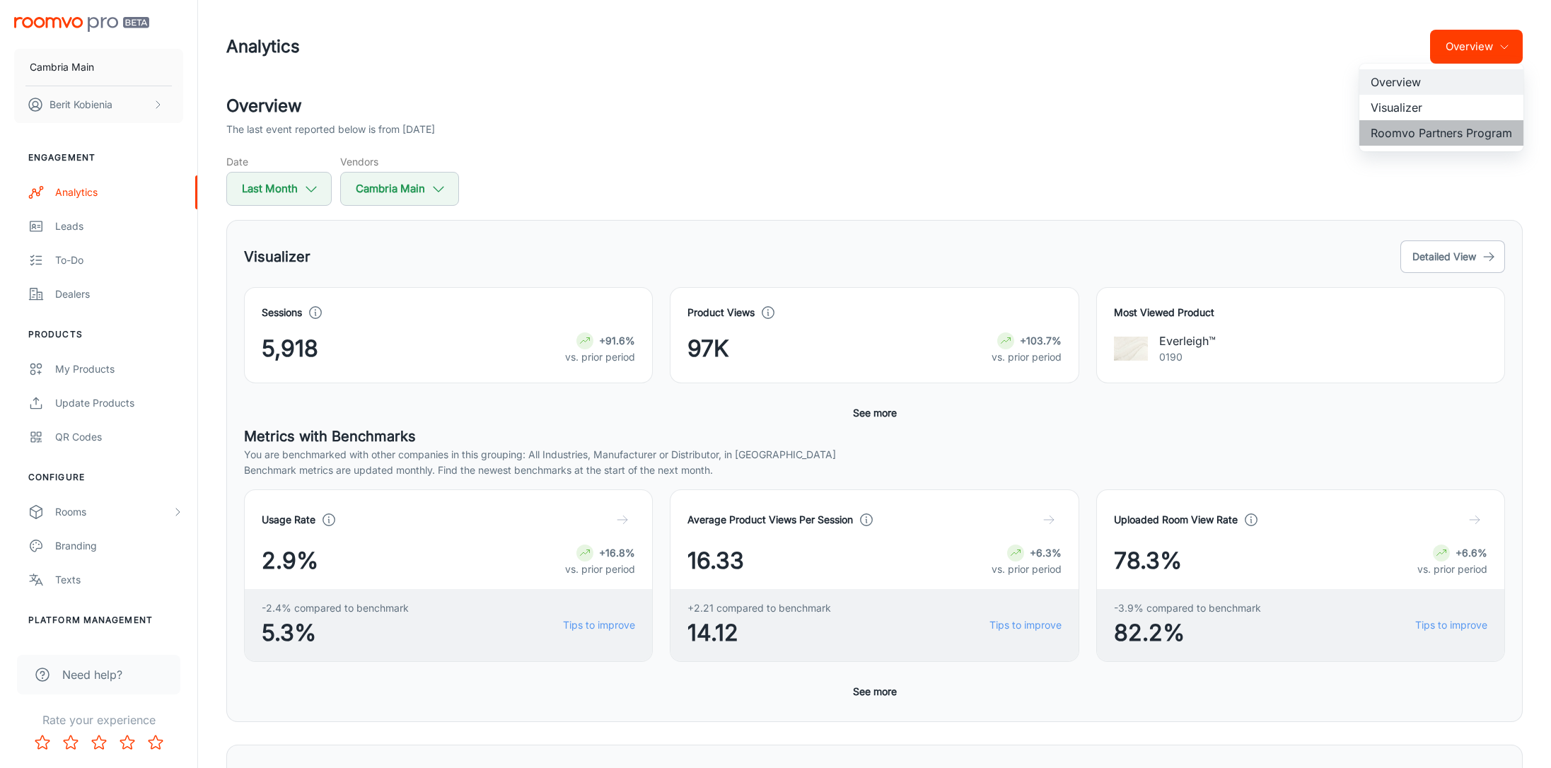
click at [1284, 140] on li "Roomvo Partners Program" at bounding box center [1441, 132] width 164 height 25
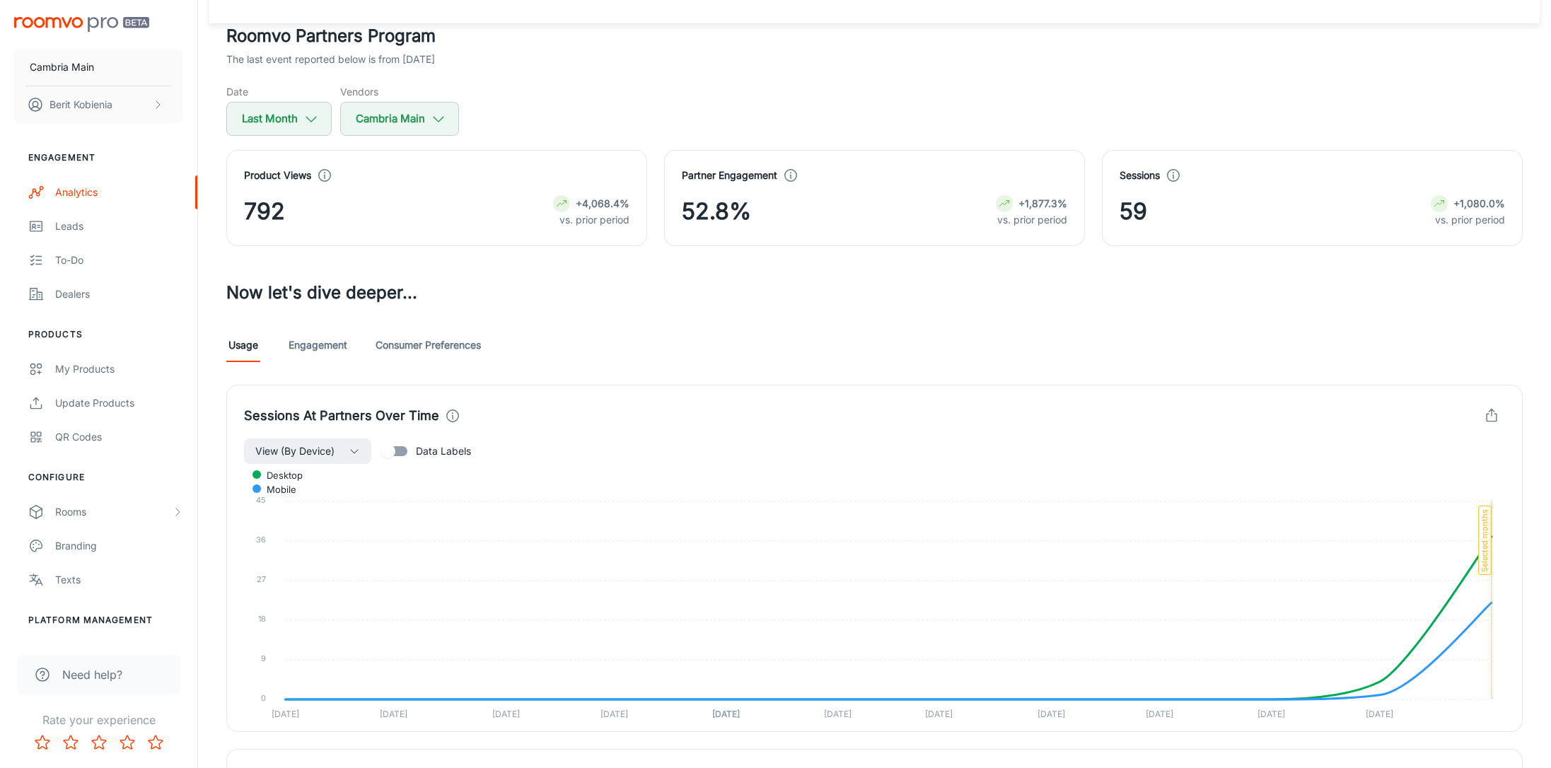
scroll to position [51, 0]
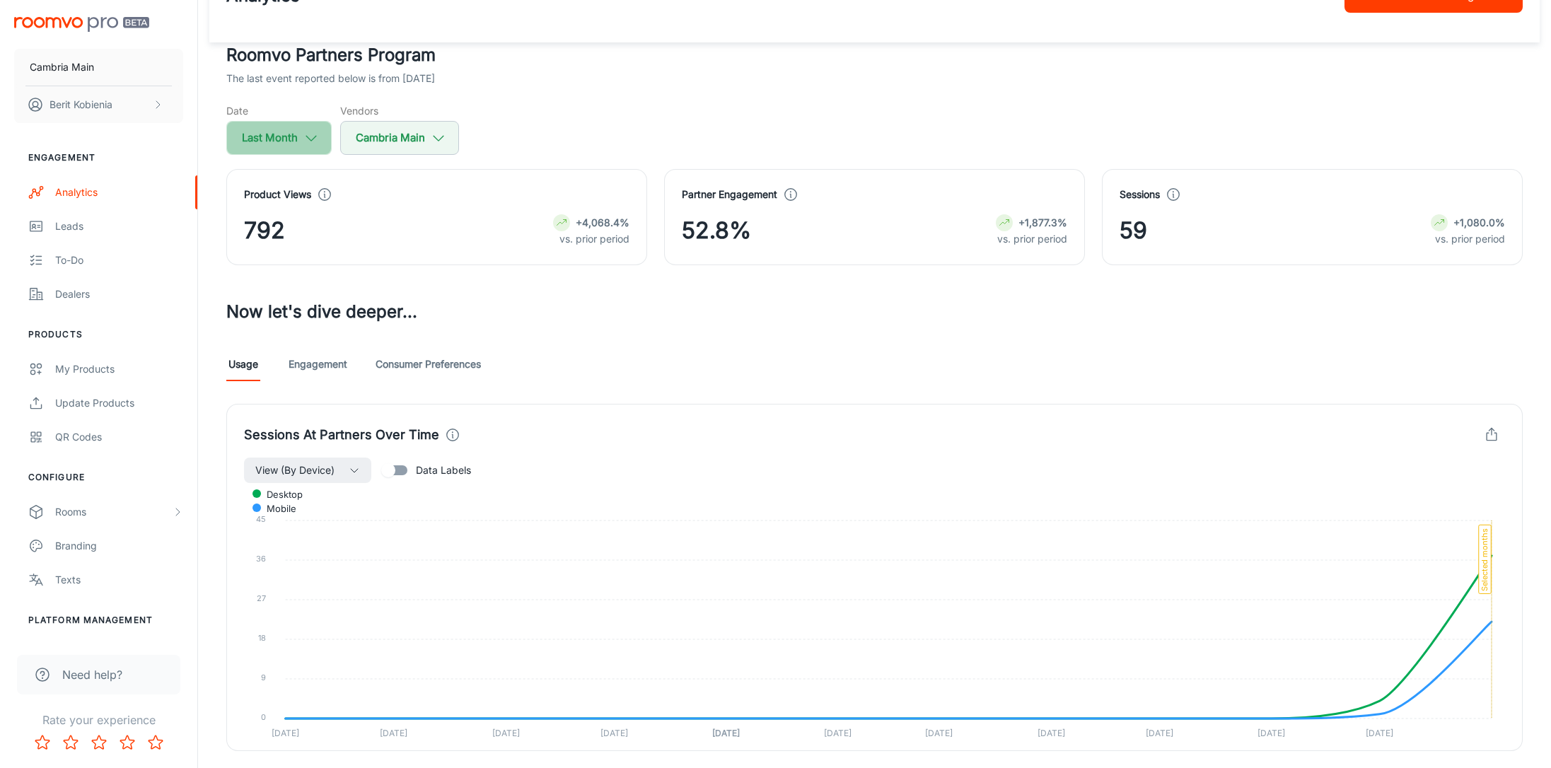
click at [324, 139] on button "Last Month" at bounding box center [278, 138] width 105 height 34
select select "7"
select select "2025"
select select "7"
select select "2025"
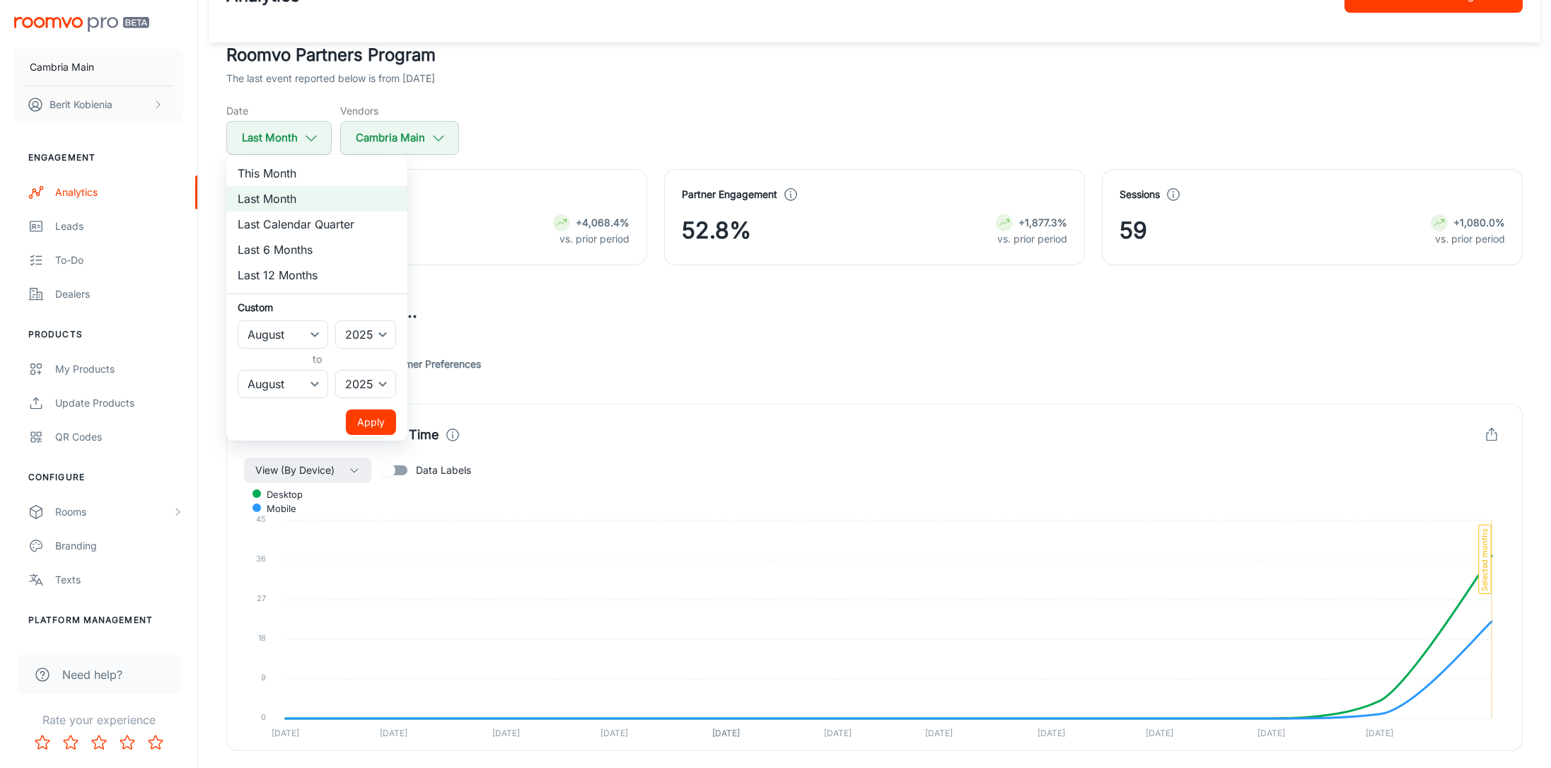
click at [599, 315] on div at bounding box center [775, 384] width 1551 height 768
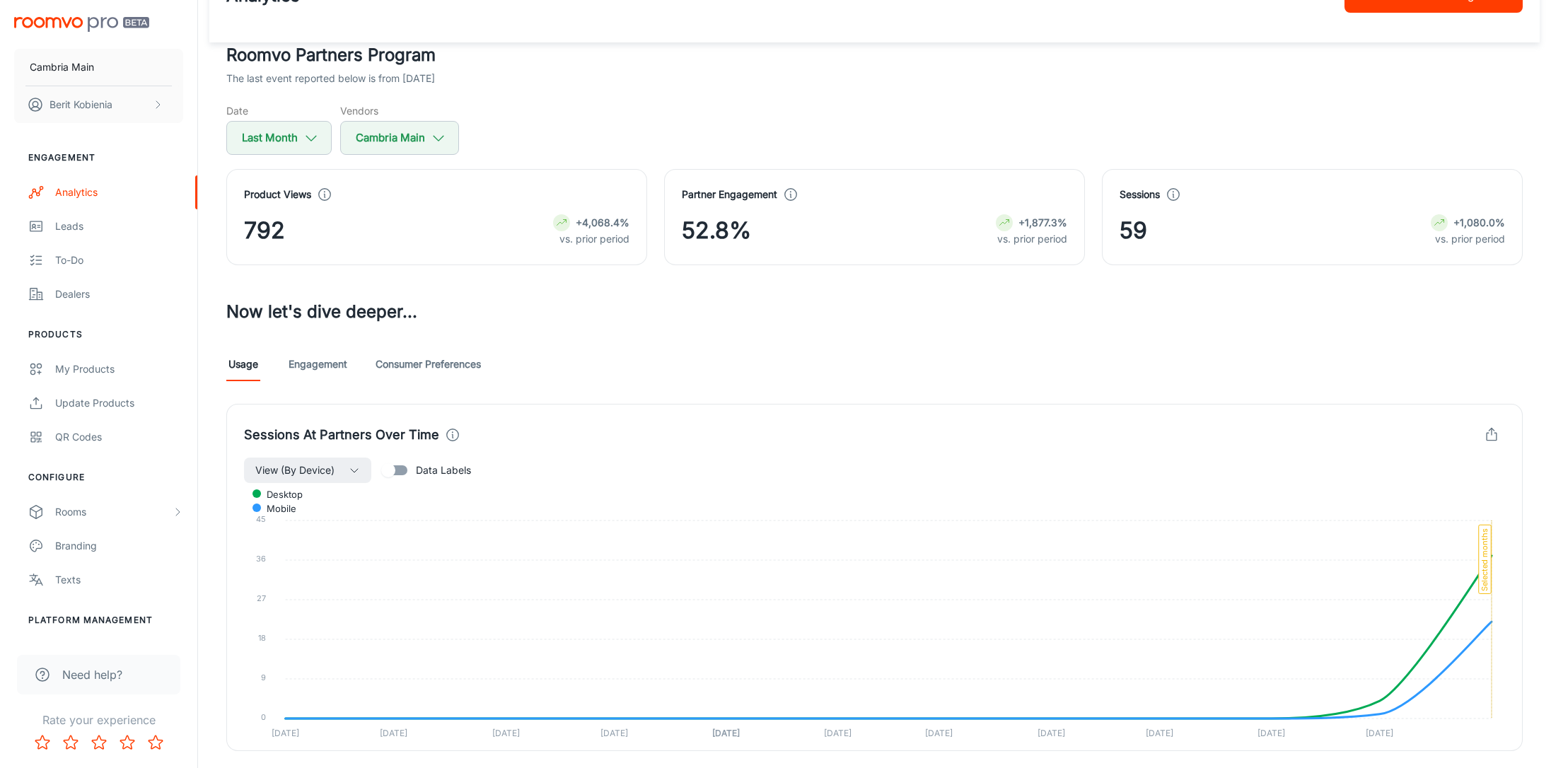
click at [314, 156] on div "Product Views 792 +4,068.4% vs. prior period" at bounding box center [428, 208] width 438 height 113
click at [310, 137] on icon "button" at bounding box center [311, 138] width 16 height 16
select select "7"
select select "2025"
select select "7"
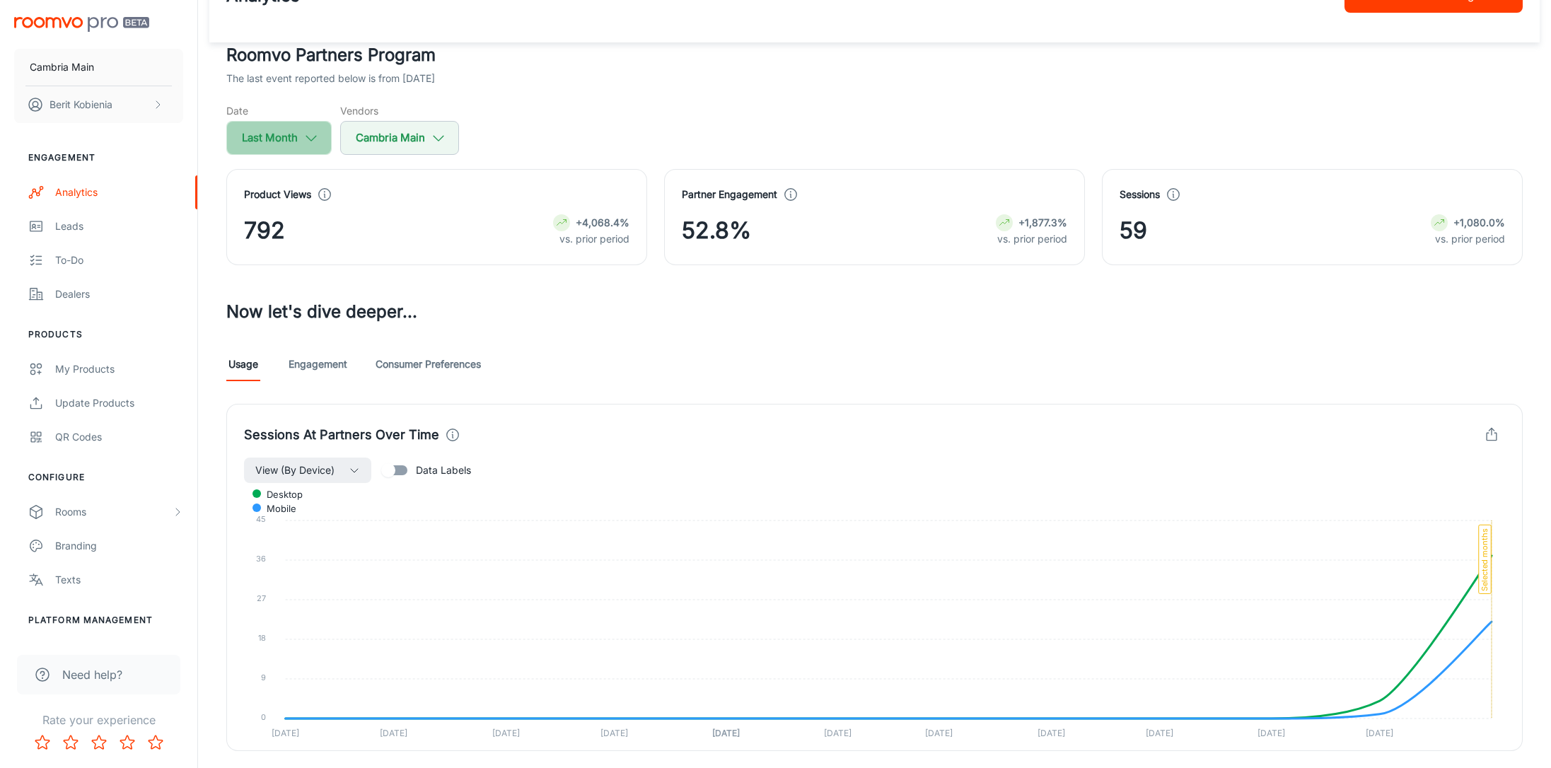
select select "2025"
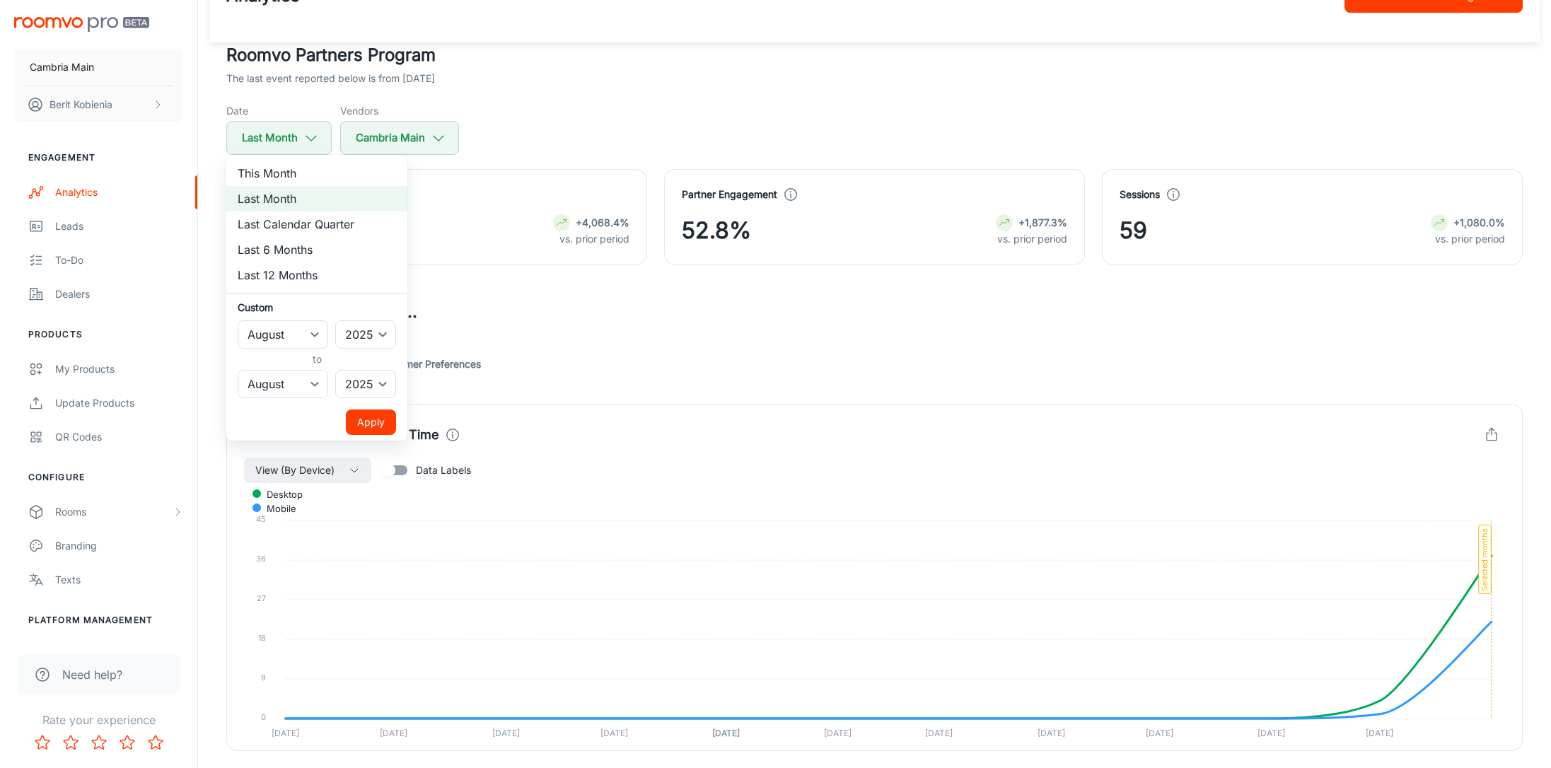
click at [366, 426] on button "Apply" at bounding box center [371, 421] width 50 height 25
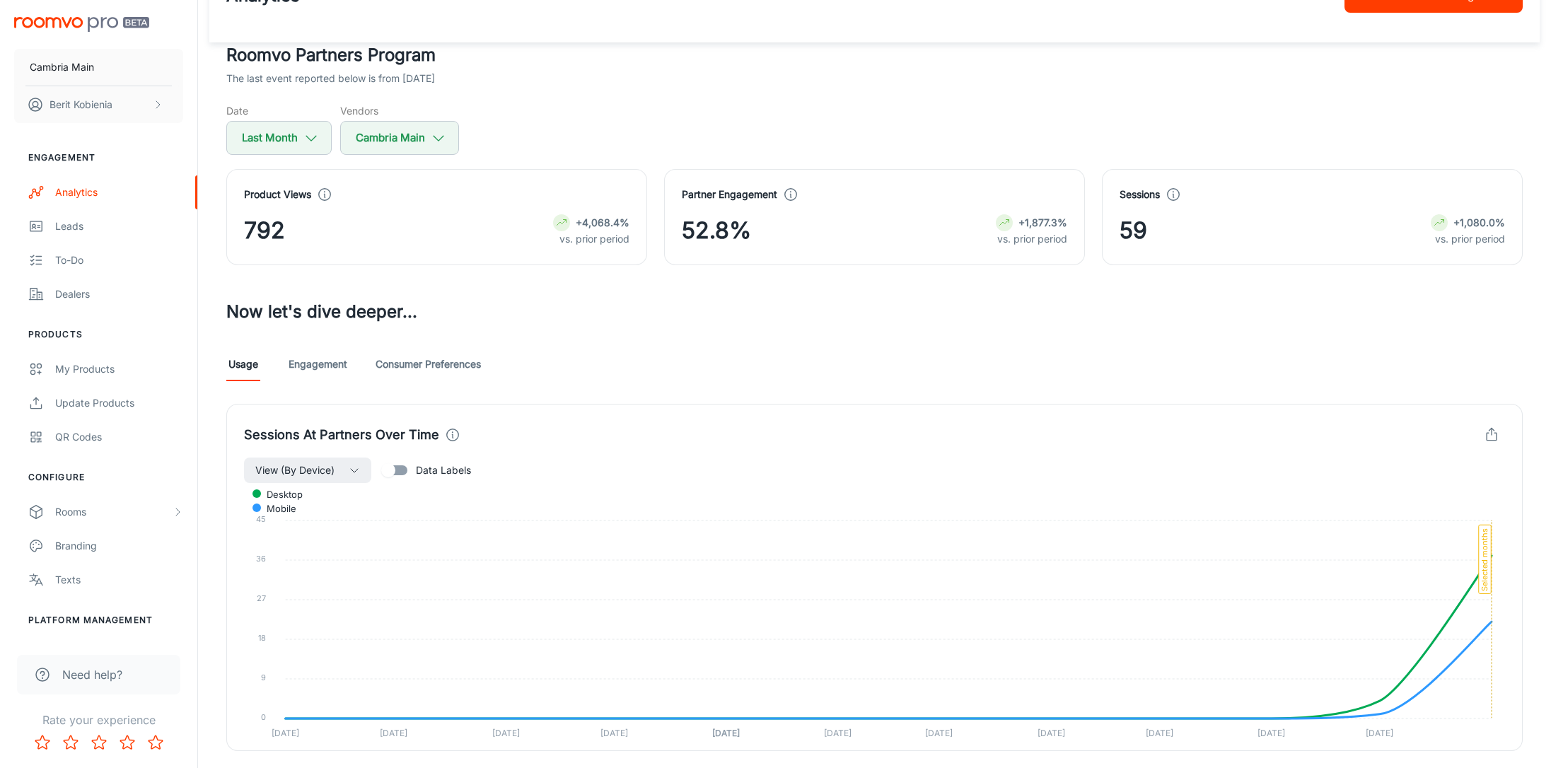
click at [482, 282] on div "Roomvo Partners Program The last event reported below is from [DATE] Date Last …" at bounding box center [874, 578] width 1330 height 1073
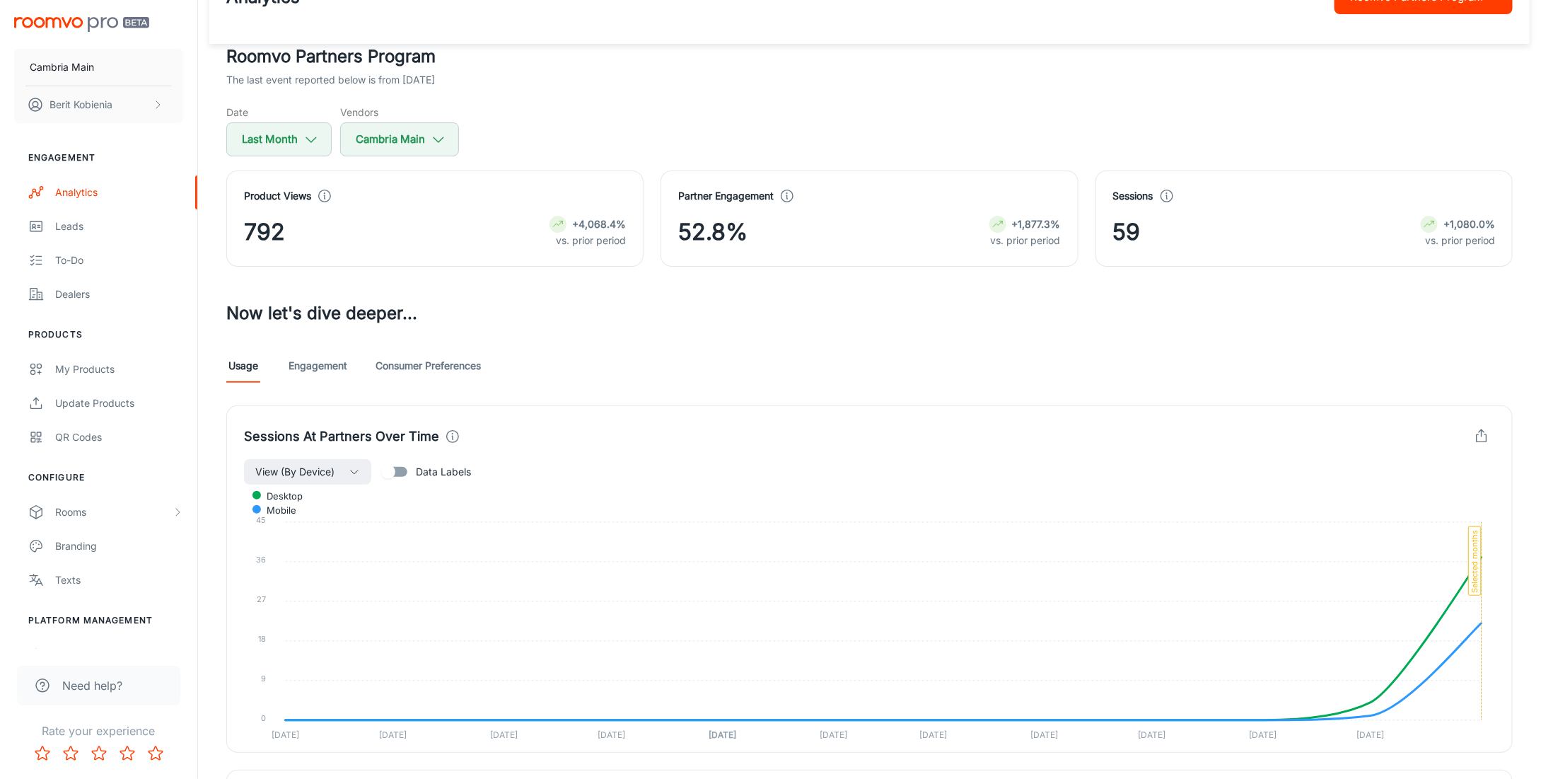
scroll to position [0, 0]
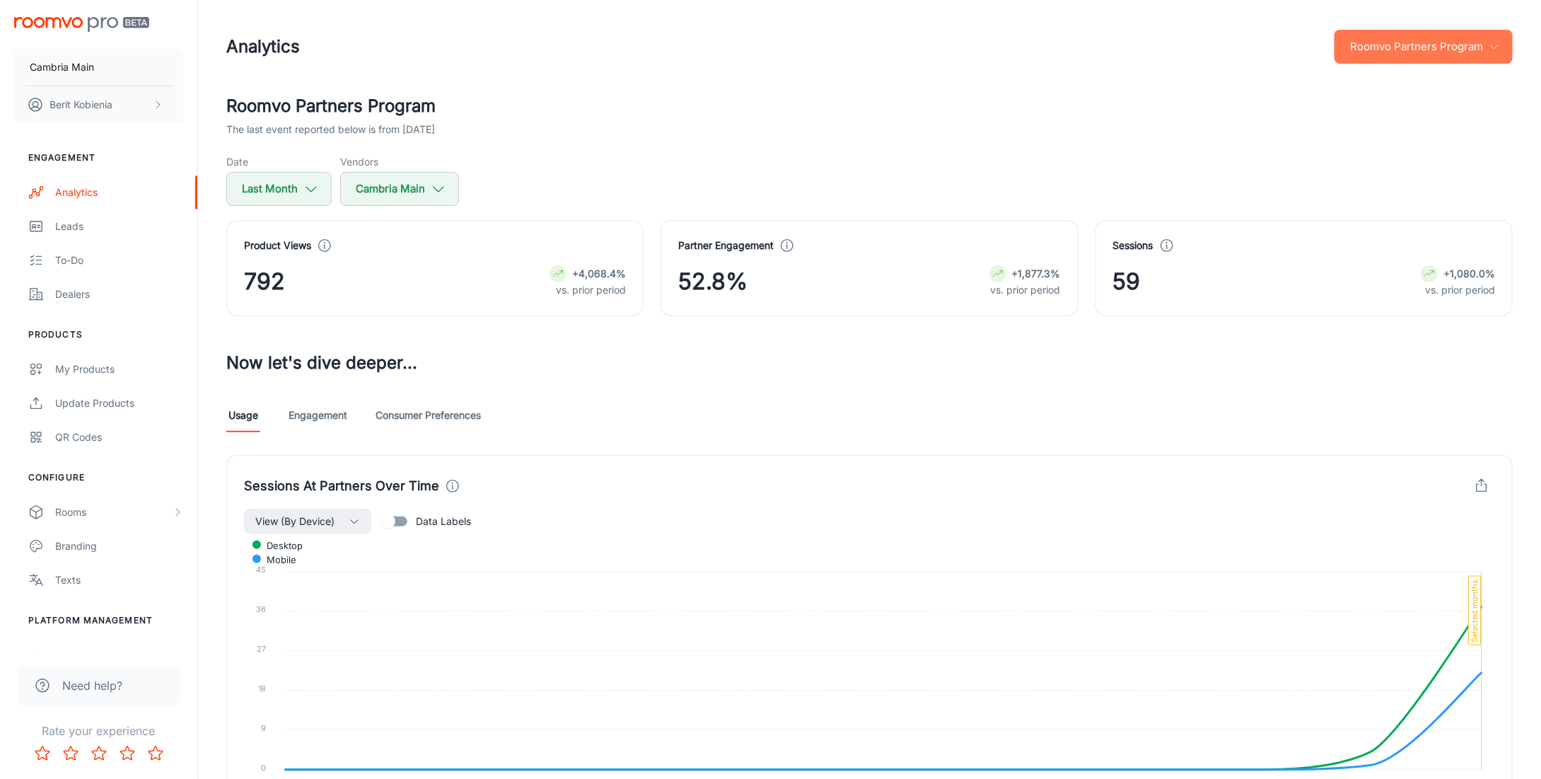
click at [1284, 50] on button "Roomvo Partners Program" at bounding box center [1423, 47] width 178 height 34
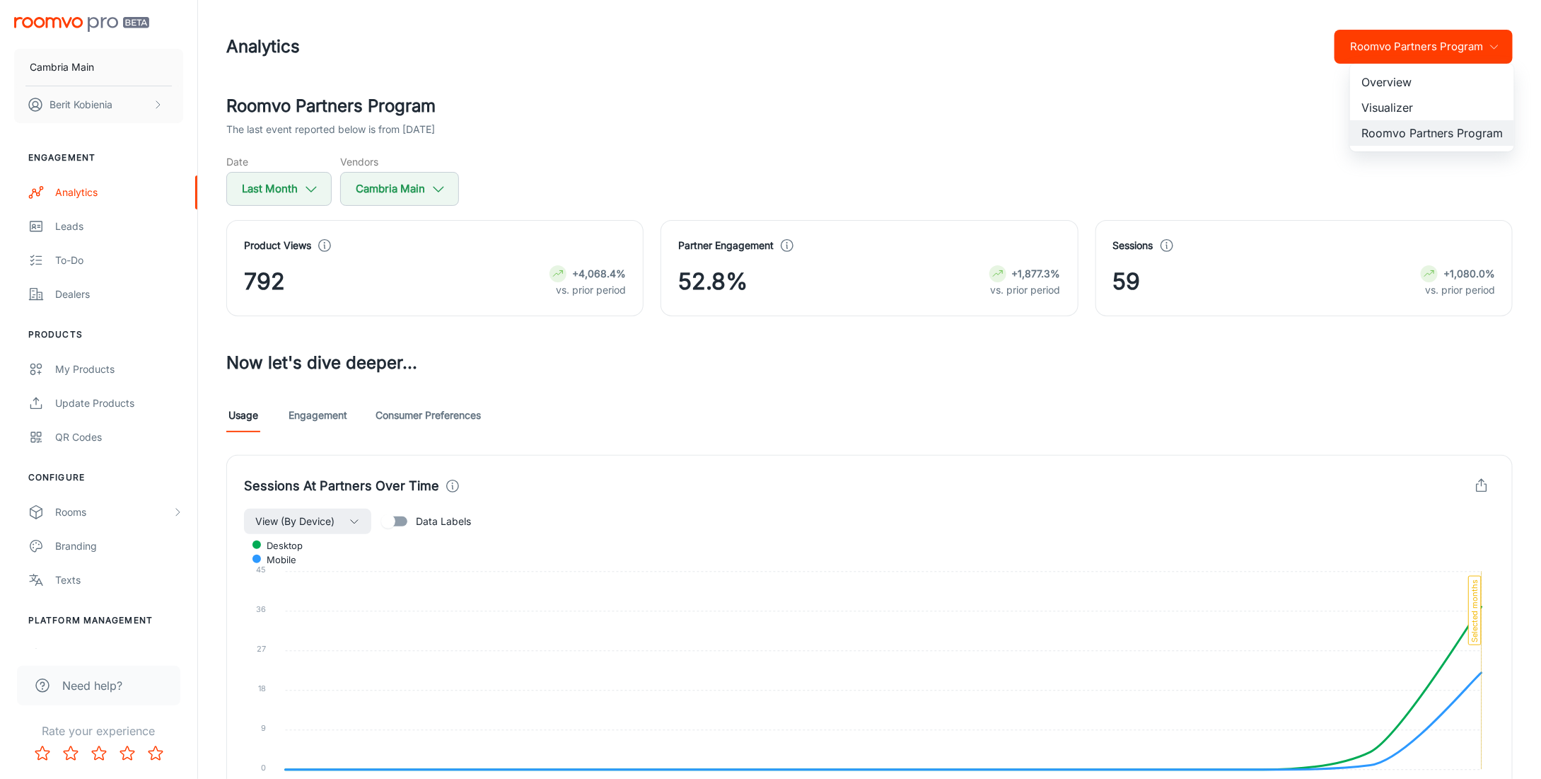
click at [734, 42] on div at bounding box center [770, 389] width 1541 height 779
